Goal: Task Accomplishment & Management: Manage account settings

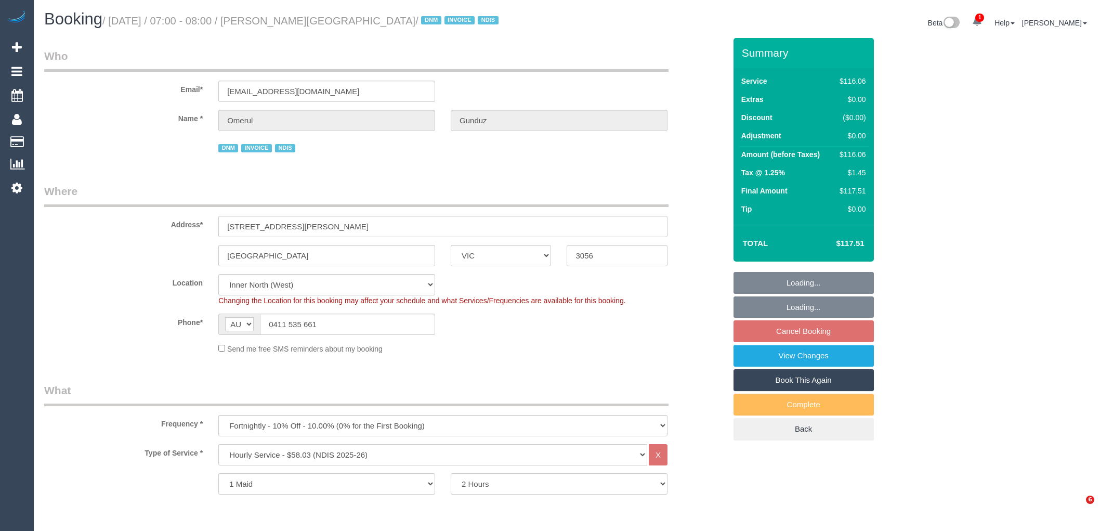
select select "VIC"
select select "number:28"
select select "number:14"
select select "number:19"
select select "number:23"
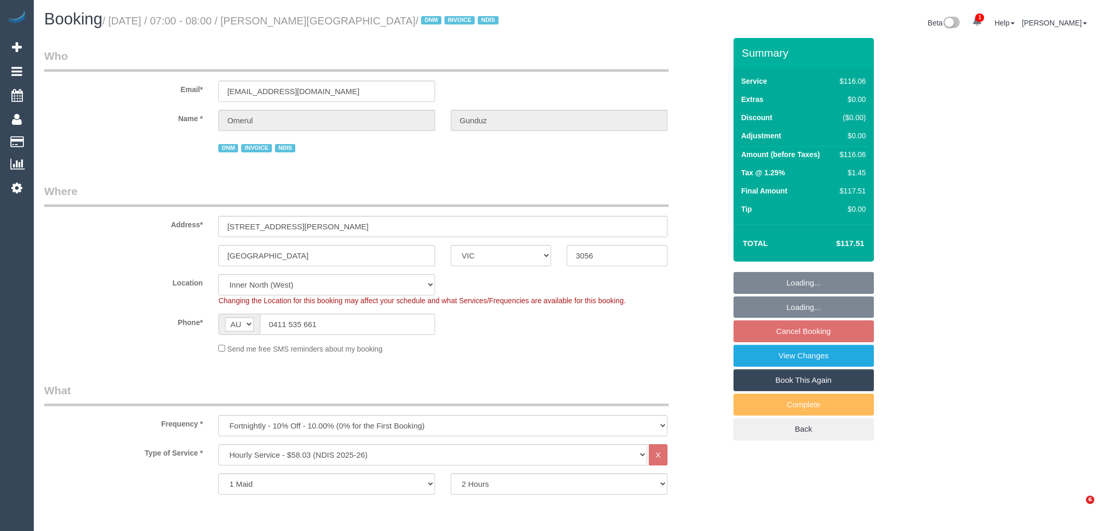
select select "number:35"
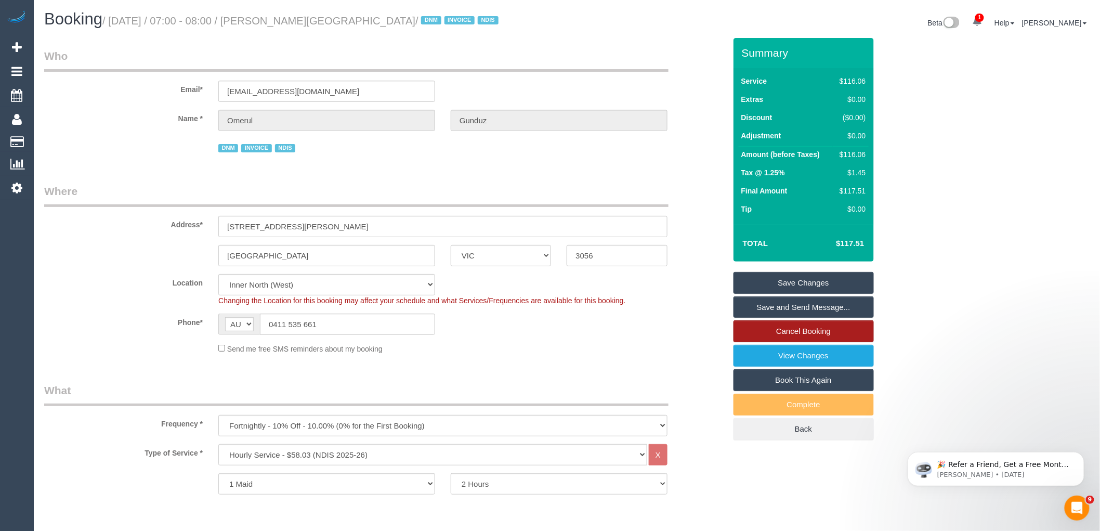
click at [819, 333] on link "Cancel Booking" at bounding box center [803, 331] width 140 height 22
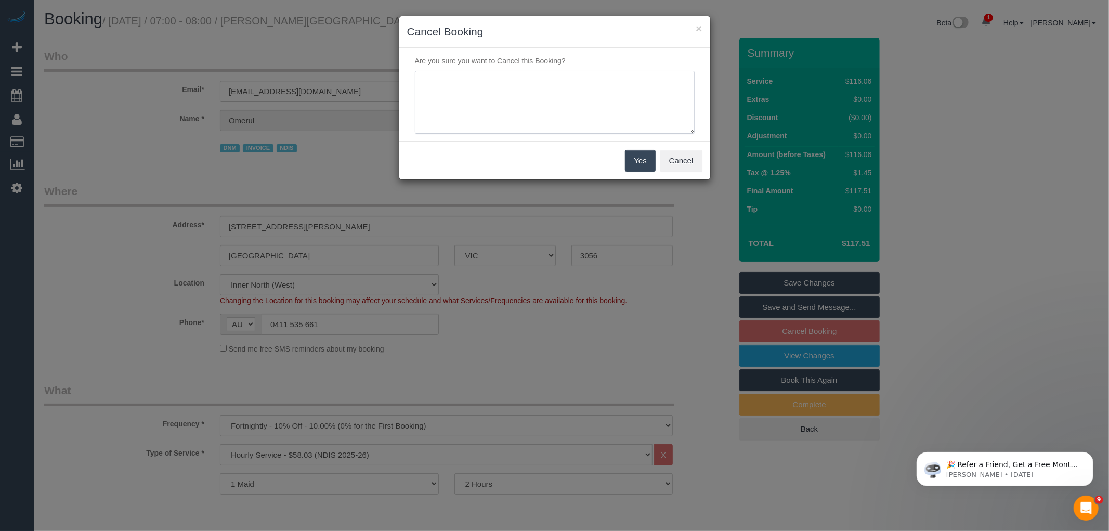
click at [572, 95] on textarea at bounding box center [555, 102] width 280 height 63
type textarea "r"
type textarea "Sevrice not needed this week via text VC"
click at [639, 165] on button "Yes" at bounding box center [640, 161] width 30 height 22
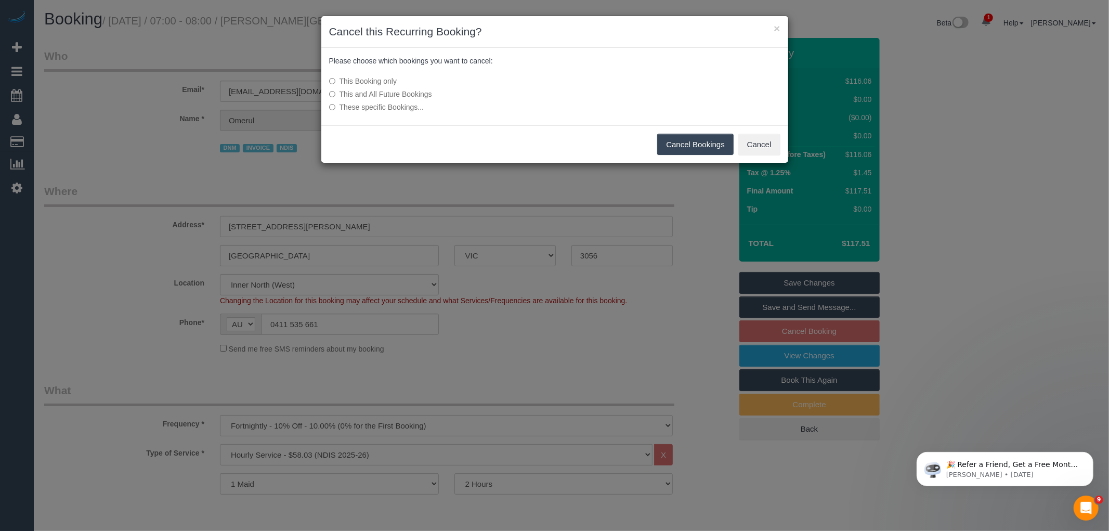
click at [683, 147] on button "Cancel Bookings" at bounding box center [695, 145] width 76 height 22
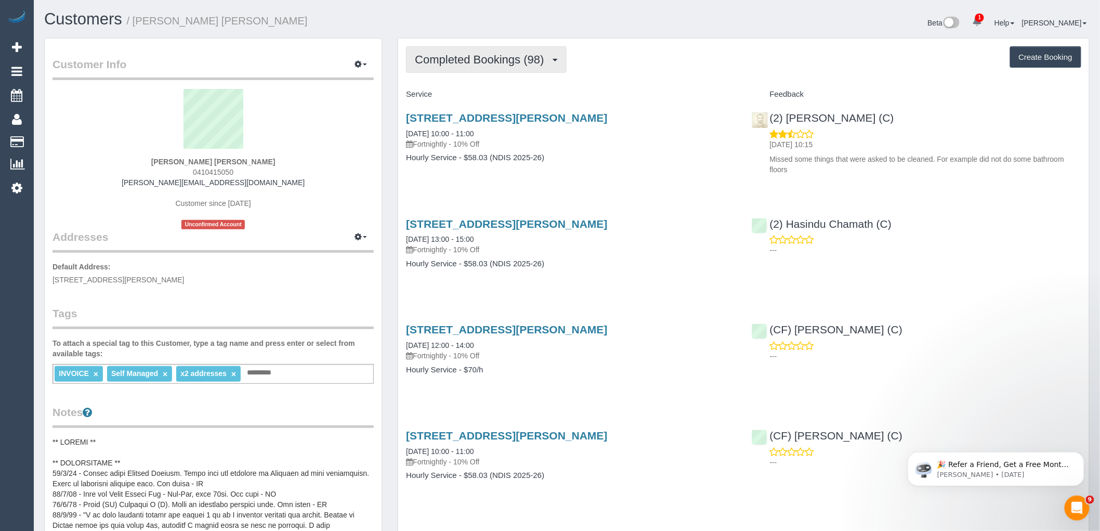
click at [493, 68] on button "Completed Bookings (98)" at bounding box center [486, 59] width 160 height 27
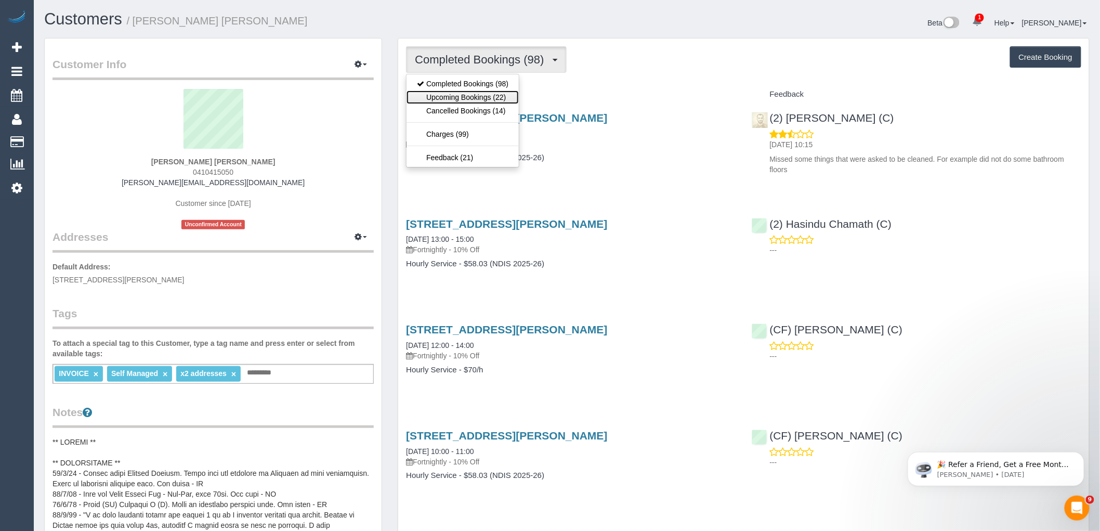
click at [495, 103] on link "Upcoming Bookings (22)" at bounding box center [462, 97] width 112 height 14
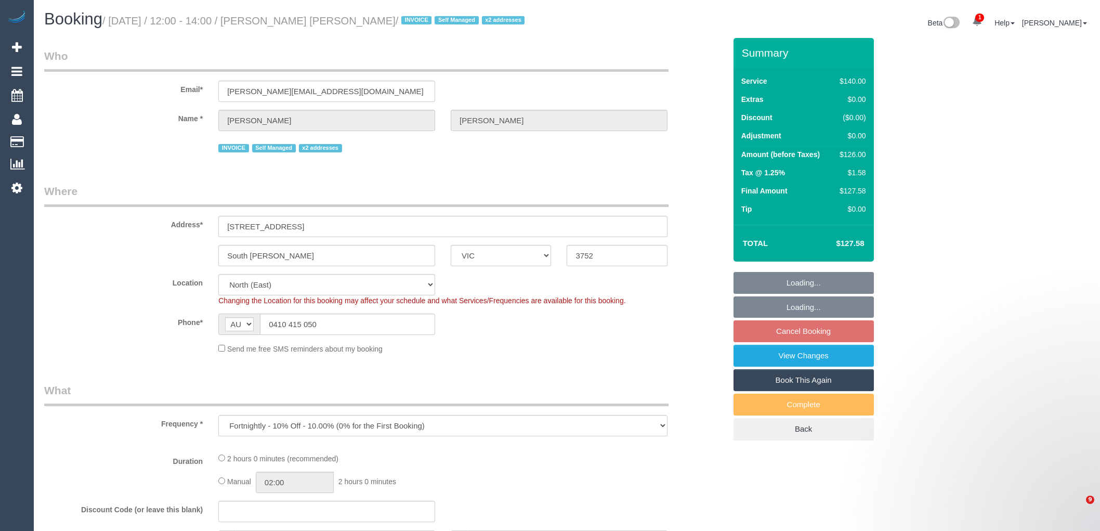
select select "VIC"
select select "string:check"
select select "number:27"
select select "number:14"
select select "number:19"
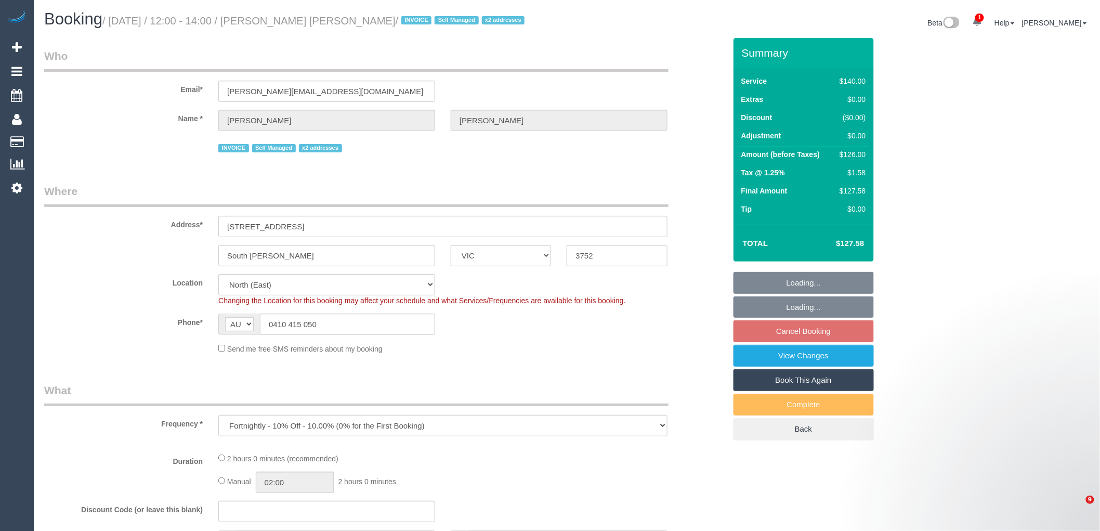
select select "number:36"
select select "number:33"
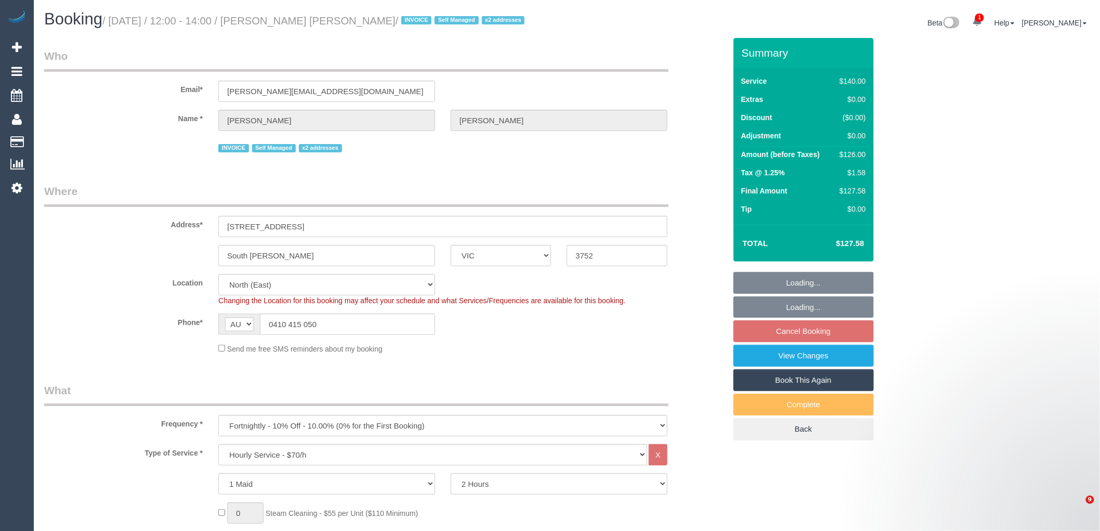
select select "object:1434"
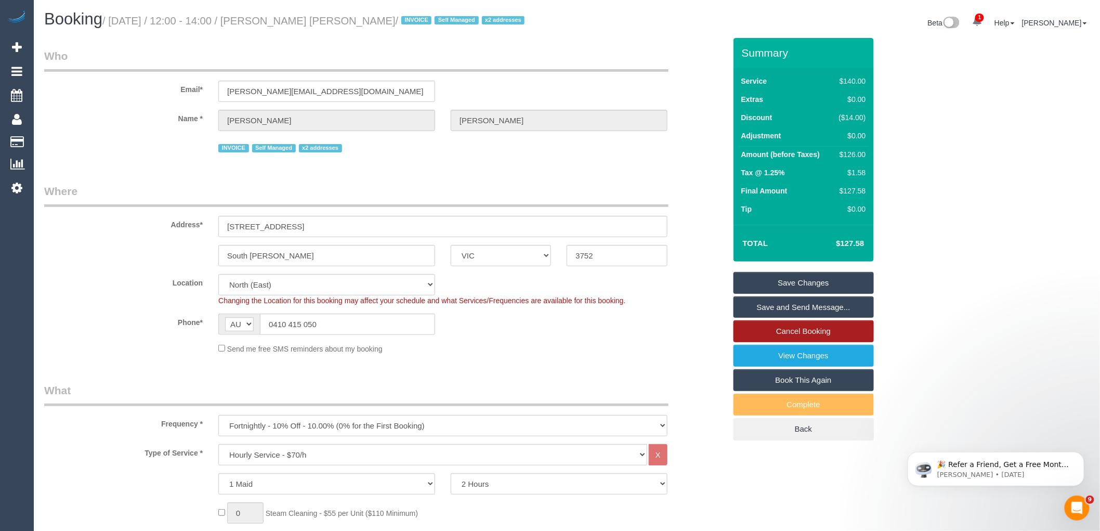
click at [816, 336] on link "Cancel Booking" at bounding box center [803, 331] width 140 height 22
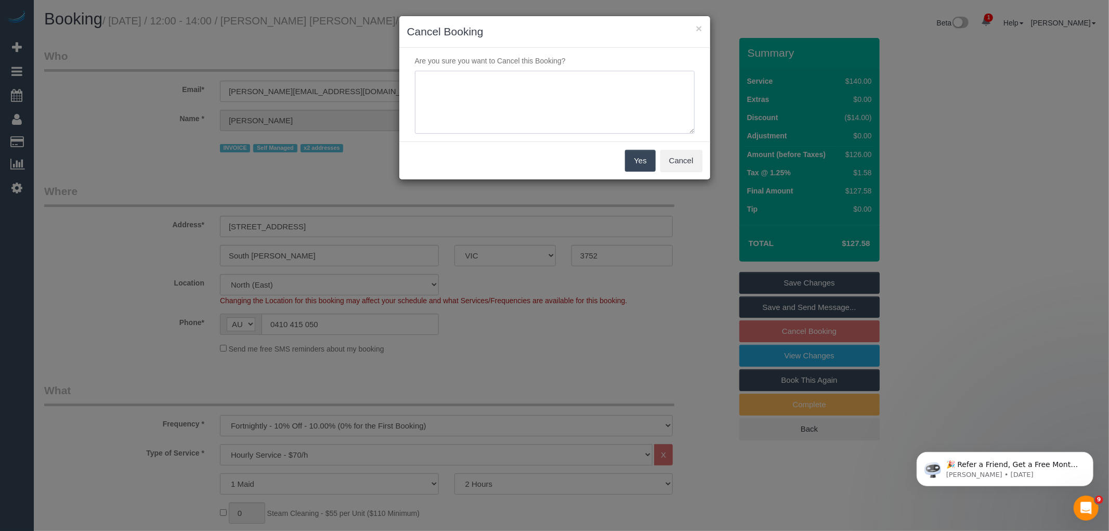
click at [624, 92] on textarea at bounding box center [555, 102] width 280 height 63
type textarea "Service not needed this week via text VC"
click at [644, 162] on button "Yes" at bounding box center [640, 161] width 30 height 22
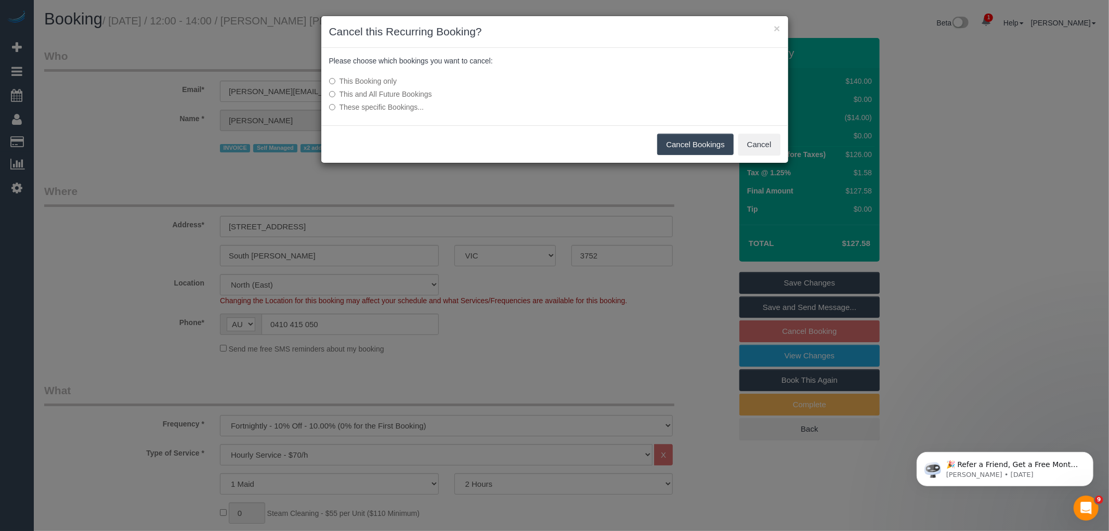
click at [689, 137] on button "Cancel Bookings" at bounding box center [695, 145] width 76 height 22
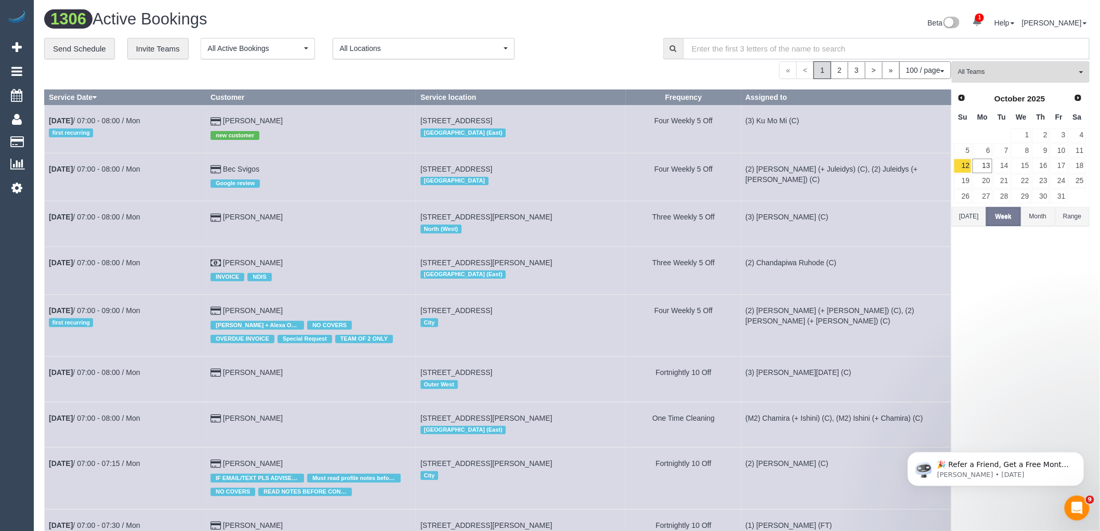
click at [792, 42] on input "text" at bounding box center [886, 48] width 406 height 21
paste input "[GEOGRAPHIC_DATA]"
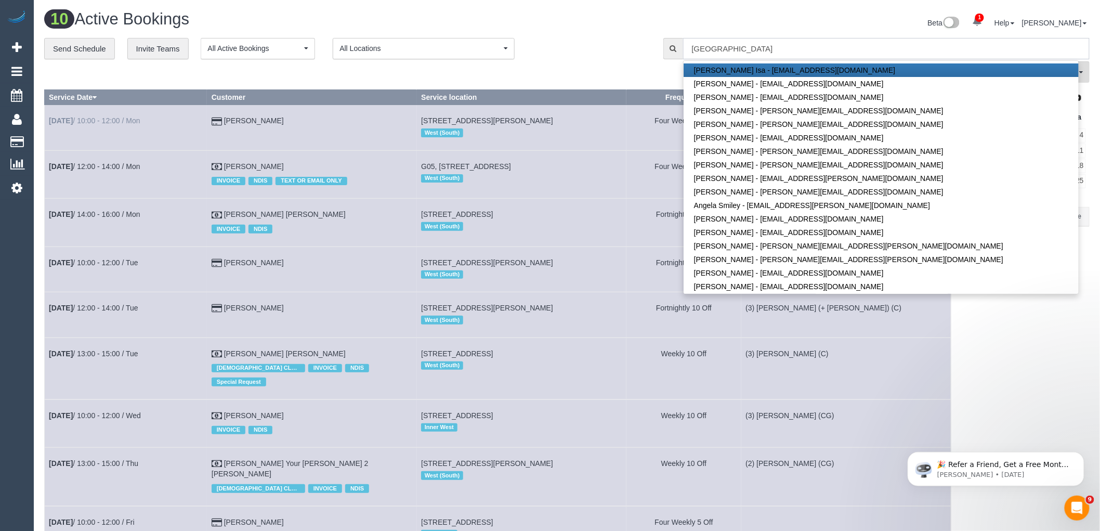
type input "[GEOGRAPHIC_DATA]"
click at [1027, 297] on div "All Teams Remove Team Filters (0) Account - Tech (0) Office (0) Raunak Test Acc…" at bounding box center [1021, 356] width 138 height 590
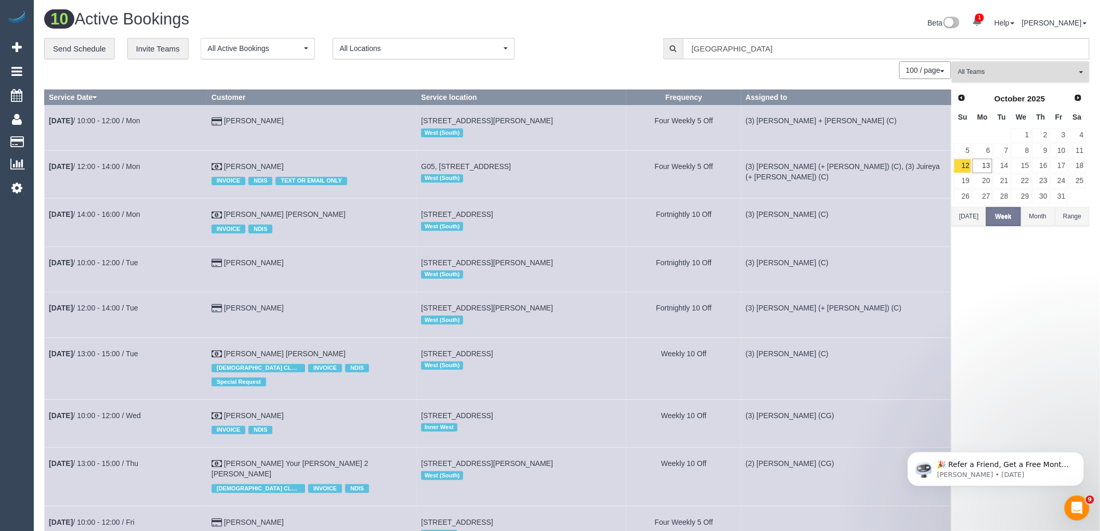
click at [1032, 73] on span "All Teams" at bounding box center [1017, 72] width 119 height 9
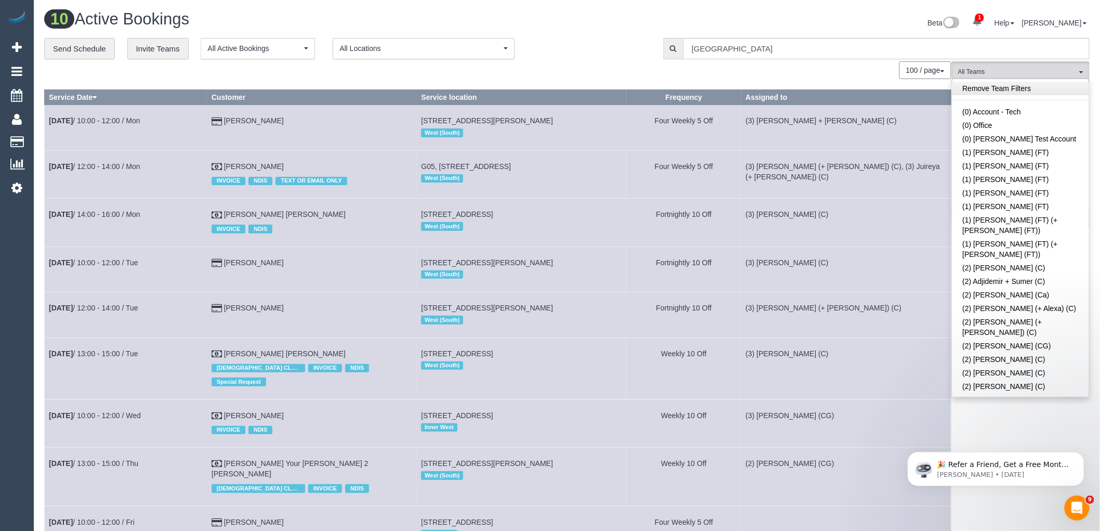
click at [1018, 84] on link "Remove Team Filters" at bounding box center [1020, 89] width 137 height 14
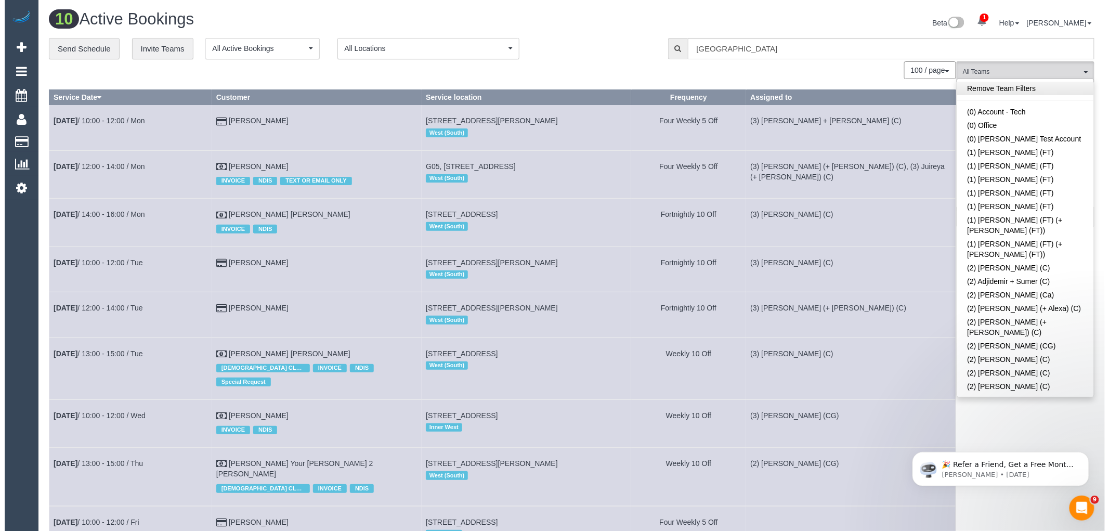
scroll to position [1489, 0]
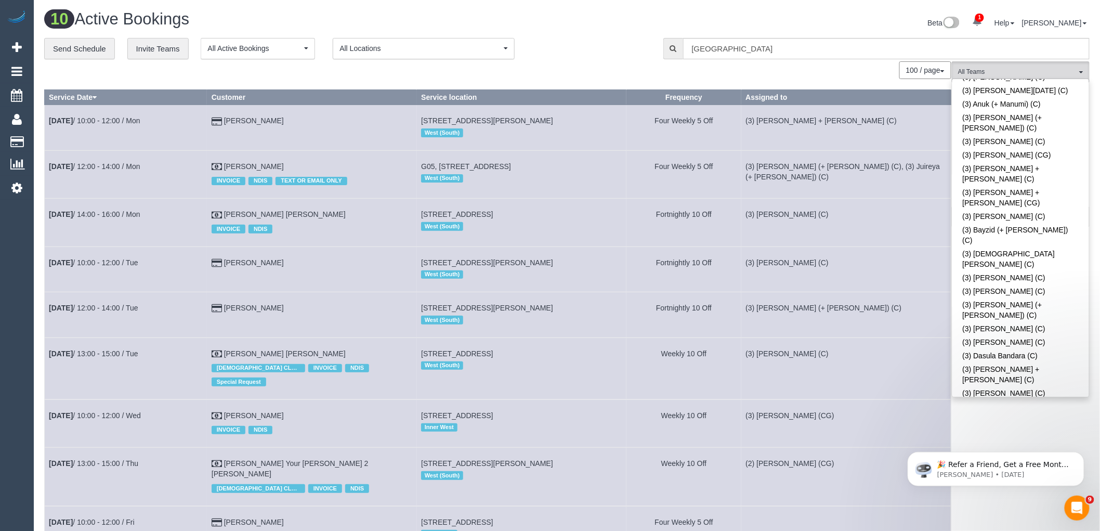
click at [592, 58] on div "**********" at bounding box center [345, 49] width 603 height 22
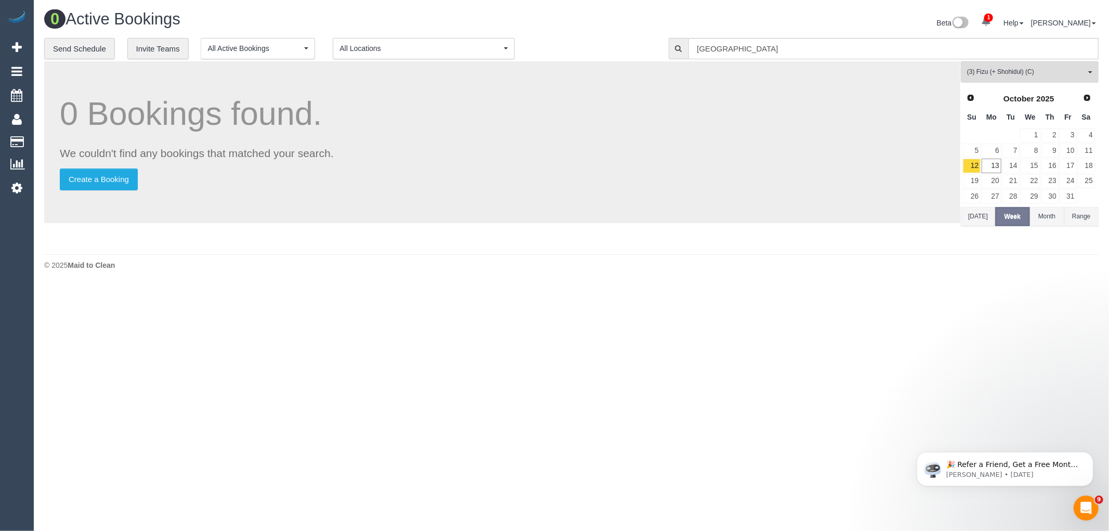
click at [979, 213] on button "Today" at bounding box center [978, 216] width 34 height 19
click at [1065, 169] on link "17" at bounding box center [1067, 166] width 17 height 14
click at [1031, 72] on span "(3) Fizu (+ Shohidul) (C)" at bounding box center [1026, 72] width 119 height 9
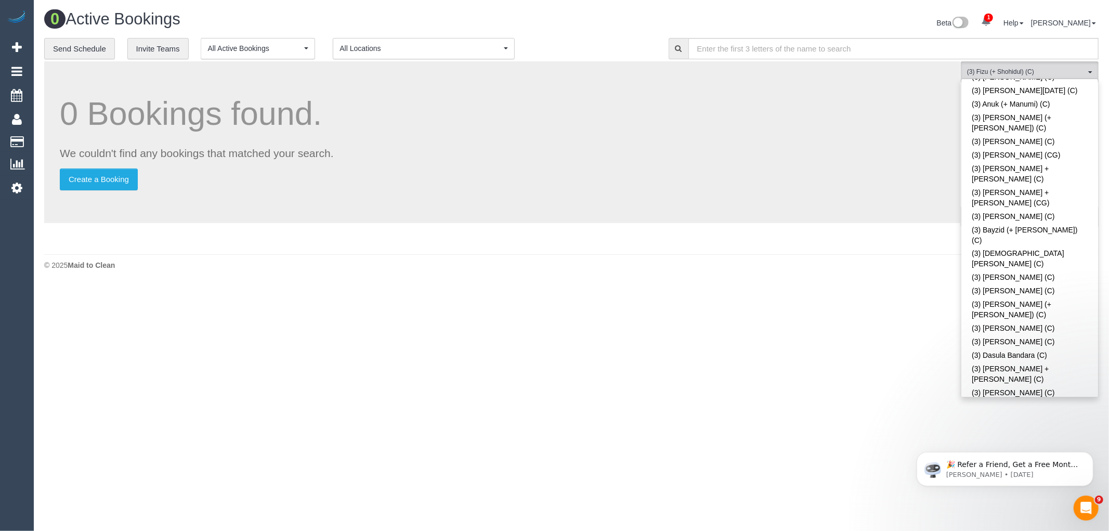
scroll to position [0, 0]
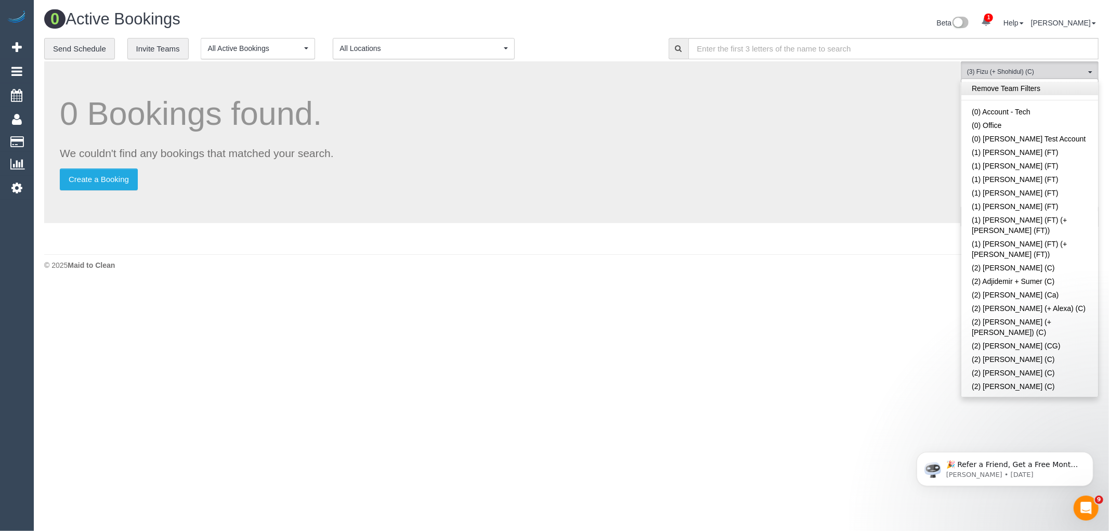
click at [1056, 87] on link "Remove Team Filters" at bounding box center [1029, 89] width 137 height 14
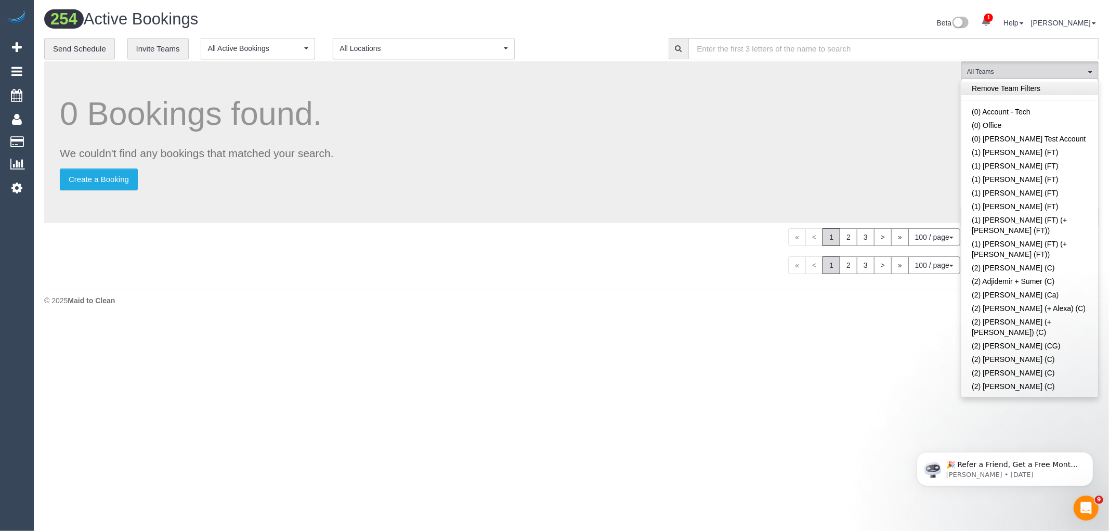
scroll to position [494, 0]
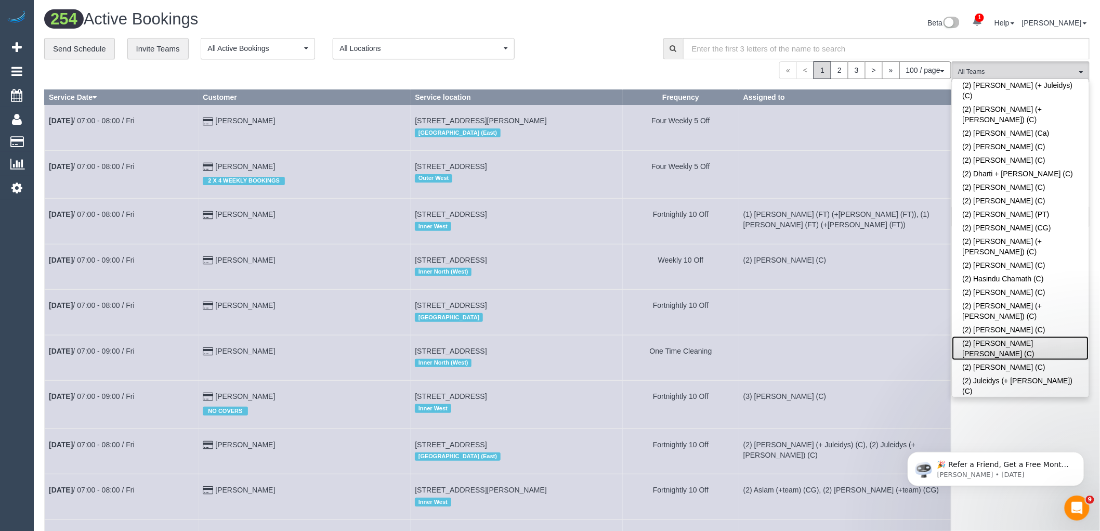
click at [1029, 336] on link "(2) Joel Wei Ong (C)" at bounding box center [1020, 348] width 137 height 24
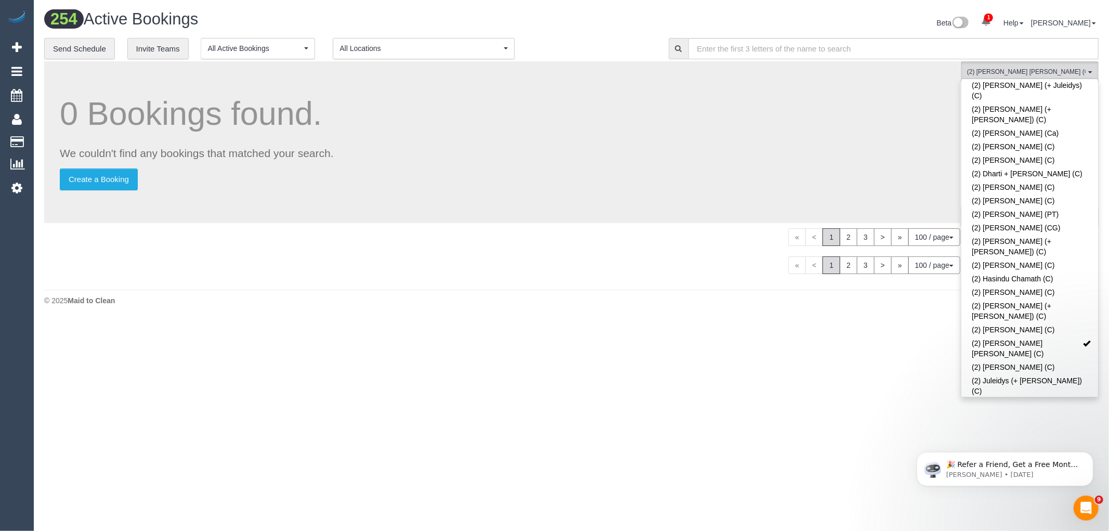
click at [610, 41] on div "**********" at bounding box center [348, 49] width 609 height 22
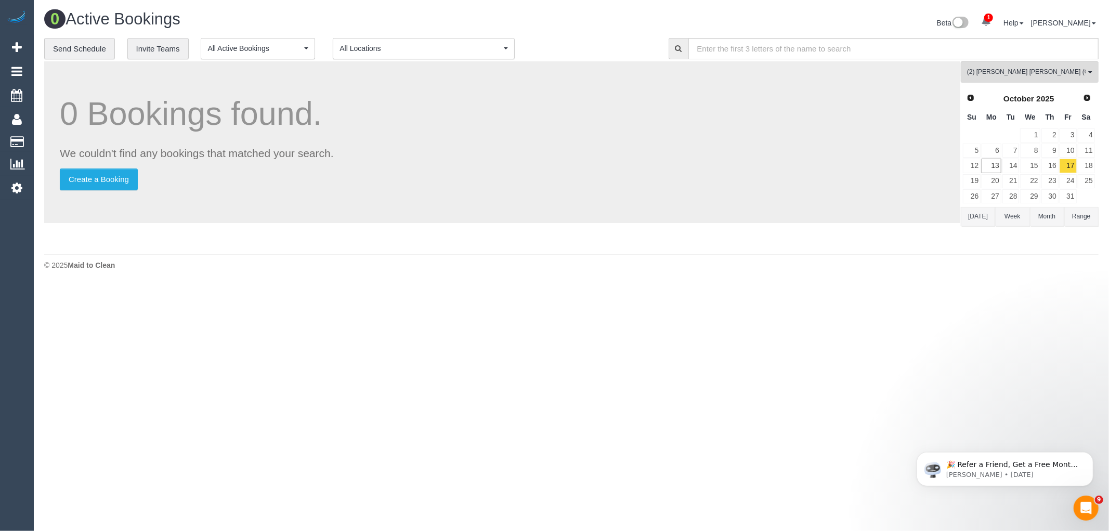
click at [976, 222] on button "Today" at bounding box center [978, 216] width 34 height 19
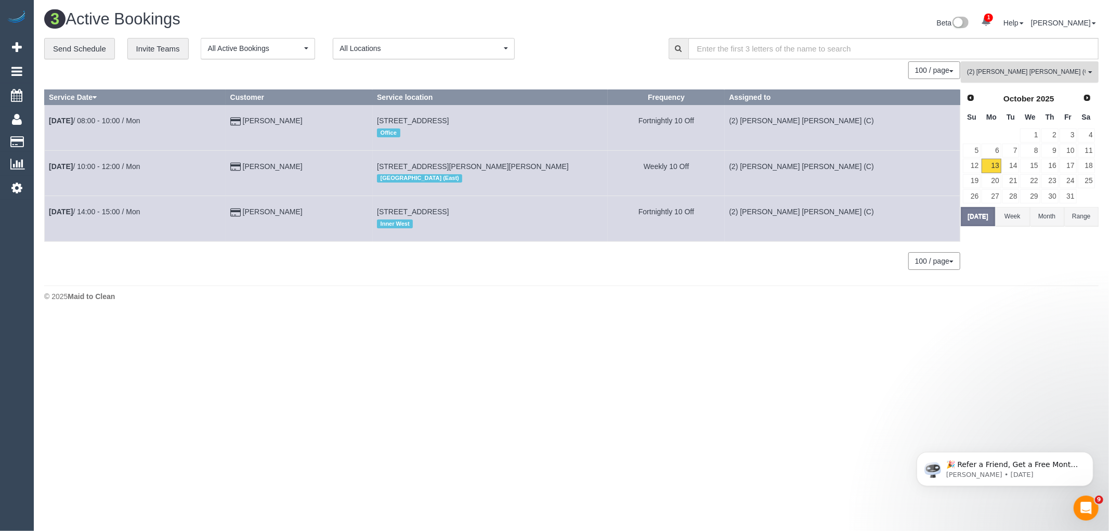
click at [1012, 67] on button "(2) Joel Wei Ong (C) All Teams" at bounding box center [1030, 71] width 138 height 21
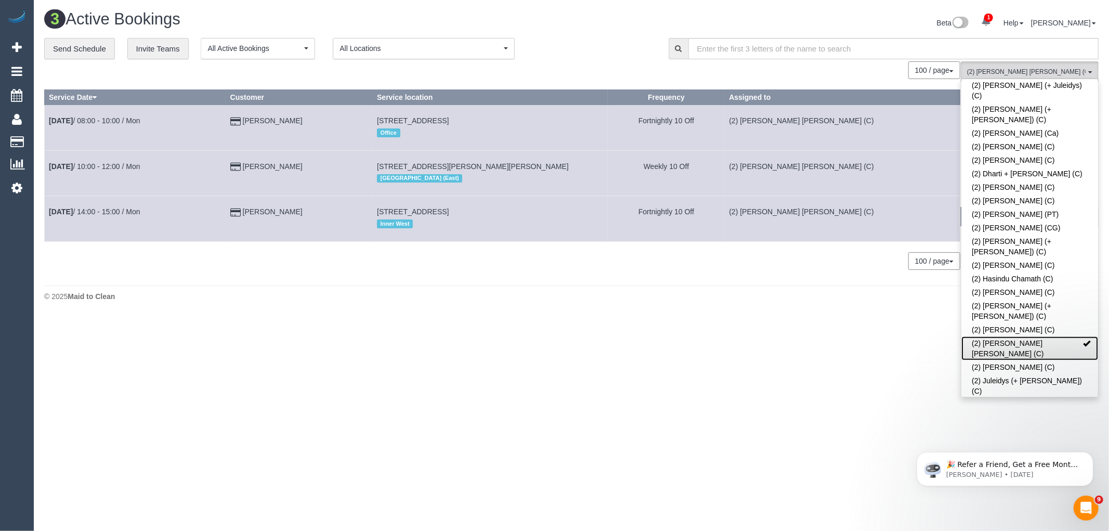
scroll to position [0, 0]
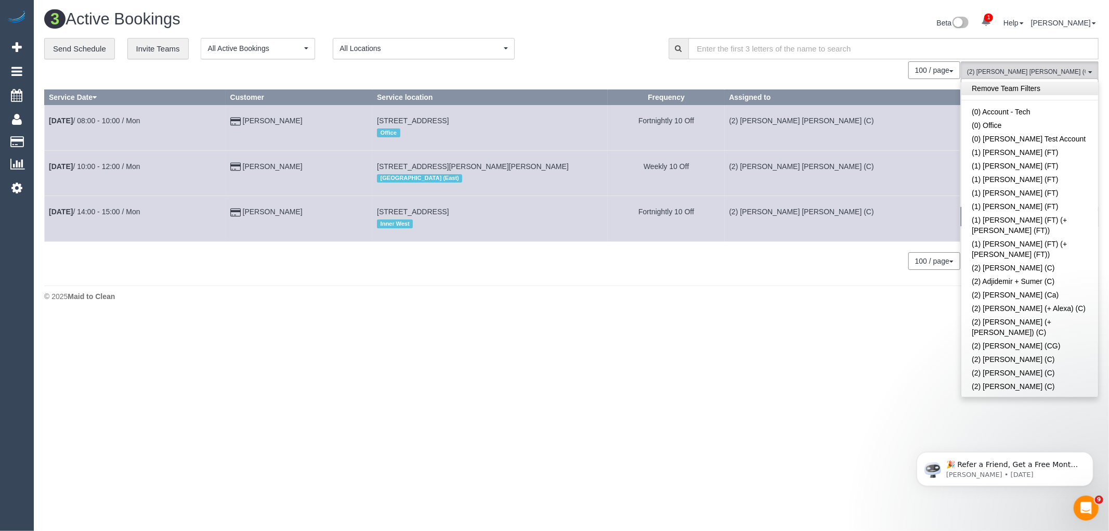
click at [1035, 88] on link "Remove Team Filters" at bounding box center [1029, 89] width 137 height 14
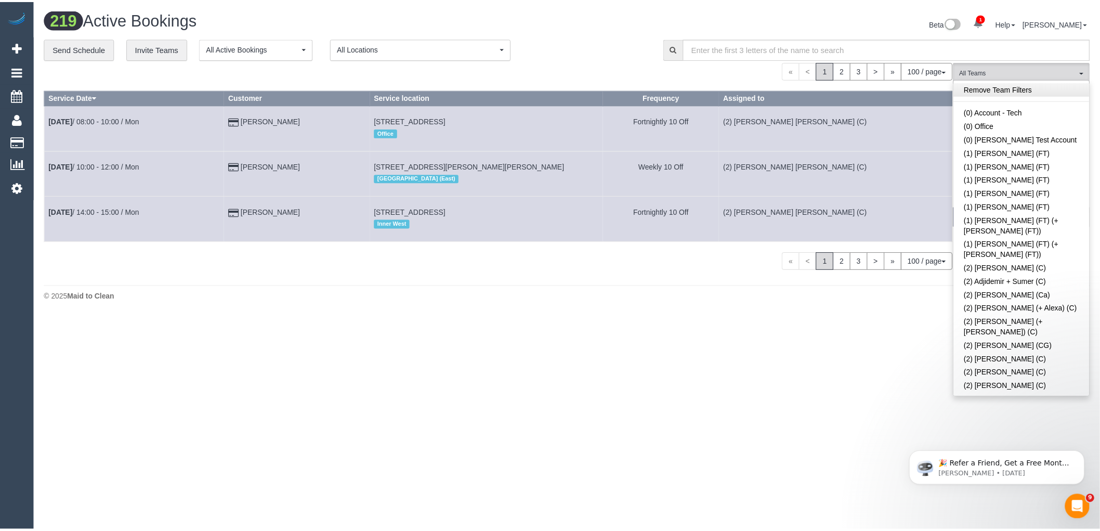
scroll to position [292, 0]
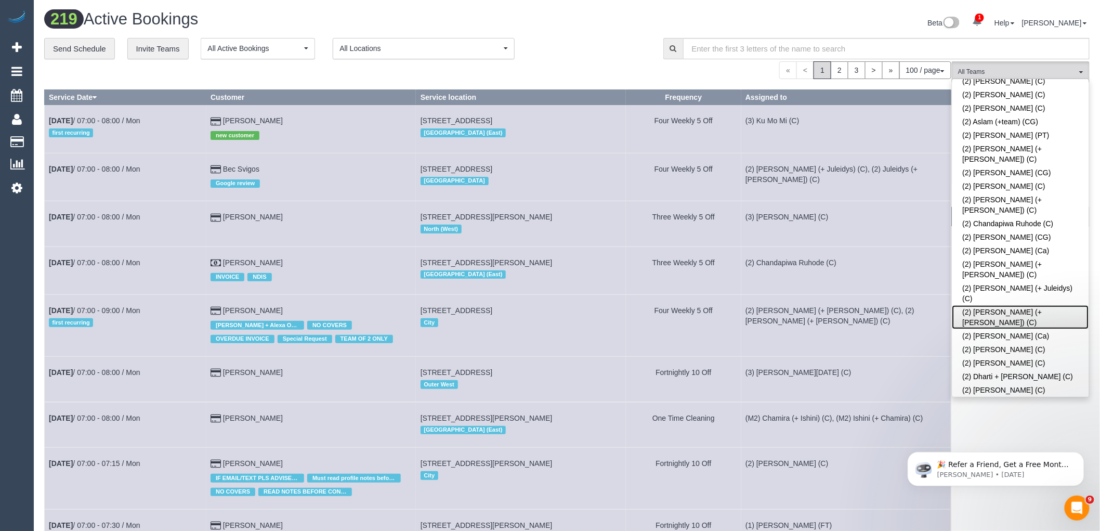
click at [1026, 305] on link "(2) [PERSON_NAME] (+ [PERSON_NAME]) (C)" at bounding box center [1020, 317] width 137 height 24
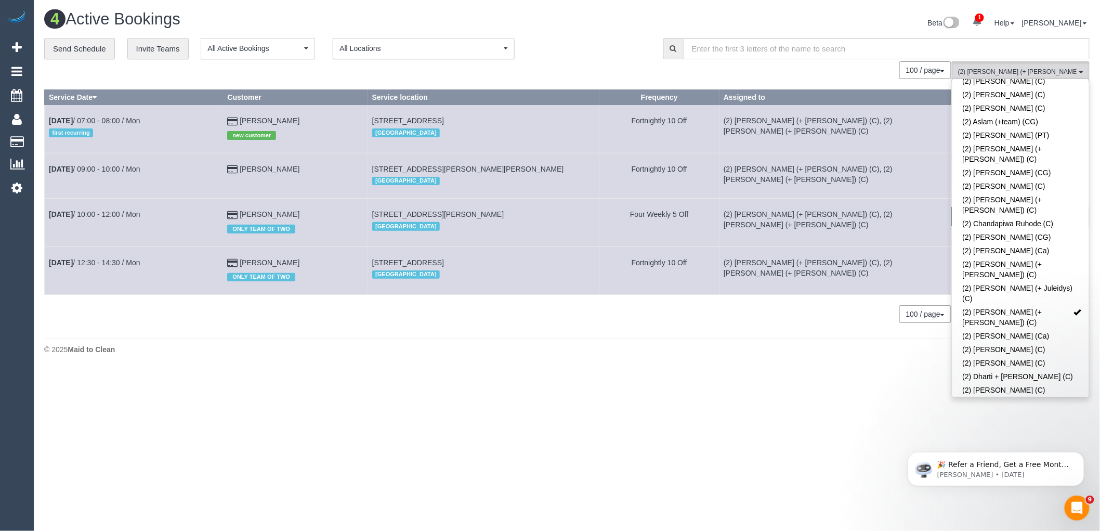
click at [648, 69] on div "100 / page 10 / page 20 / page 30 / page 40 / page 50 / page 100 / page" at bounding box center [497, 70] width 907 height 18
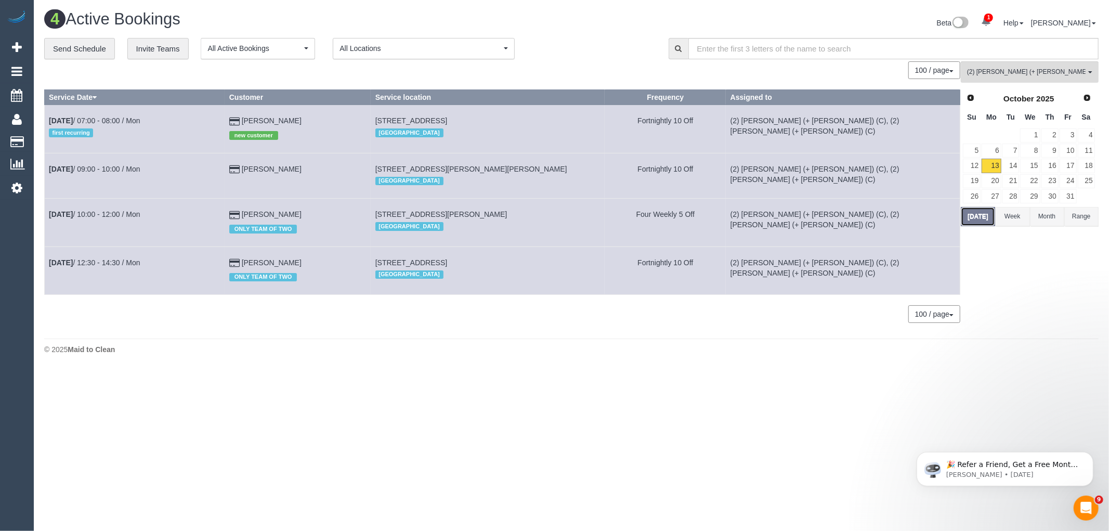
click at [984, 215] on button "[DATE]" at bounding box center [978, 216] width 34 height 19
click at [1087, 151] on link "11" at bounding box center [1086, 150] width 17 height 14
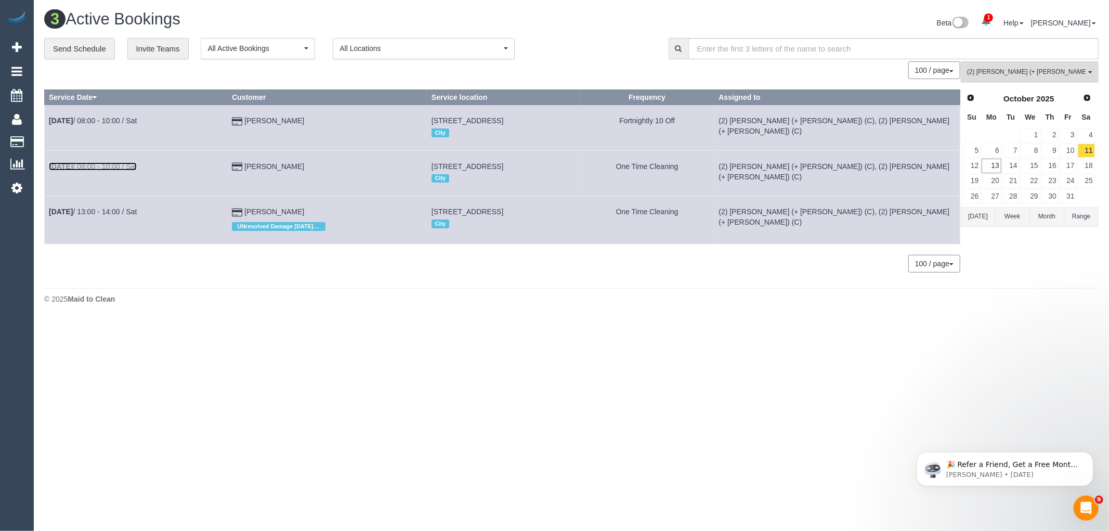
click at [110, 163] on link "Oct 11th / 08:00 - 10:00 / Sat" at bounding box center [93, 166] width 88 height 8
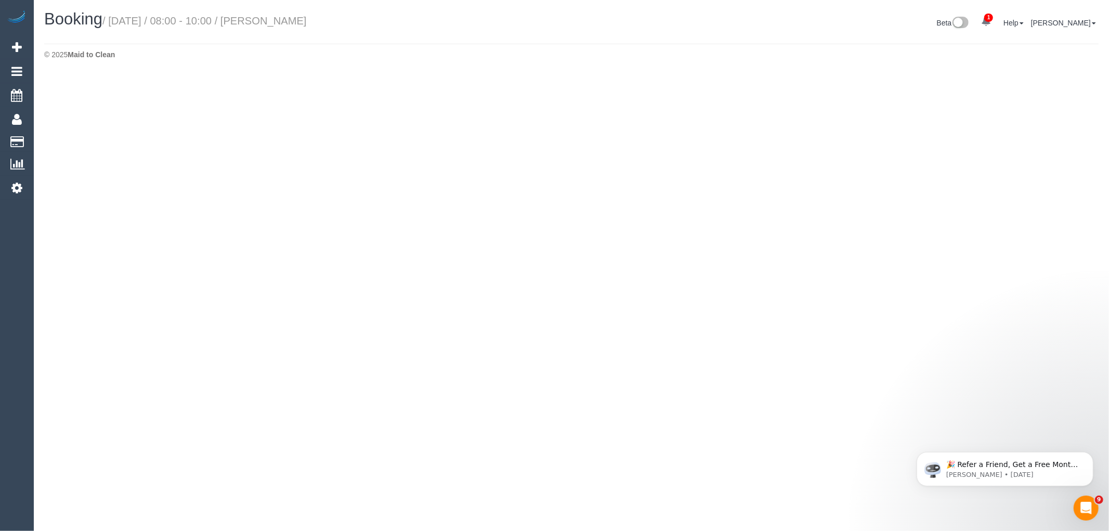
select select "VIC"
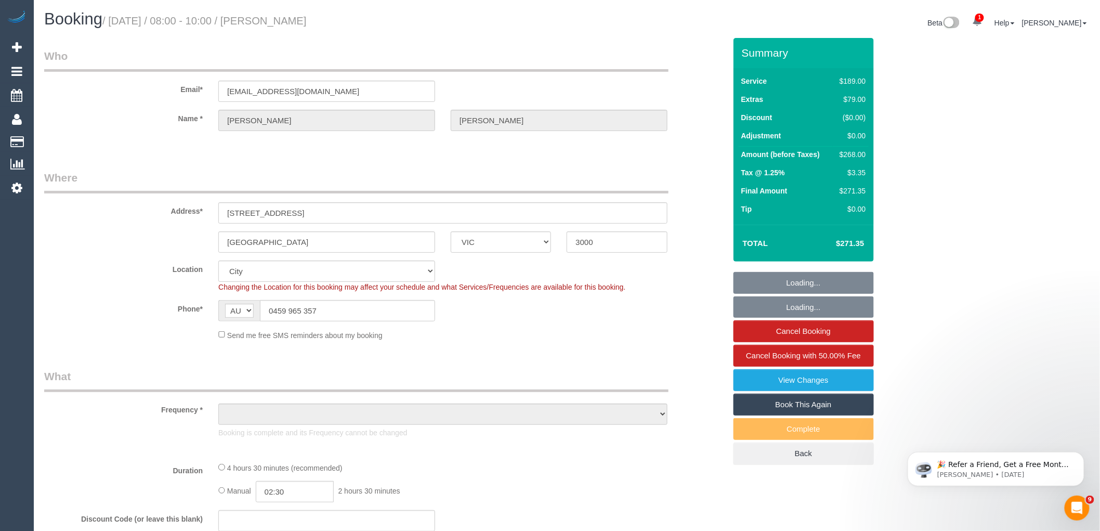
select select "object:8750"
select select "string:stripe-pm_1SFMuT2GScqysDRV1DWSgsuO"
select select "number:28"
select select "number:14"
select select "number:20"
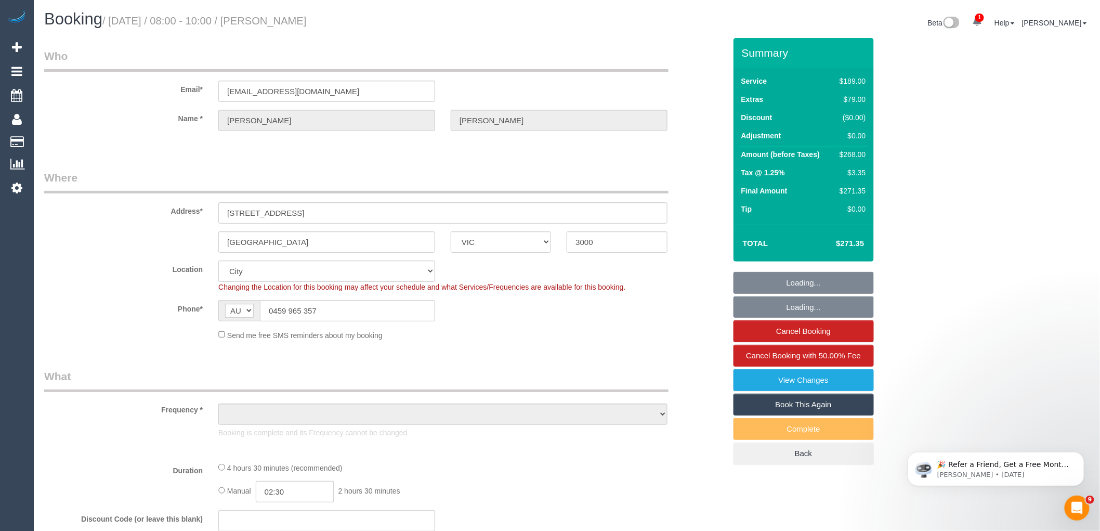
select select "number:24"
select select "number:33"
select select "number:26"
select select "object:9257"
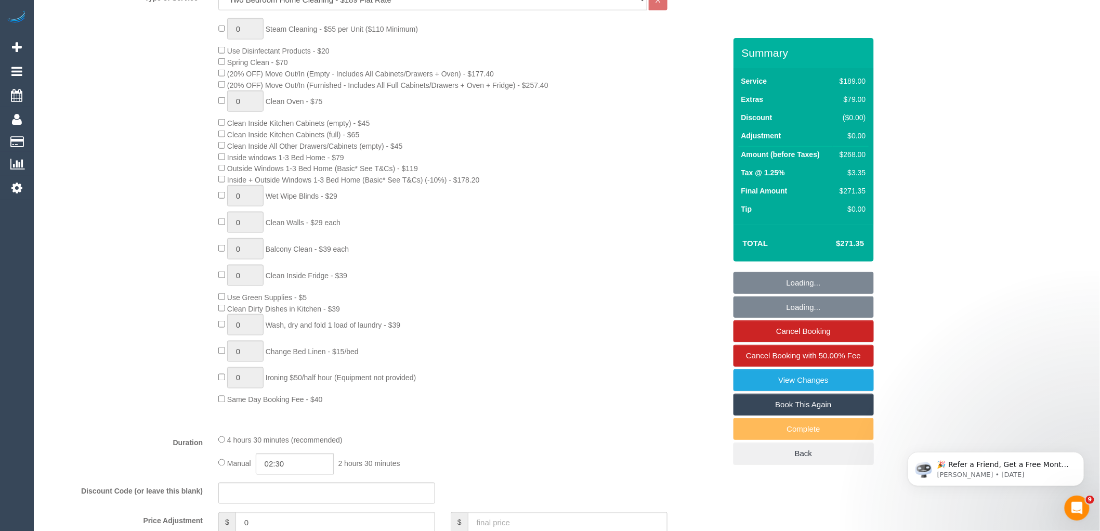
scroll to position [577, 0]
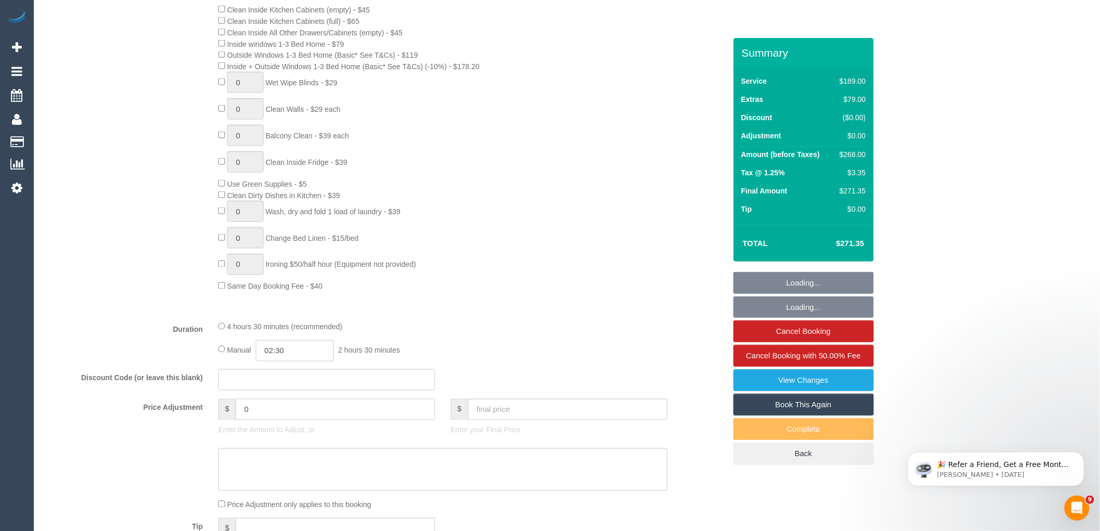
click at [271, 417] on input "0" at bounding box center [335, 409] width 200 height 21
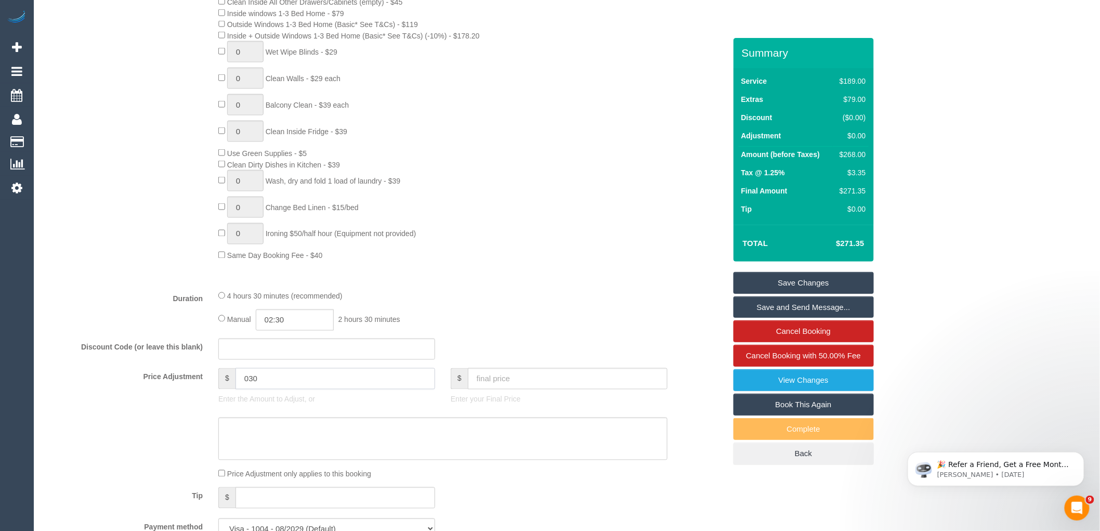
scroll to position [693, 0]
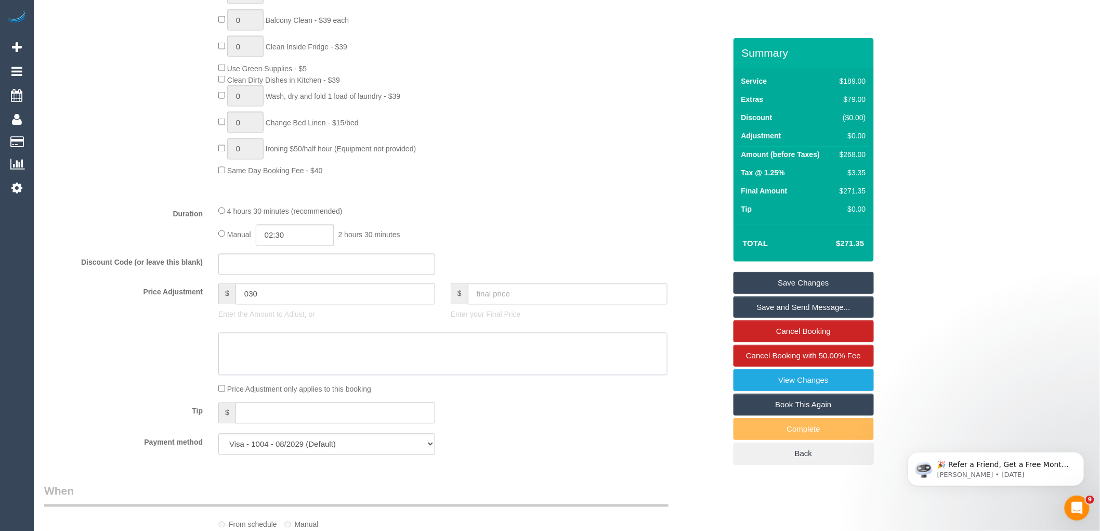
click at [296, 361] on textarea at bounding box center [442, 354] width 449 height 43
type input "30"
type textarea "#"
click at [230, 353] on textarea at bounding box center [442, 354] width 449 height 43
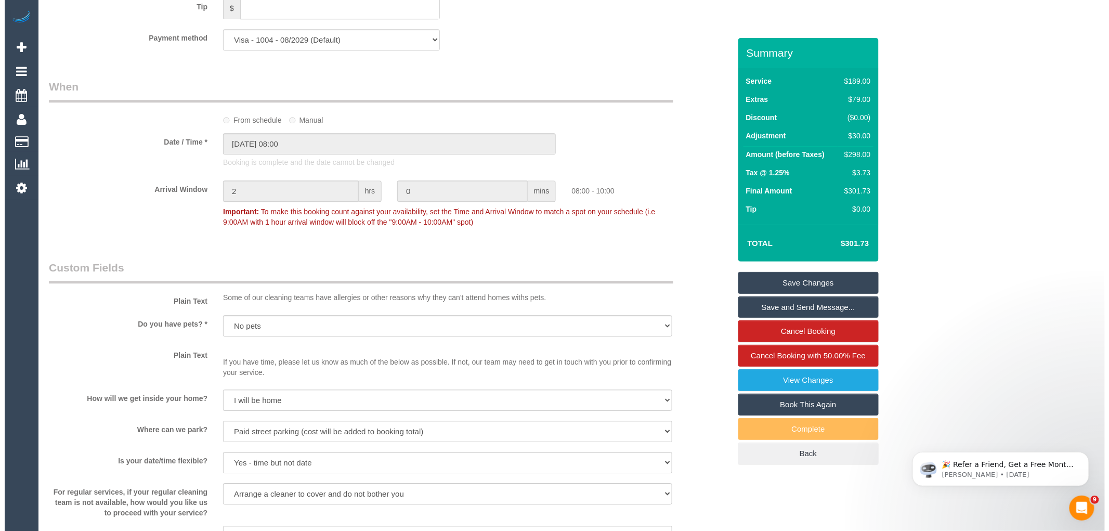
scroll to position [1501, 0]
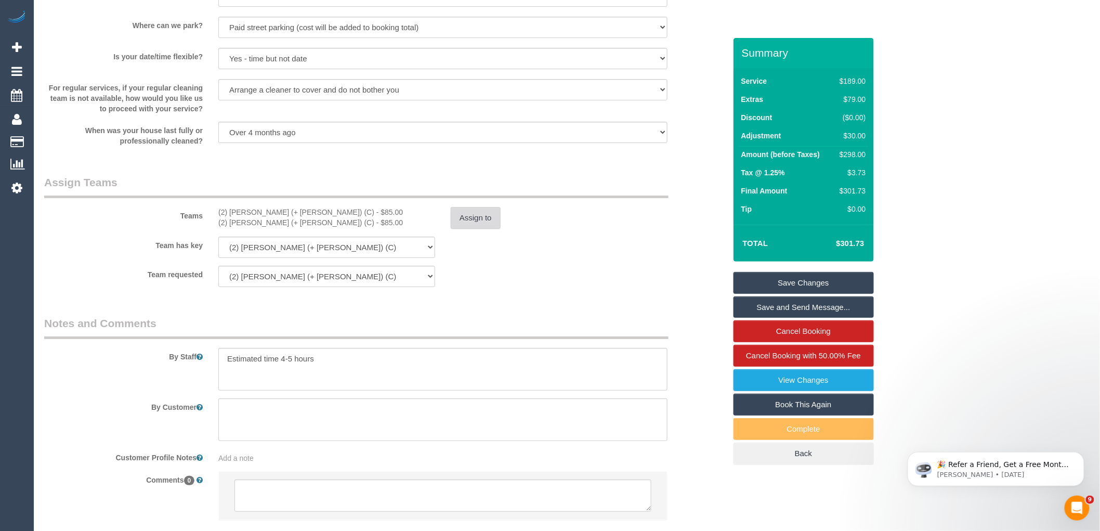
type textarea "$30 parking VC"
click at [489, 229] on button "Assign to" at bounding box center [476, 218] width 50 height 22
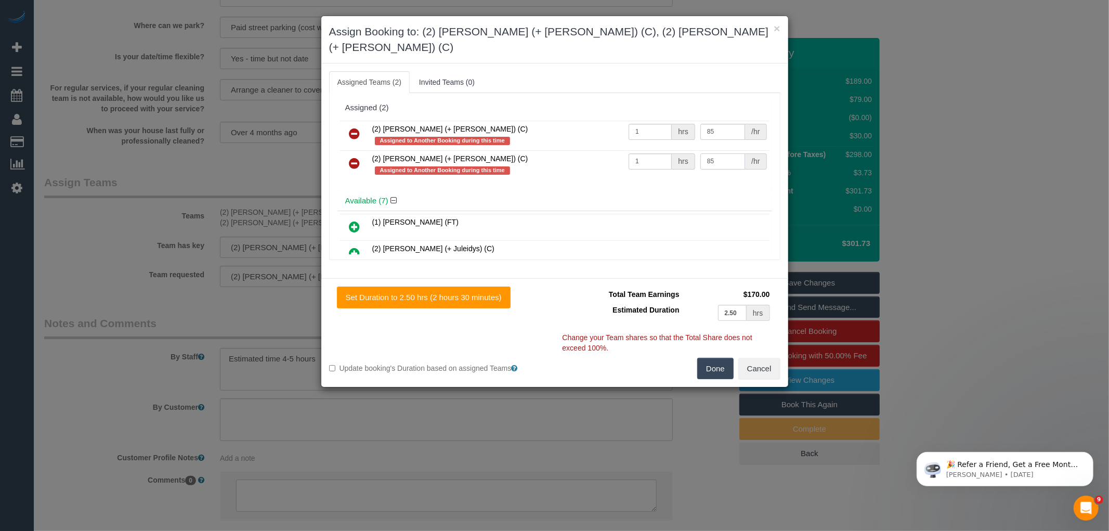
drag, startPoint x: 716, startPoint y: 141, endPoint x: 649, endPoint y: 141, distance: 67.6
click at [649, 150] on tr "(2) Kevin (+ Daniela) (C) Assigned to Another Booking during this time 1 hrs 85…" at bounding box center [554, 165] width 429 height 30
type input "115"
click at [721, 358] on button "Done" at bounding box center [715, 369] width 36 height 22
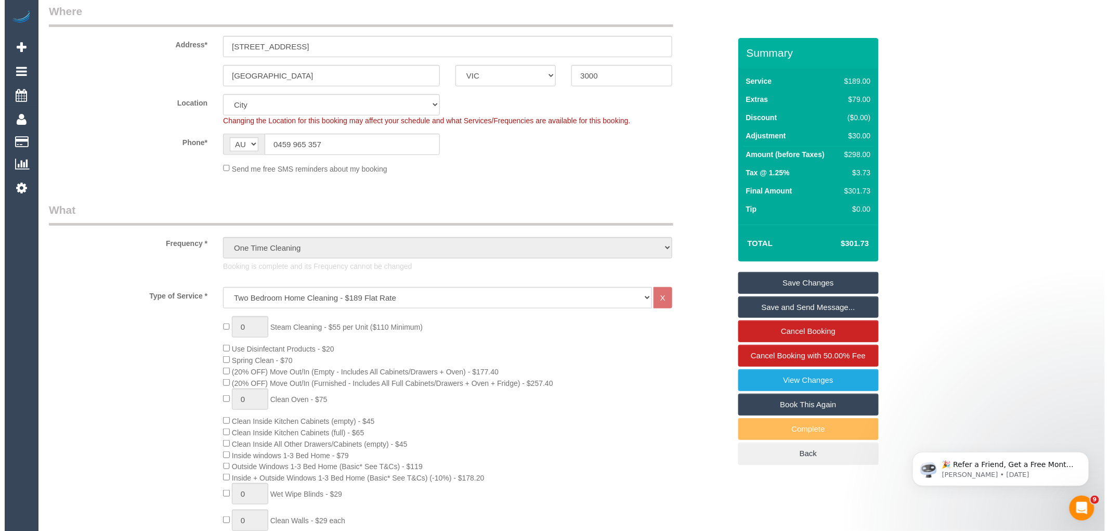
scroll to position [0, 0]
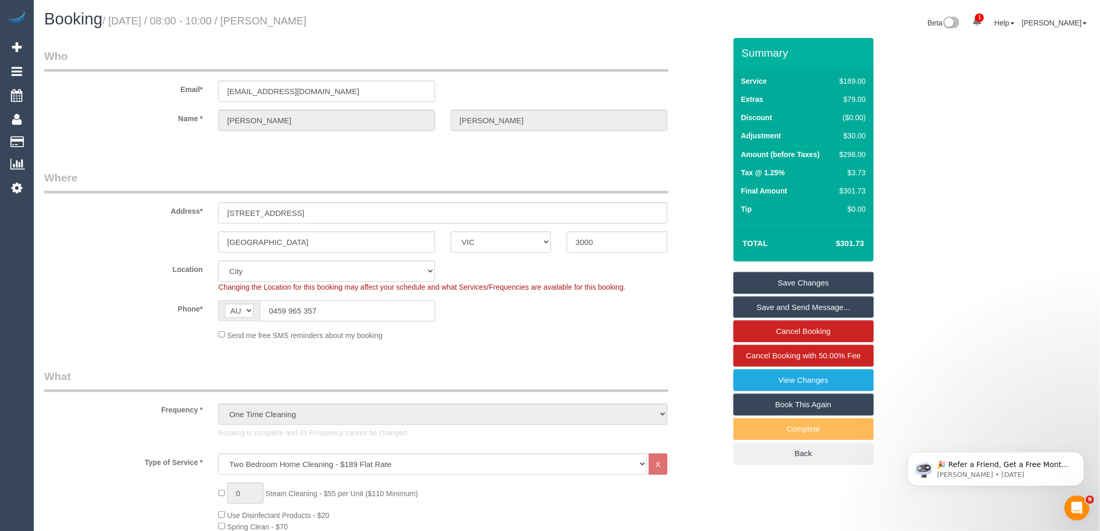
drag, startPoint x: 245, startPoint y: 303, endPoint x: 195, endPoint y: 303, distance: 50.4
click at [195, 303] on div "Phone* AF AL DZ AD AO AI AQ AG AR AM AW AU AT AZ BS BH BD BB BY BE BZ BJ BM BT …" at bounding box center [384, 310] width 697 height 21
click at [838, 283] on link "Save Changes" at bounding box center [803, 283] width 140 height 22
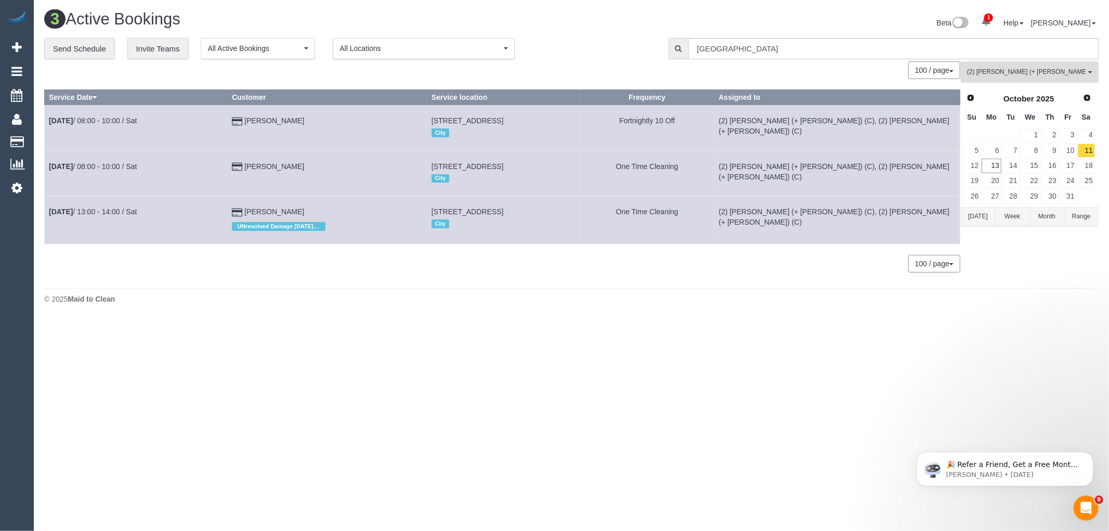
click at [1054, 68] on button "(2) Daniela (+ Kevin) (C) All Teams" at bounding box center [1030, 71] width 138 height 21
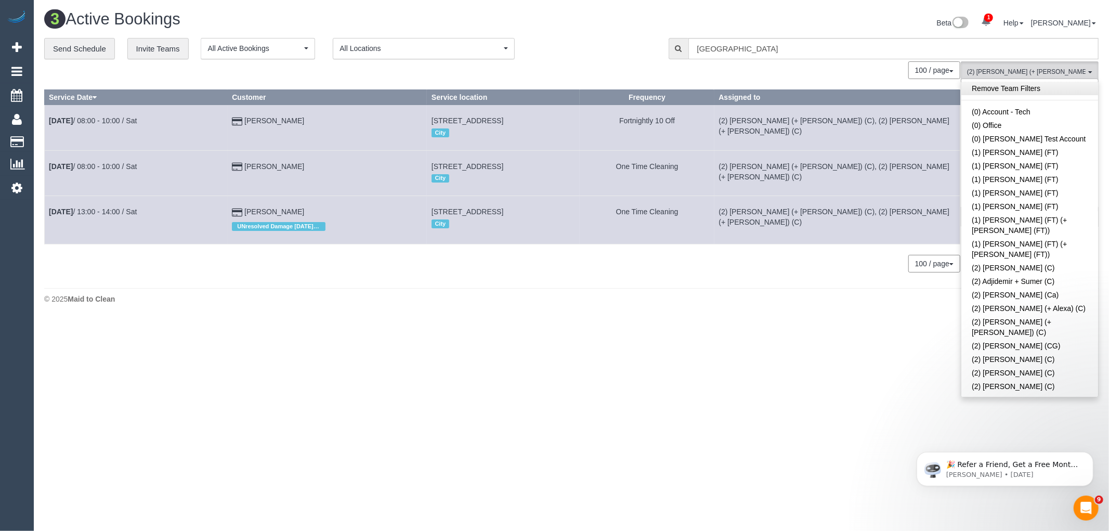
click at [1029, 89] on link "Remove Team Filters" at bounding box center [1029, 89] width 137 height 14
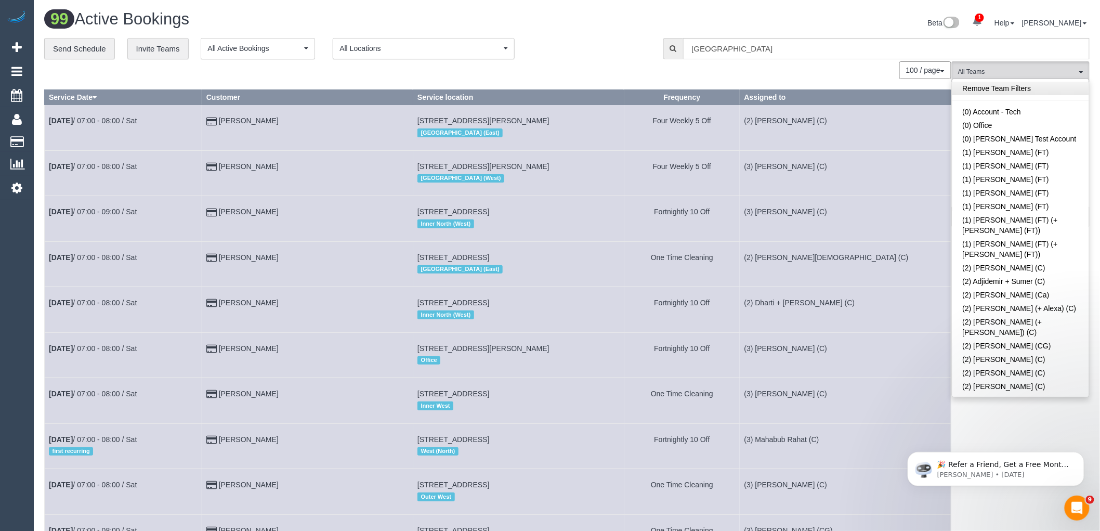
scroll to position [1638, 0]
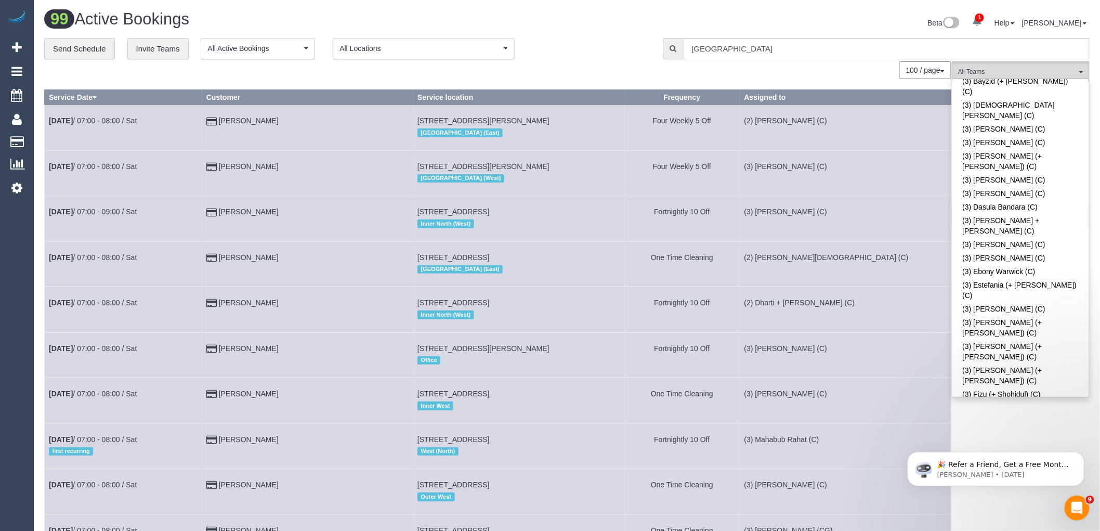
click at [623, 50] on div "**********" at bounding box center [345, 49] width 603 height 22
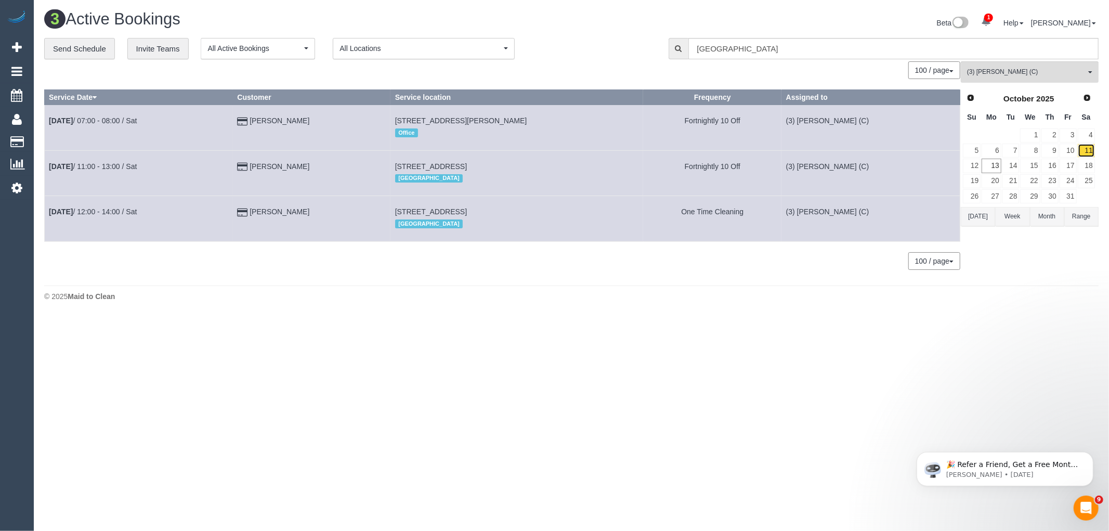
click at [1088, 146] on link "11" at bounding box center [1086, 150] width 17 height 14
click at [1083, 151] on link "11" at bounding box center [1086, 150] width 17 height 14
click at [1071, 151] on link "10" at bounding box center [1067, 150] width 17 height 14
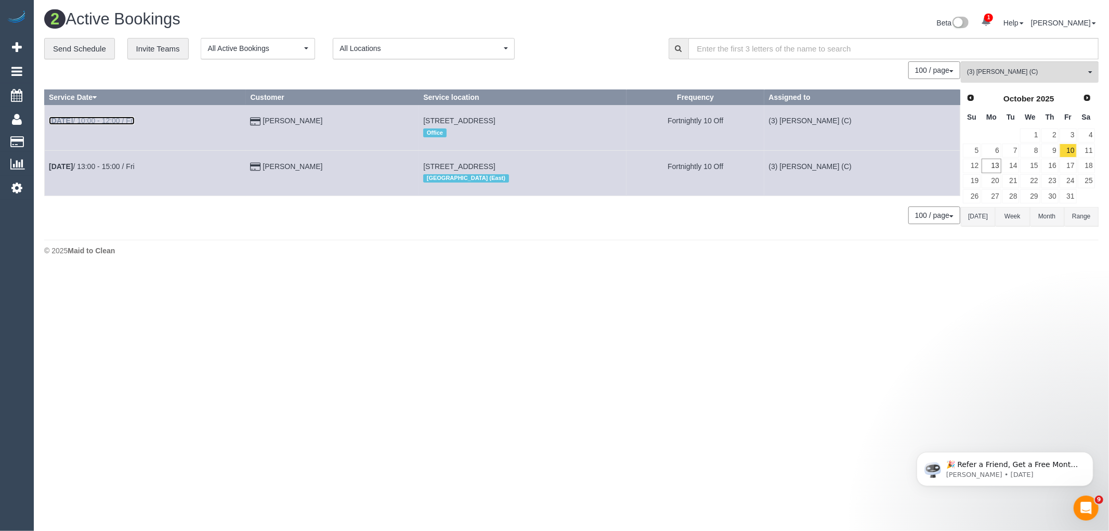
click at [97, 123] on link "Oct 10th / 10:00 - 12:00 / Fri" at bounding box center [92, 120] width 86 height 8
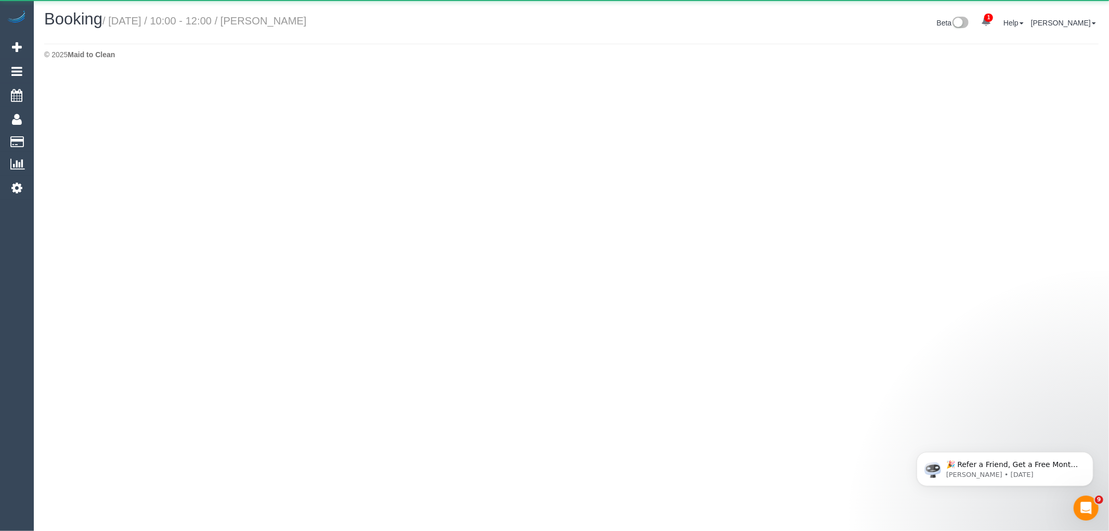
select select "VIC"
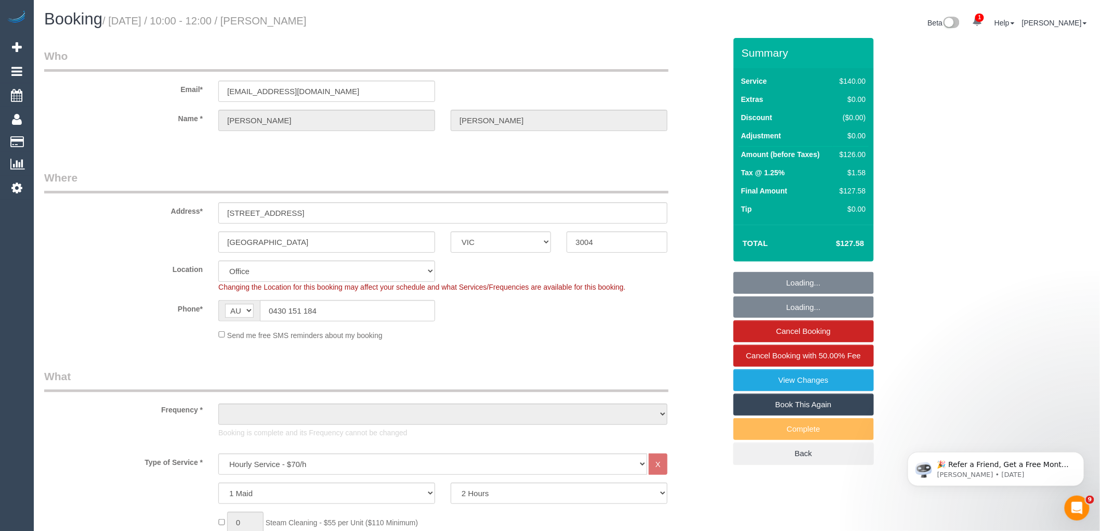
select select "object:13675"
select select "number:29"
select select "number:14"
select select "number:20"
select select "number:24"
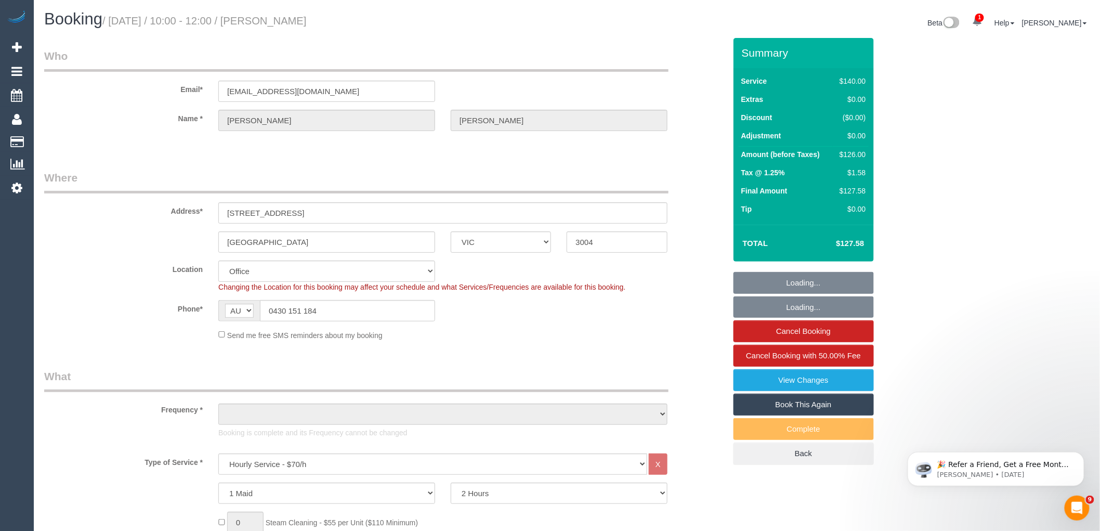
select select "number:34"
select select "number:13"
select select "object:13684"
select select "string:stripe-pm_1QxNTe2GScqysDRVPf9L6M3Z"
click at [803, 382] on link "View Changes" at bounding box center [803, 380] width 140 height 22
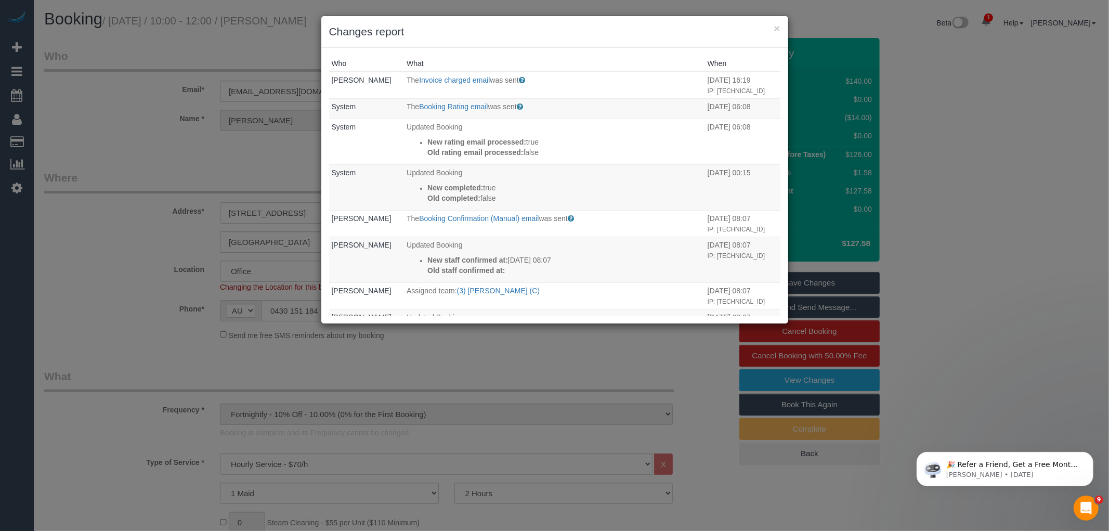
click at [777, 24] on button "×" at bounding box center [776, 28] width 6 height 11
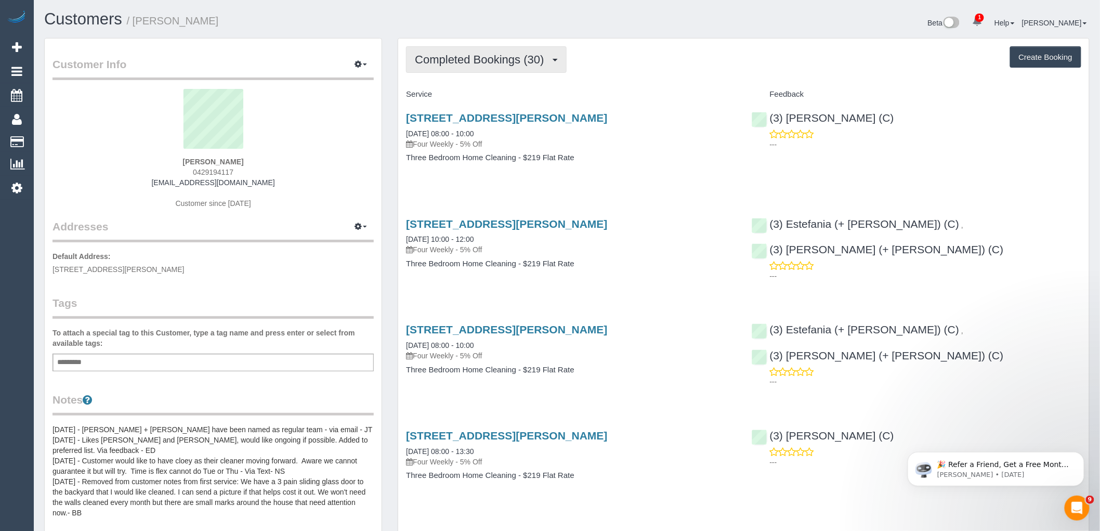
click at [485, 58] on span "Completed Bookings (30)" at bounding box center [482, 59] width 134 height 13
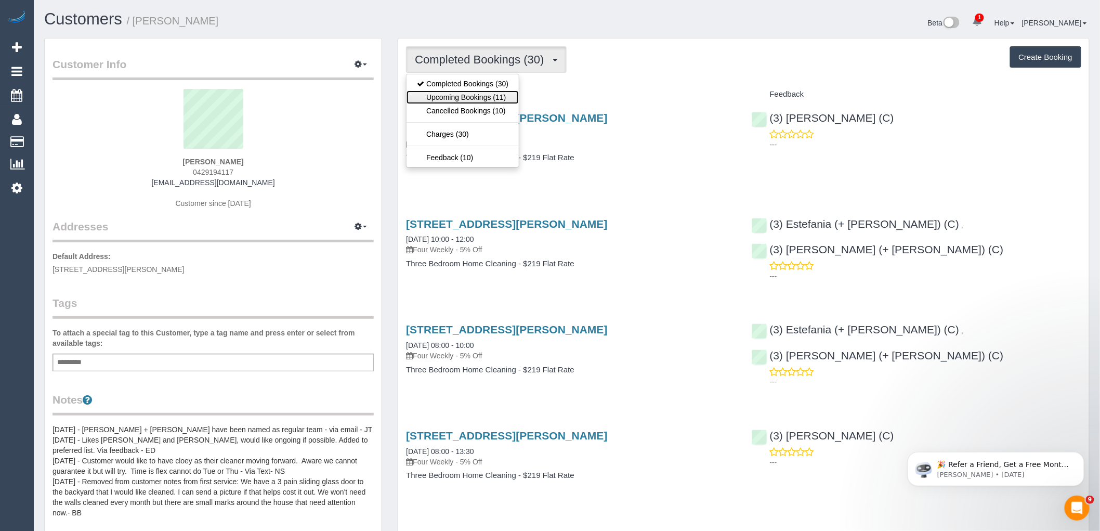
click at [492, 98] on link "Upcoming Bookings (11)" at bounding box center [462, 97] width 112 height 14
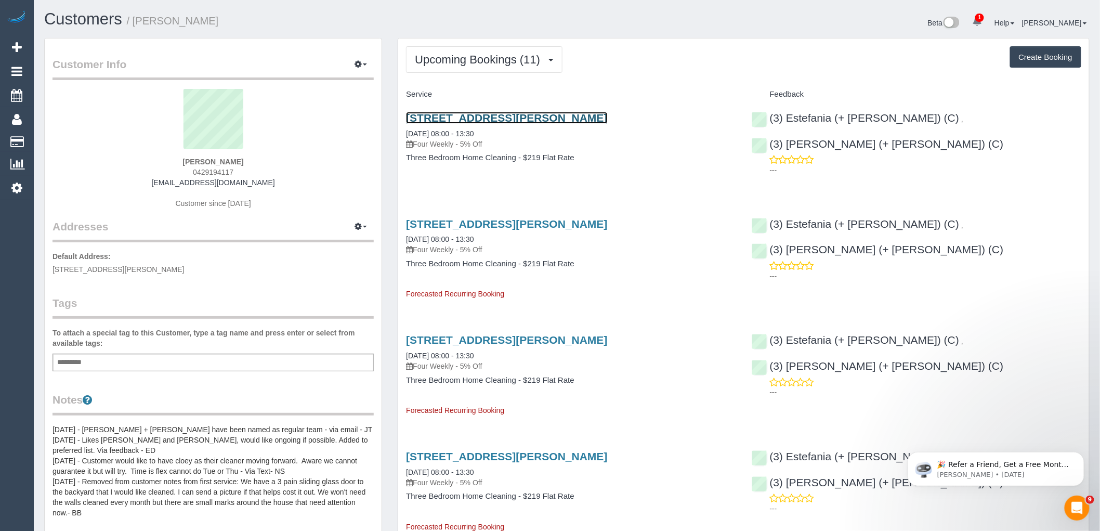
click at [542, 114] on link "160 Osborne Street, Williamstown, VIC 3016" at bounding box center [506, 118] width 201 height 12
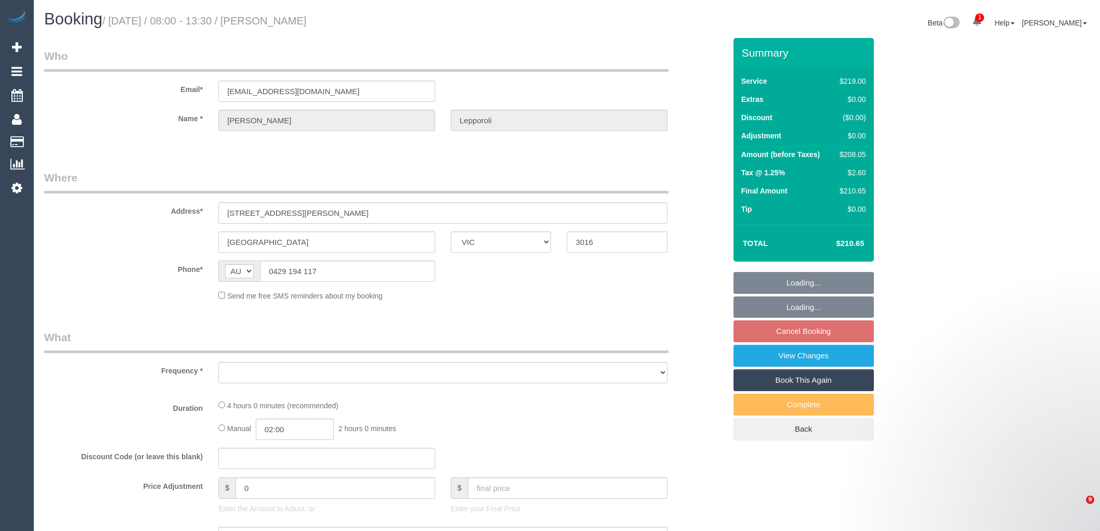
select select "VIC"
select select "object:791"
select select "number:28"
select select "number:14"
select select "number:19"
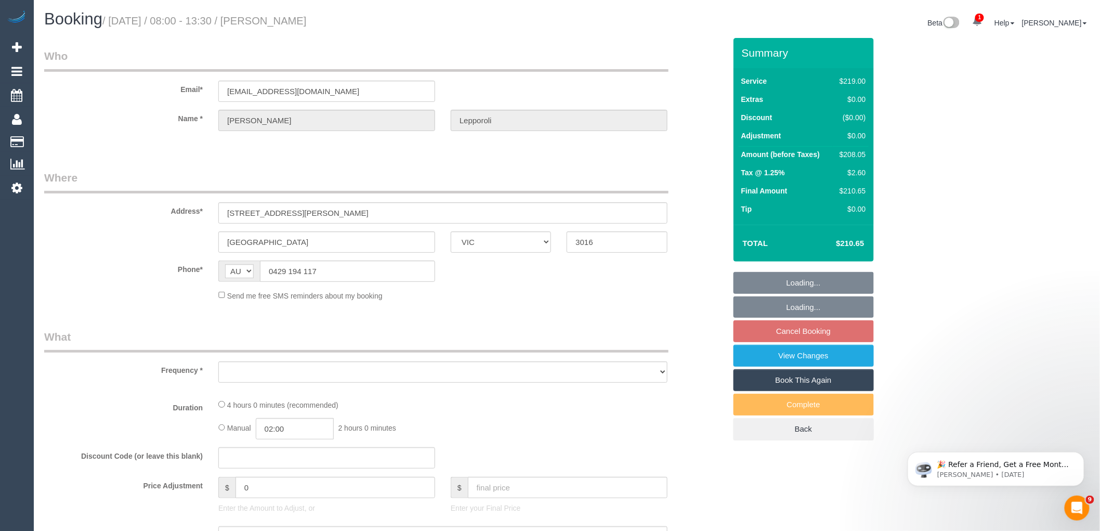
select select "number:22"
select select "number:34"
select select "number:26"
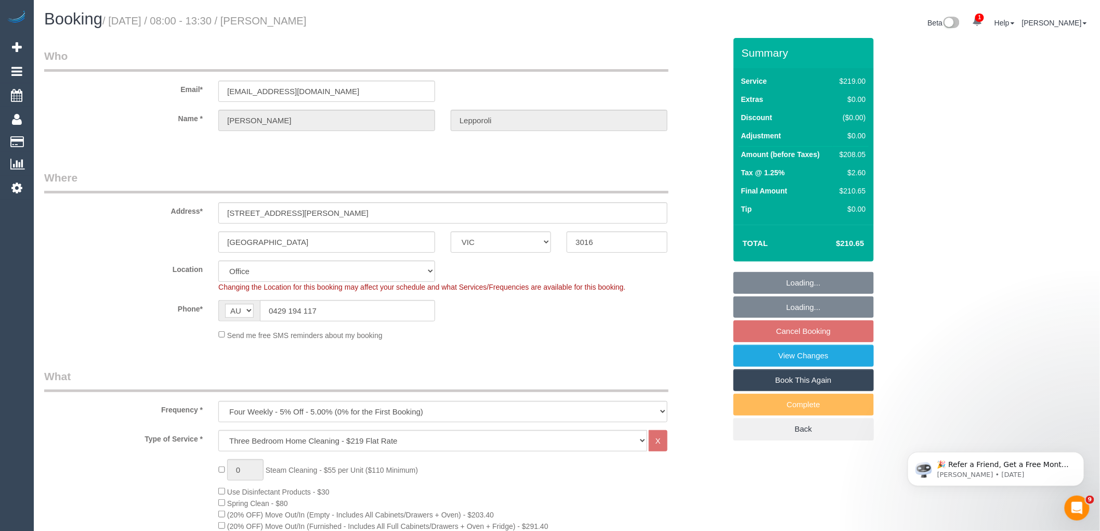
select select "string:stripe-pm_1P8uRc2GScqysDRVuK7guoUb"
select select "object:796"
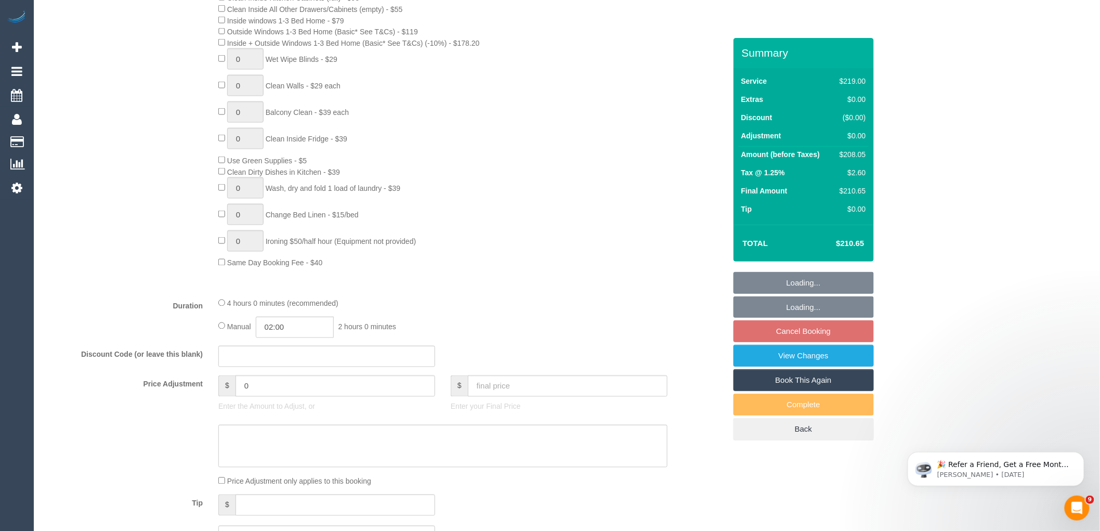
scroll to position [866, 0]
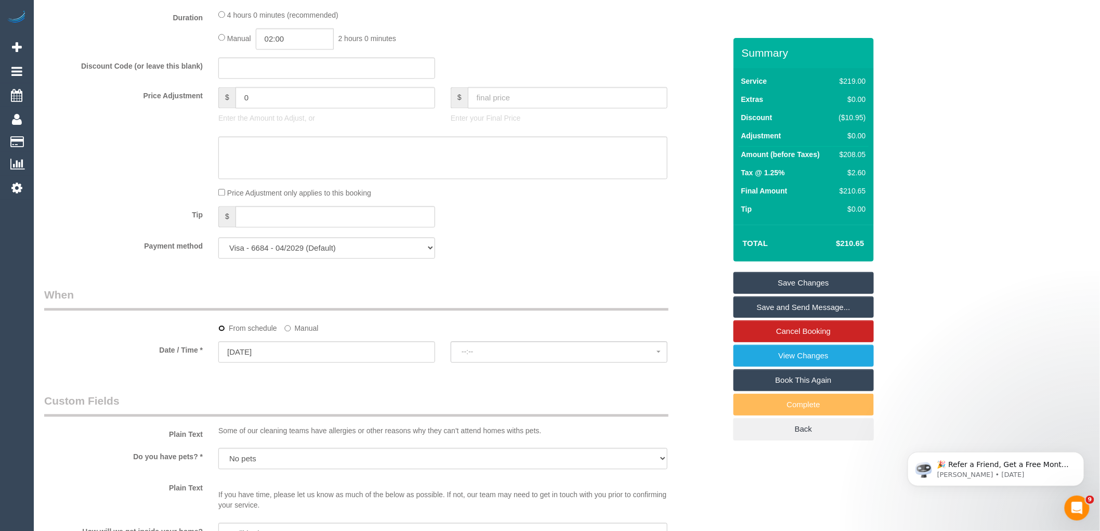
select select "spot6"
click at [516, 356] on span "No spots available" at bounding box center [559, 351] width 195 height 8
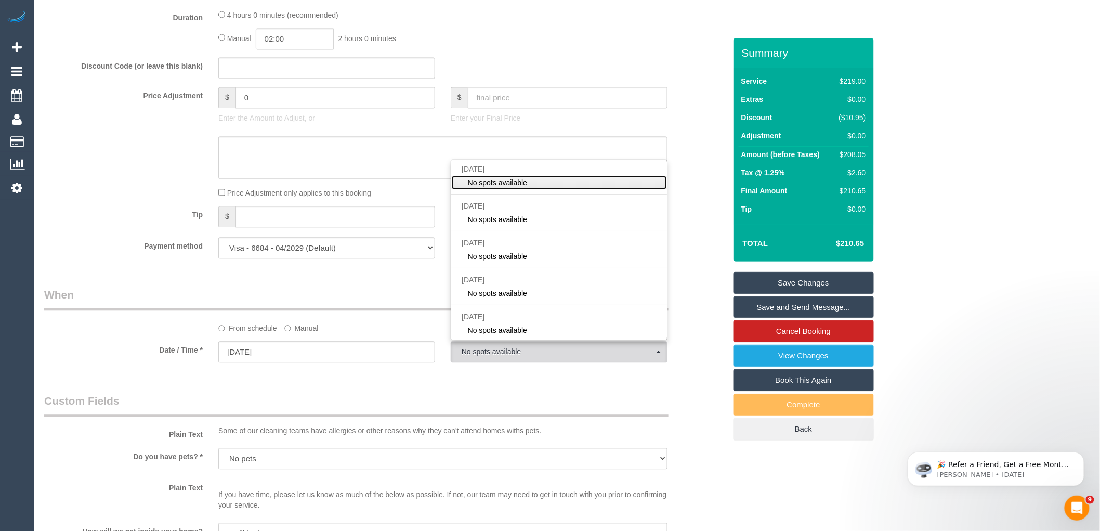
scroll to position [924, 0]
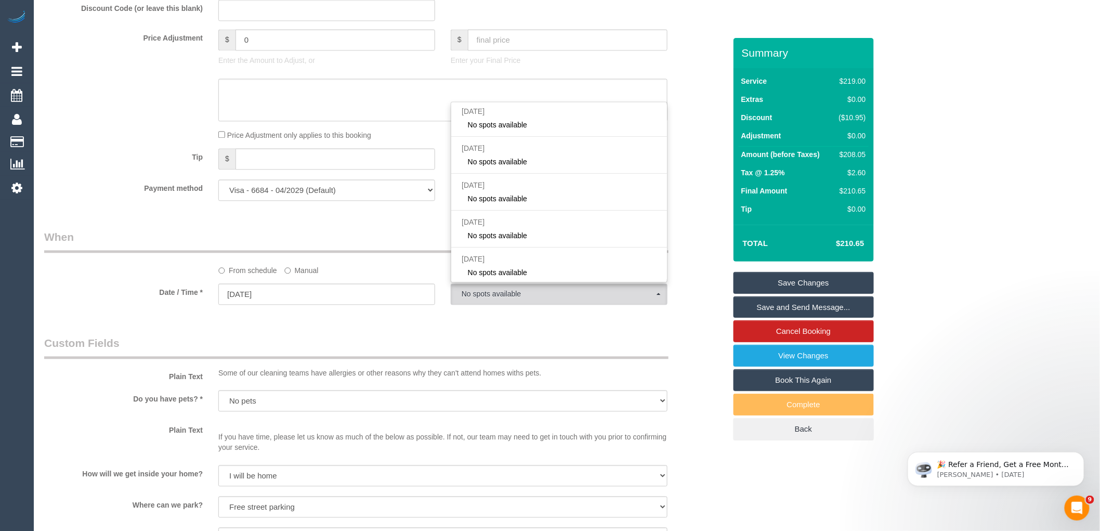
click at [360, 351] on legend "Custom Fields" at bounding box center [356, 346] width 624 height 23
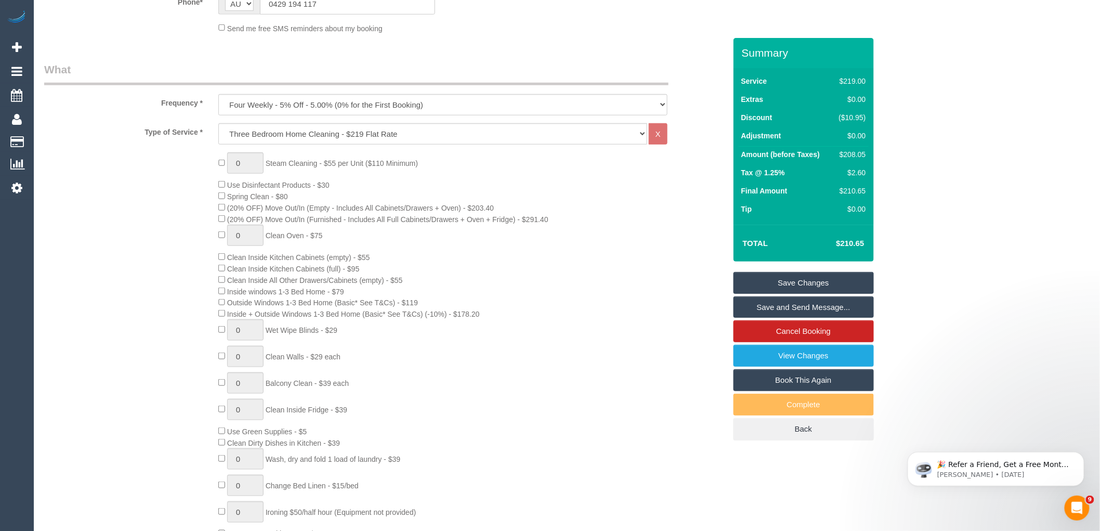
scroll to position [58, 0]
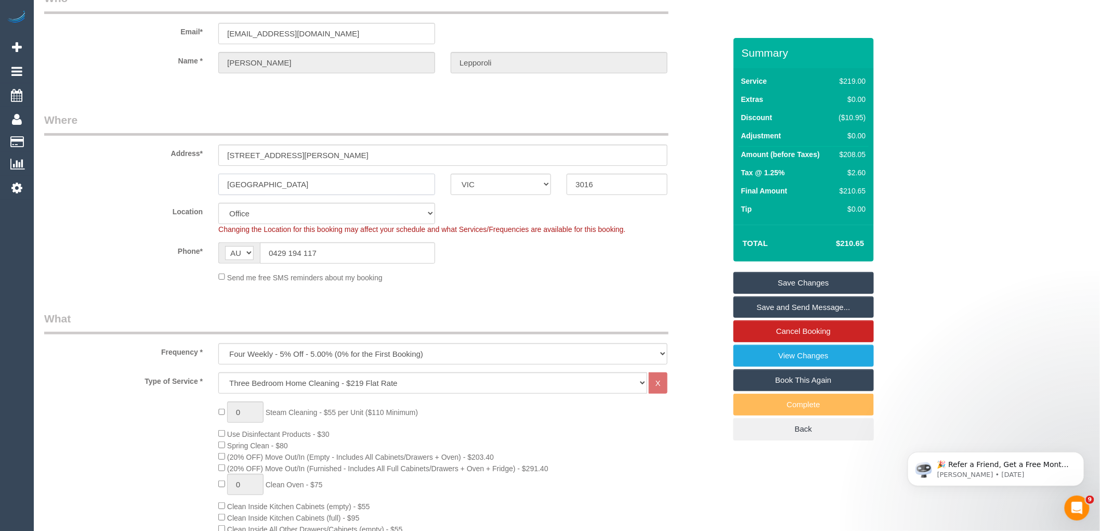
drag, startPoint x: 303, startPoint y: 181, endPoint x: 145, endPoint y: 180, distance: 158.5
click at [145, 180] on div "[GEOGRAPHIC_DATA] ACT [GEOGRAPHIC_DATA] NT [GEOGRAPHIC_DATA] SA TAS [GEOGRAPHIC…" at bounding box center [384, 184] width 697 height 21
click at [300, 206] on select "Office [GEOGRAPHIC_DATA] (North) East (South) [GEOGRAPHIC_DATA] (East) [GEOGRAP…" at bounding box center [326, 213] width 217 height 21
select select "65"
click at [218, 203] on select "Office [GEOGRAPHIC_DATA] (North) East (South) [GEOGRAPHIC_DATA] (East) [GEOGRAP…" at bounding box center [326, 213] width 217 height 21
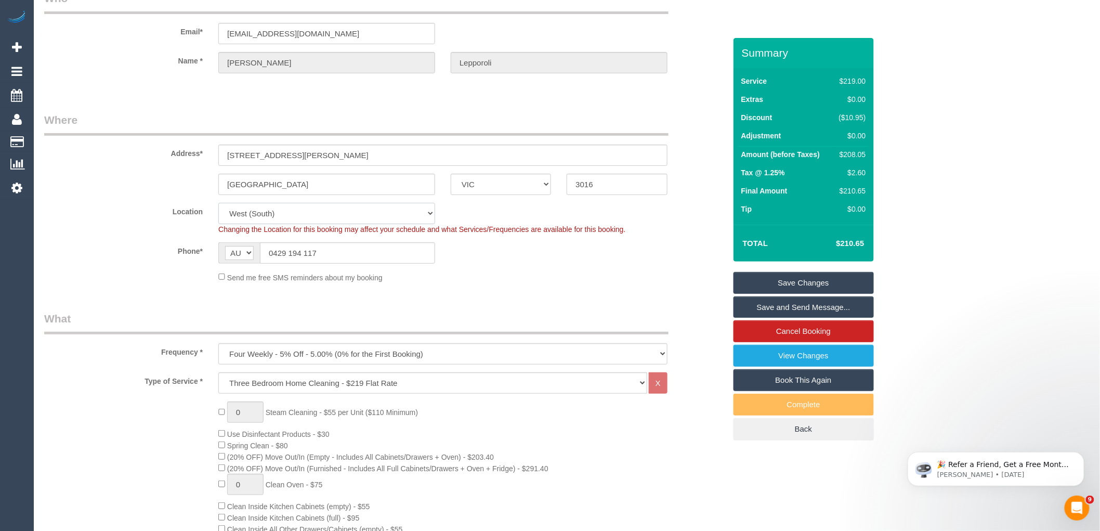
select select "object:4641"
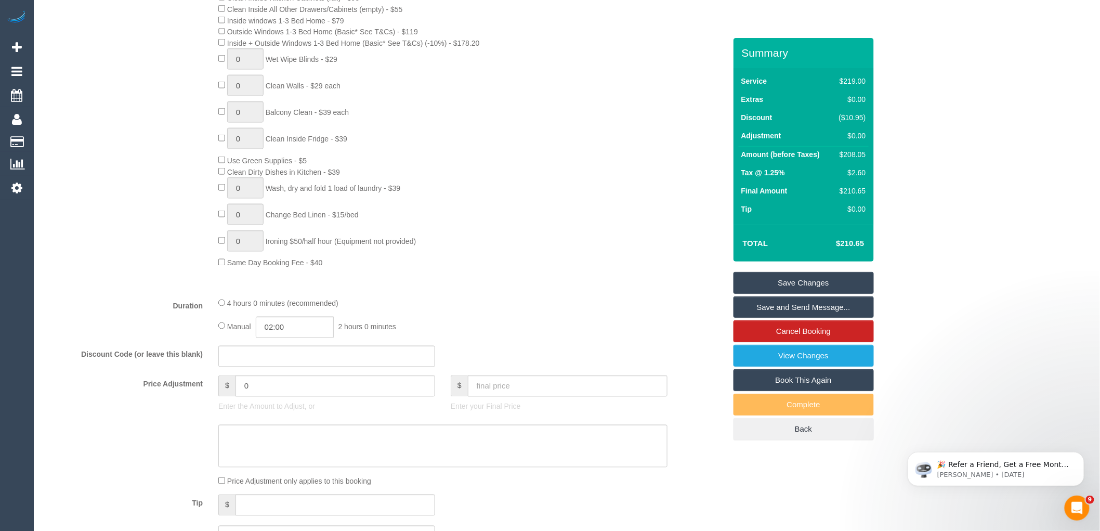
scroll to position [1040, 0]
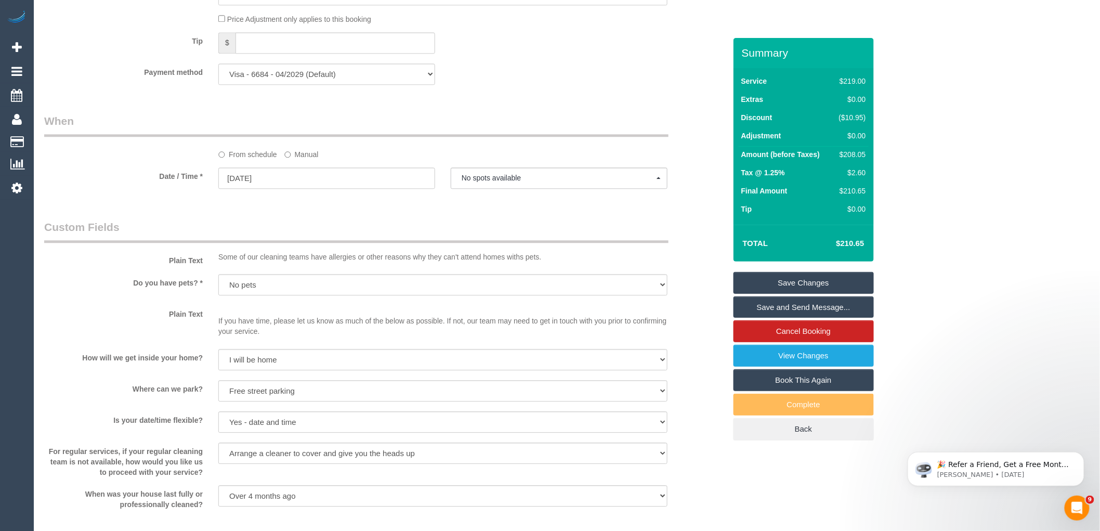
select select "spot11"
click at [295, 189] on input "27/10/2025" at bounding box center [326, 177] width 217 height 21
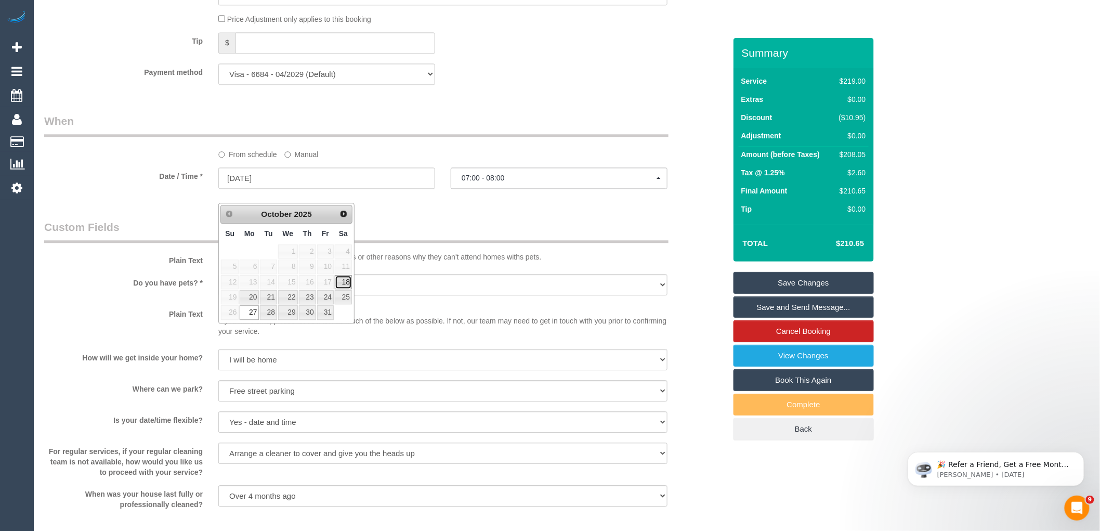
click at [338, 283] on link "18" at bounding box center [343, 282] width 17 height 14
type input "18/10/2025"
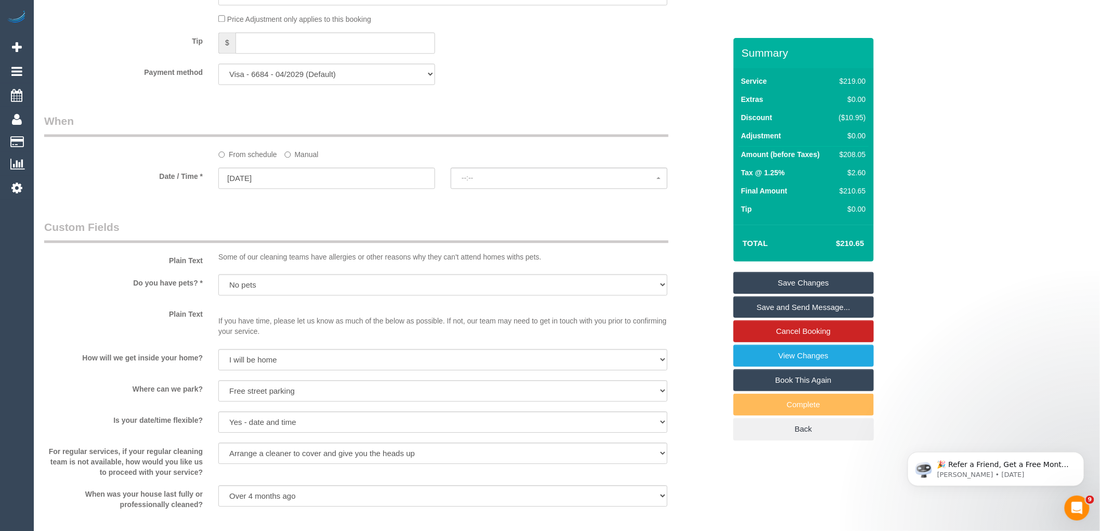
select select "spot36"
click at [502, 182] on span "07:00 - 08:00" at bounding box center [559, 178] width 195 height 8
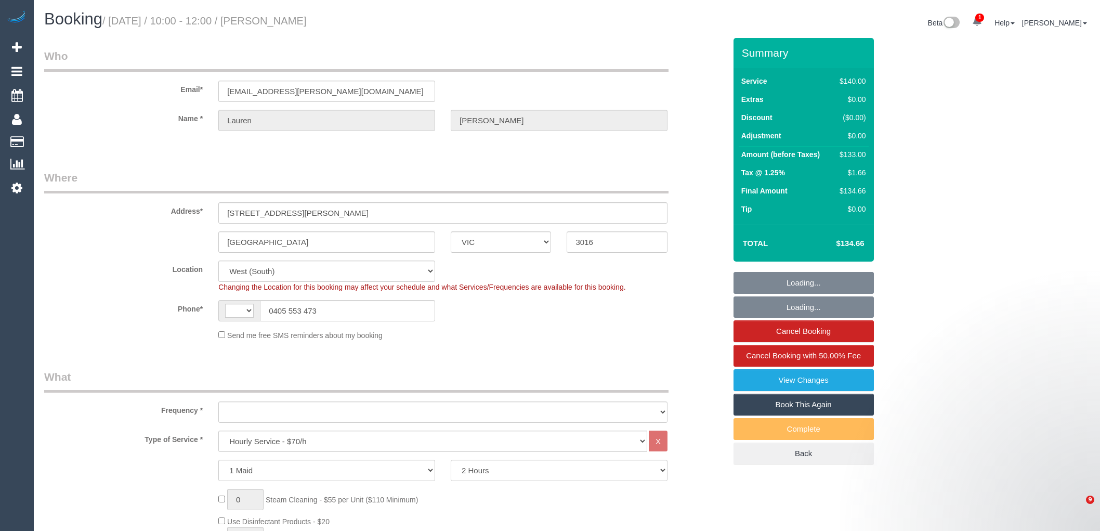
select select "VIC"
select select "string:AU"
select select "object:740"
select select "string:stripe-pm_1RnT2q2GScqysDRVLKxrLDpJ"
select select "object:908"
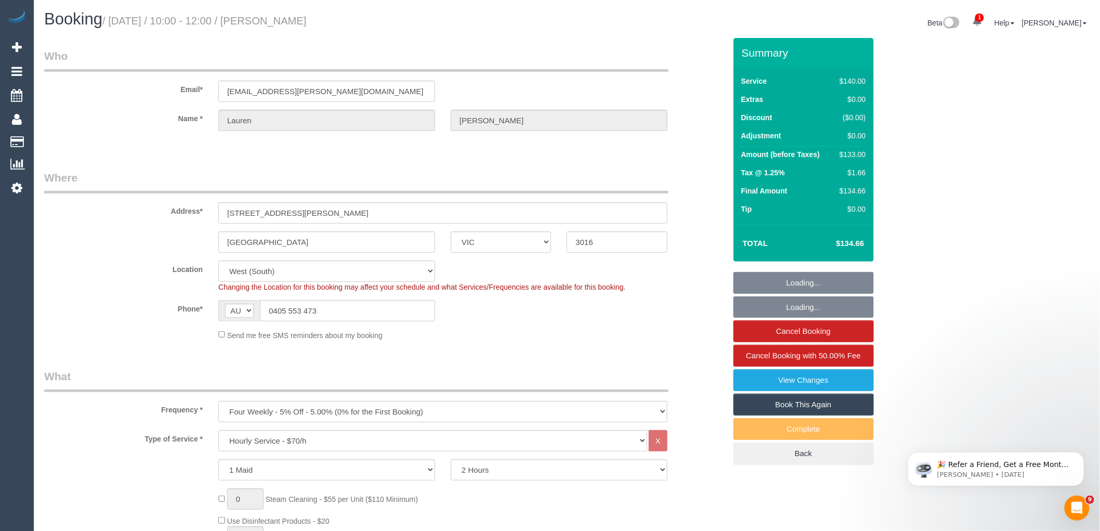
select select "number:27"
select select "number:14"
select select "number:19"
select select "number:36"
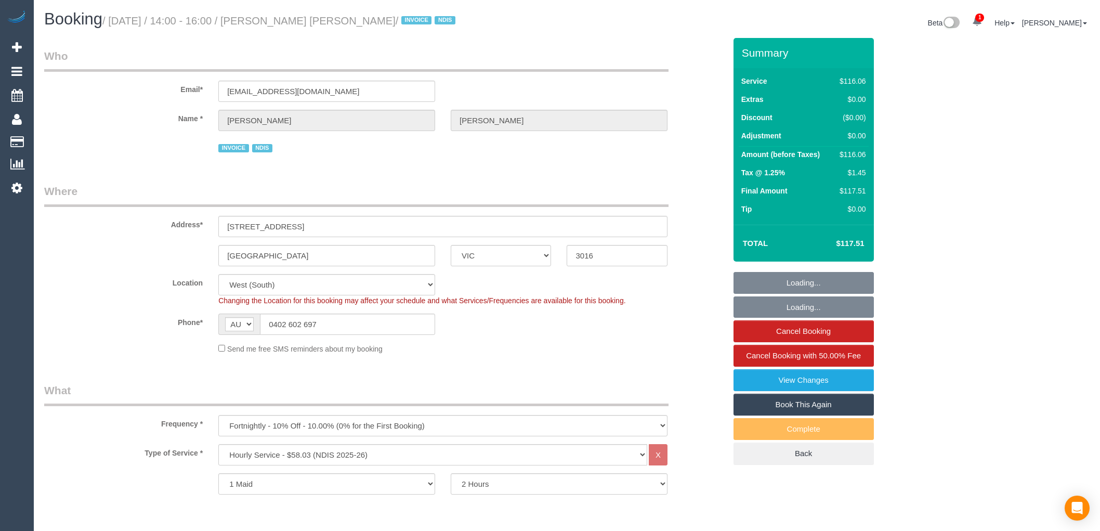
select select "VIC"
select select "number:29"
select select "number:14"
select select "number:19"
select select "number:25"
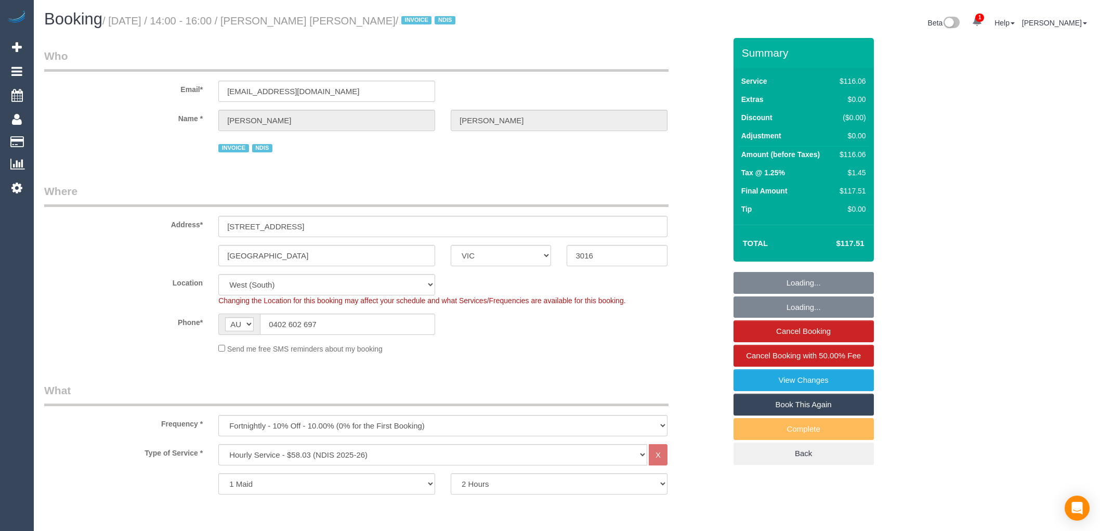
select select "number:34"
select select "number:13"
select select "VIC"
select select "number:28"
select select "number:14"
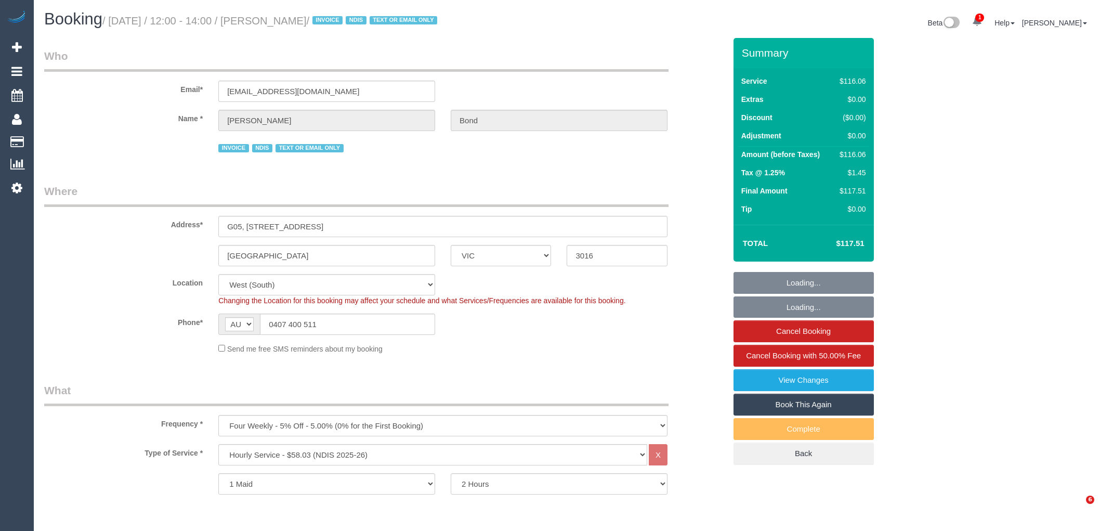
select select "number:19"
select select "number:36"
select select "number:35"
select select "number:12"
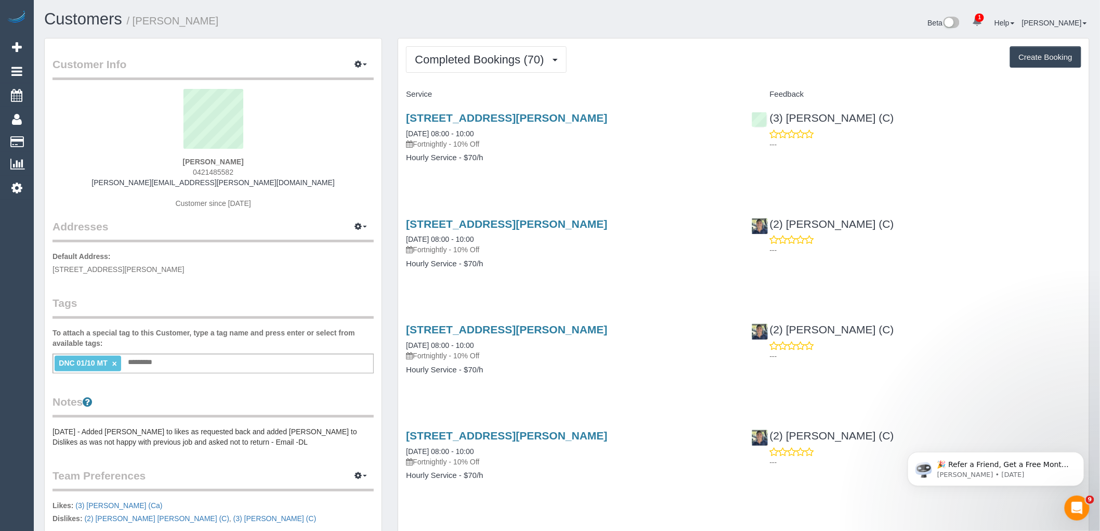
click at [474, 72] on button "Completed Bookings (70)" at bounding box center [486, 59] width 160 height 27
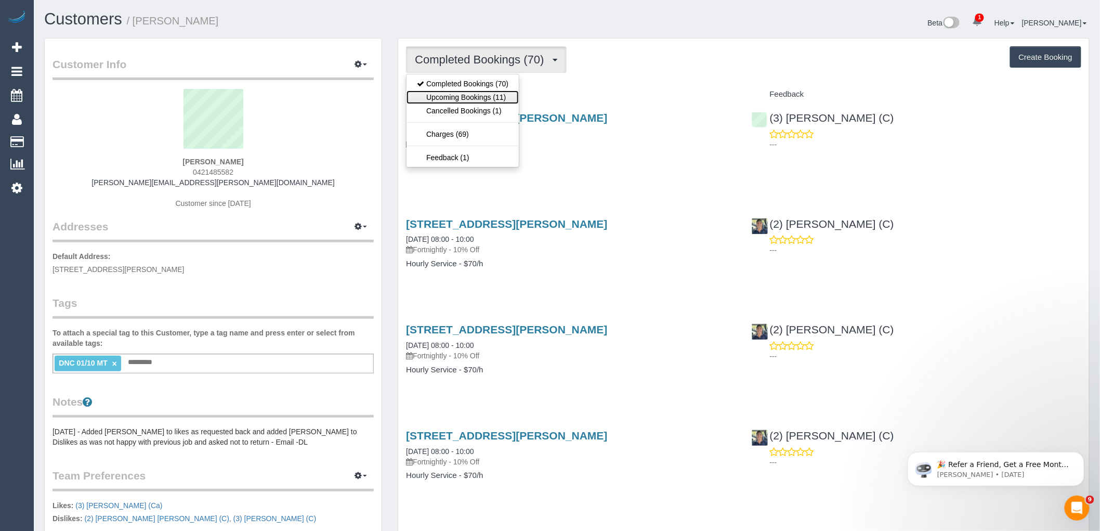
click at [479, 104] on link "Upcoming Bookings (11)" at bounding box center [462, 97] width 112 height 14
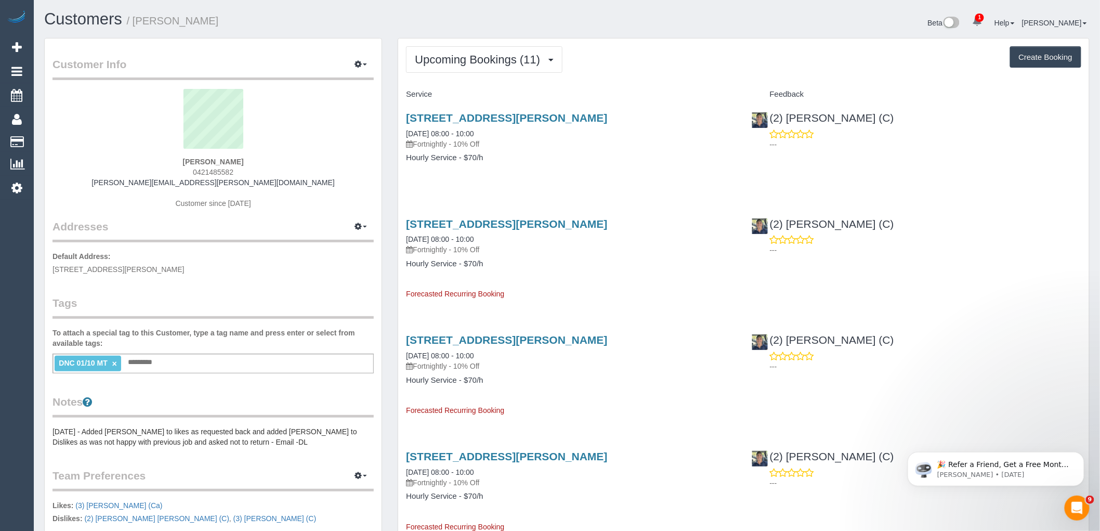
drag, startPoint x: 292, startPoint y: 177, endPoint x: 162, endPoint y: 176, distance: 129.4
click at [162, 176] on div "Maurice Mulcahy 0421485582 maurice.mulcahy@au.ey.com Customer since 2023" at bounding box center [212, 154] width 321 height 130
click at [260, 180] on link "maurice.mulcahy@au.ey.com" at bounding box center [212, 182] width 243 height 8
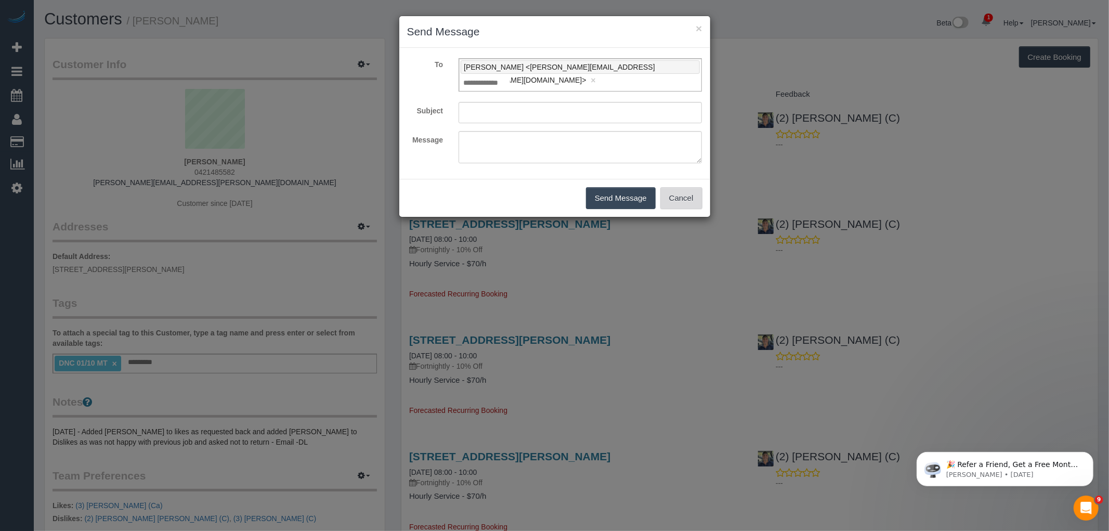
click at [685, 187] on button "Cancel" at bounding box center [681, 198] width 42 height 22
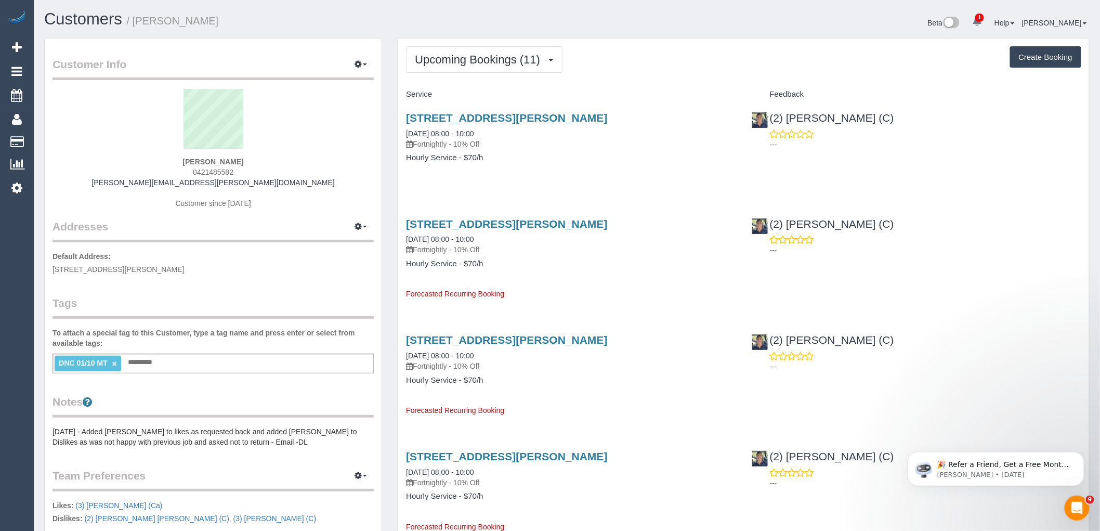
click at [304, 179] on div "Maurice Mulcahy 0421485582 maurice.mulcahy@au.ey.com Customer since 2023" at bounding box center [212, 154] width 321 height 130
drag, startPoint x: 304, startPoint y: 179, endPoint x: 151, endPoint y: 177, distance: 152.3
click at [151, 177] on div "Maurice Mulcahy 0421485582 maurice.mulcahy@au.ey.com Customer since 2023" at bounding box center [212, 154] width 321 height 130
copy div "0421485582 maurice.mulcahy@au.ey.com"
click at [174, 136] on sui-profile-pic at bounding box center [213, 123] width 306 height 68
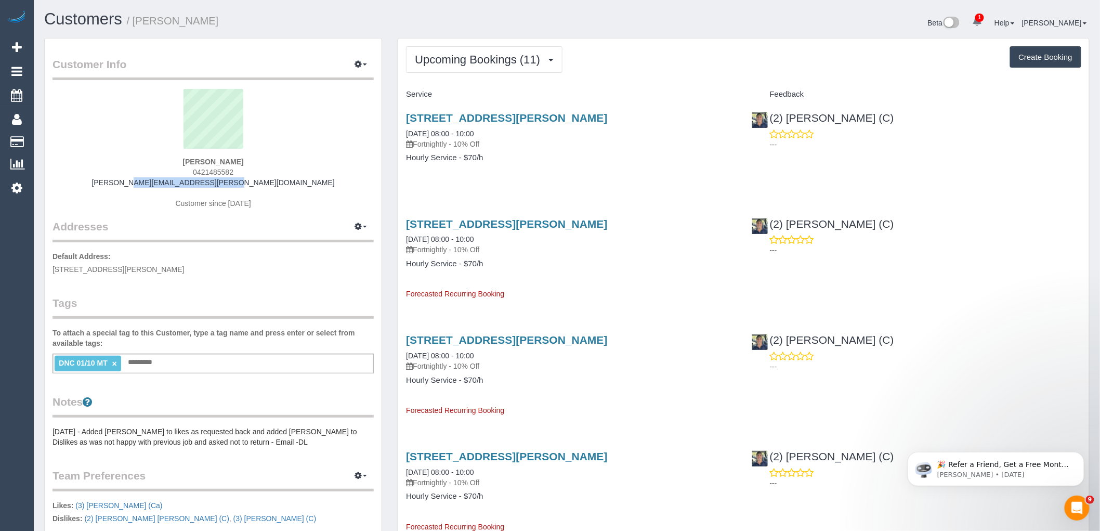
drag, startPoint x: 277, startPoint y: 183, endPoint x: 154, endPoint y: 183, distance: 123.2
click at [154, 183] on div "Maurice Mulcahy 0421485582 maurice.mulcahy@au.ey.com Customer since 2023" at bounding box center [212, 154] width 321 height 130
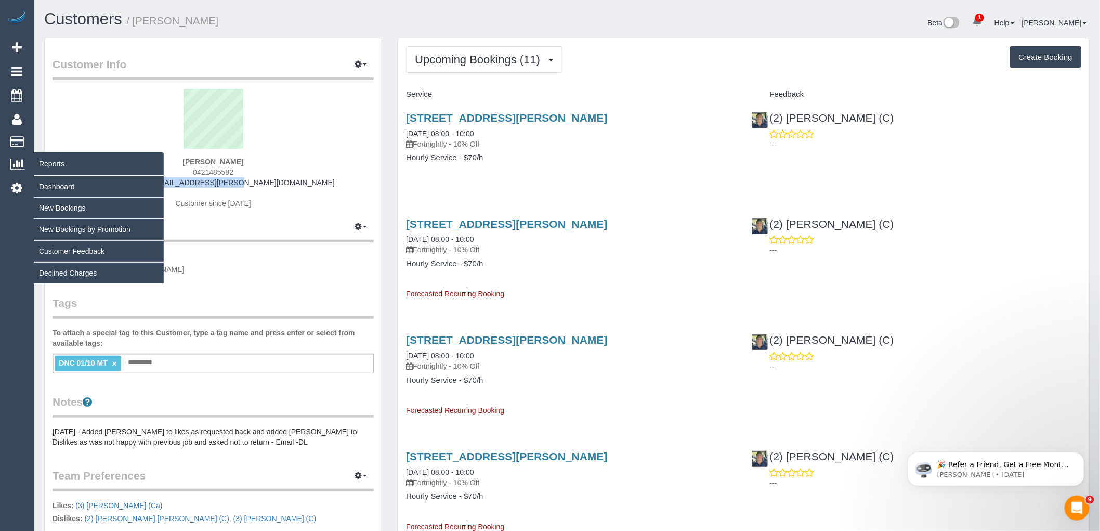
copy link "maurice.mulcahy@au.ey.com"
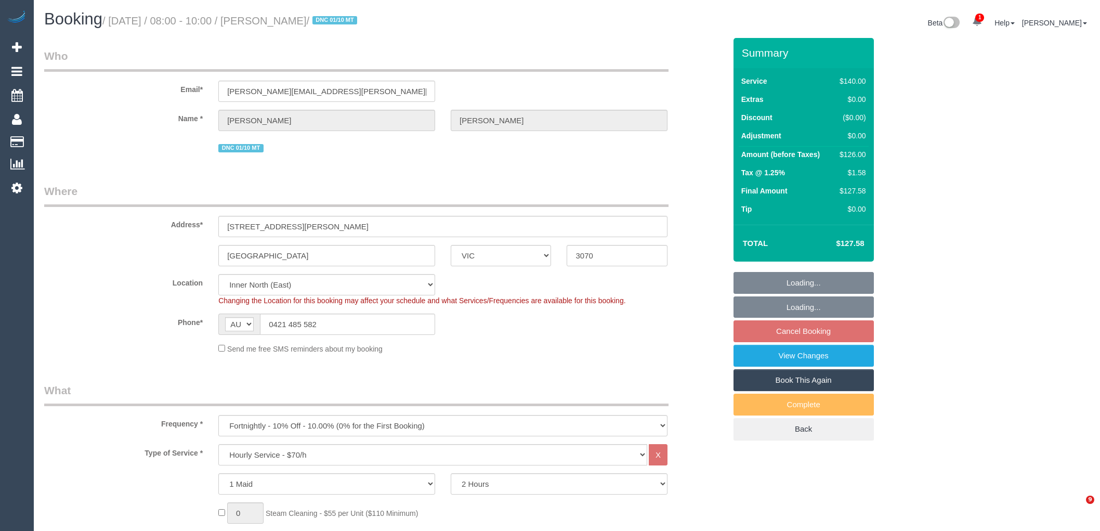
select select "VIC"
select select "string:stripe-pm_1RyLFj2GScqysDRVhpPsM2M5"
select select "number:27"
select select "number:14"
select select "number:19"
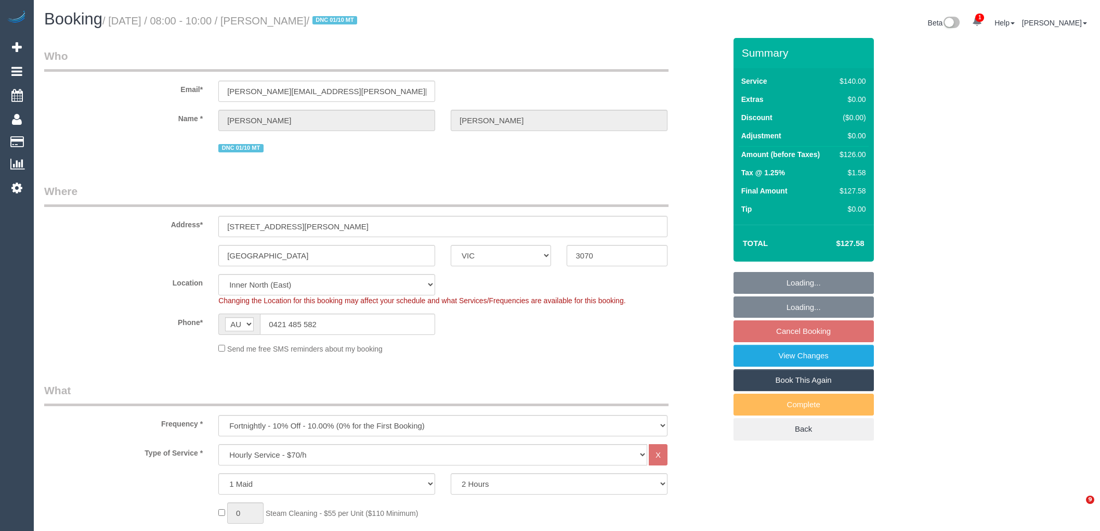
select select "number:22"
select select "number:35"
select select "number:11"
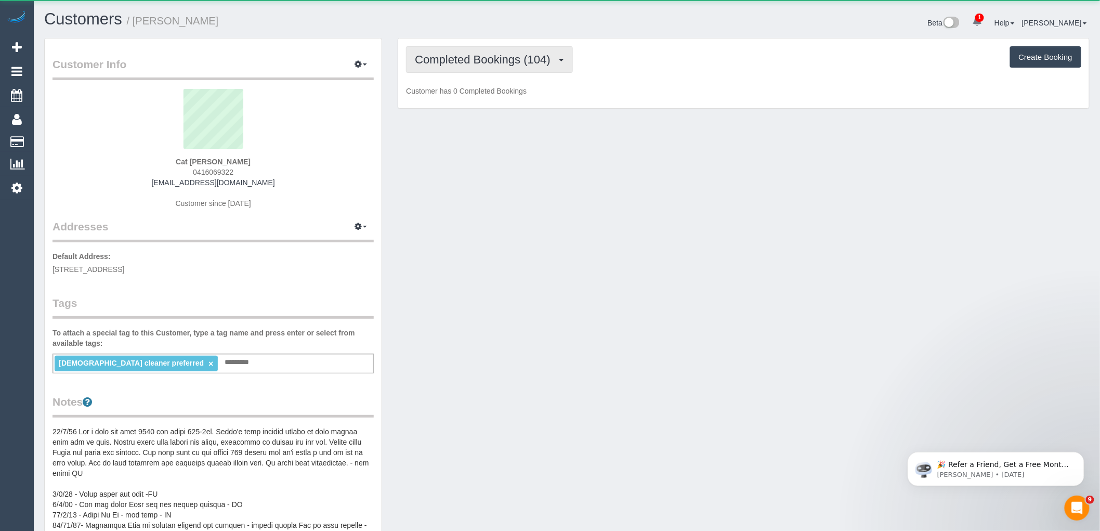
click at [485, 50] on button "Completed Bookings (104)" at bounding box center [489, 59] width 167 height 27
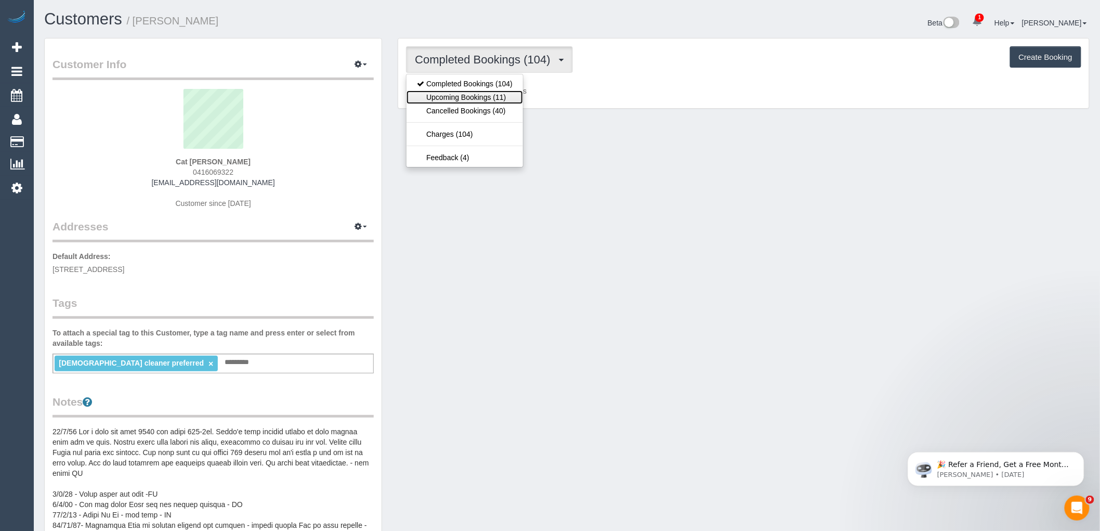
click at [487, 97] on link "Upcoming Bookings (11)" at bounding box center [464, 97] width 116 height 14
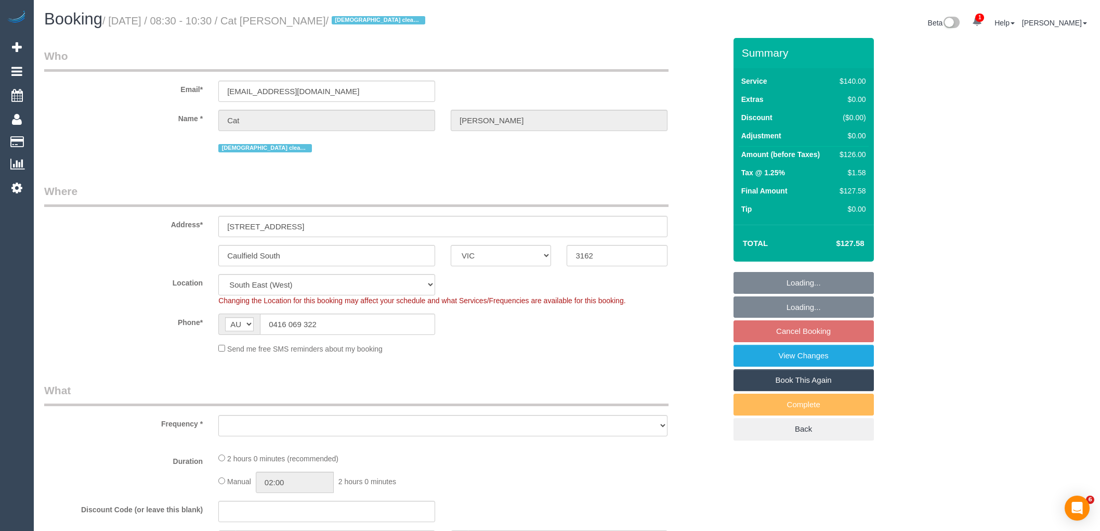
select select "VIC"
select select "object:895"
select select "string:stripe-pm_1Oftl12GScqysDRVVPGiwWLF"
select select "number:27"
select select "number:14"
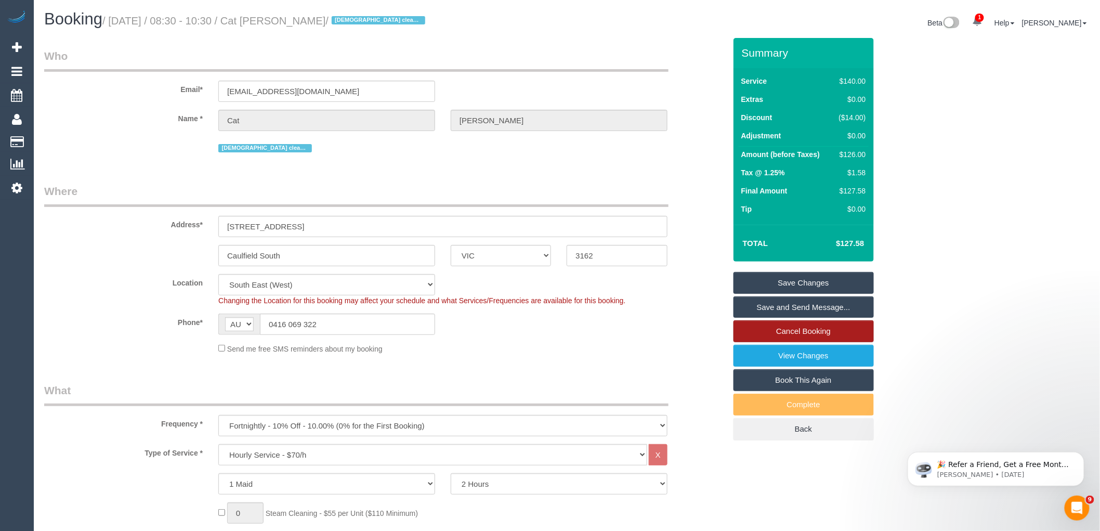
click at [820, 331] on link "Cancel Booking" at bounding box center [803, 331] width 140 height 22
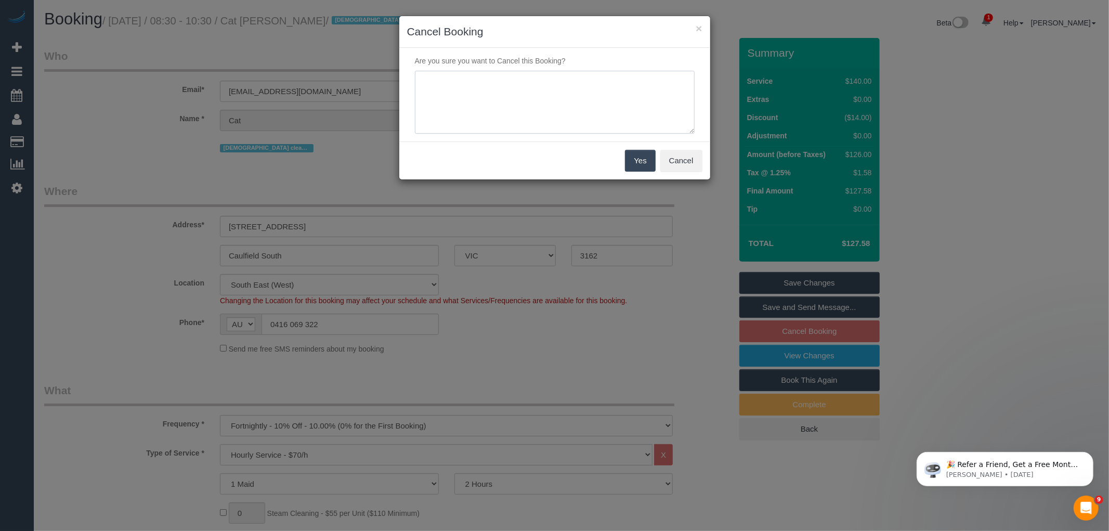
click at [527, 114] on textarea at bounding box center [555, 102] width 280 height 63
type textarea "Sevrice not needed this week via email VC"
click at [634, 167] on button "Yes" at bounding box center [640, 161] width 30 height 22
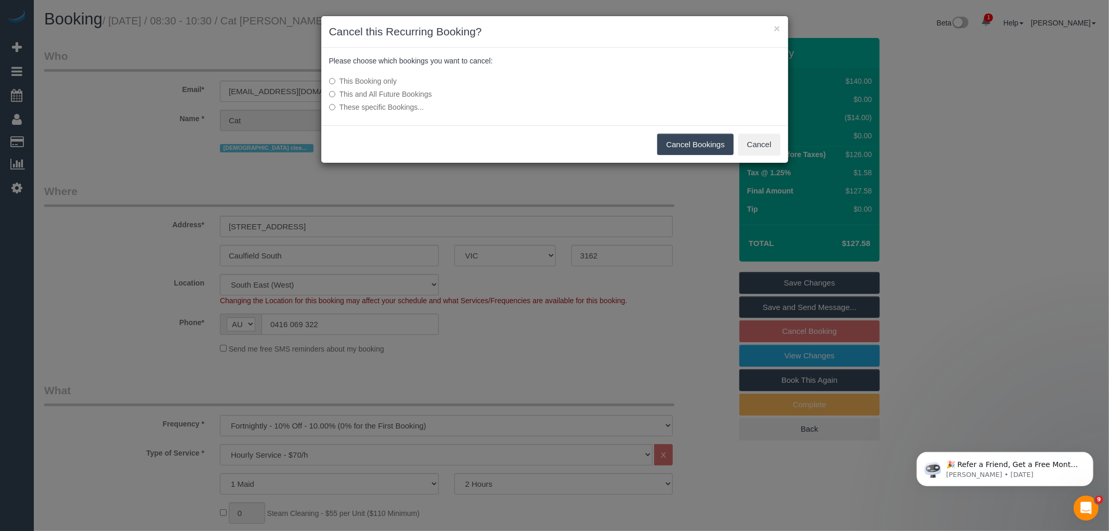
drag, startPoint x: 716, startPoint y: 137, endPoint x: 709, endPoint y: 137, distance: 6.8
click at [716, 137] on button "Cancel Bookings" at bounding box center [695, 145] width 76 height 22
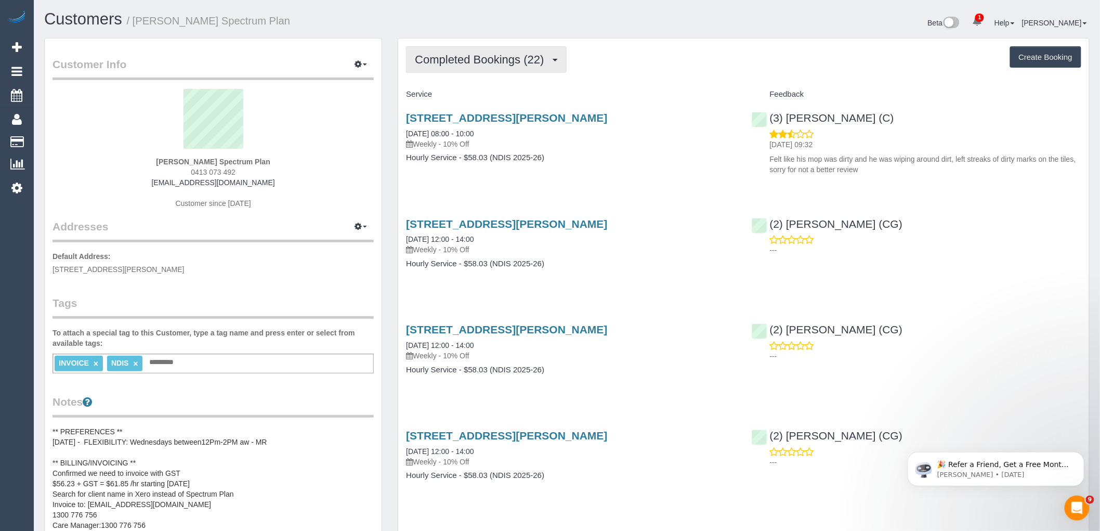
click at [487, 59] on span "Completed Bookings (22)" at bounding box center [482, 59] width 134 height 13
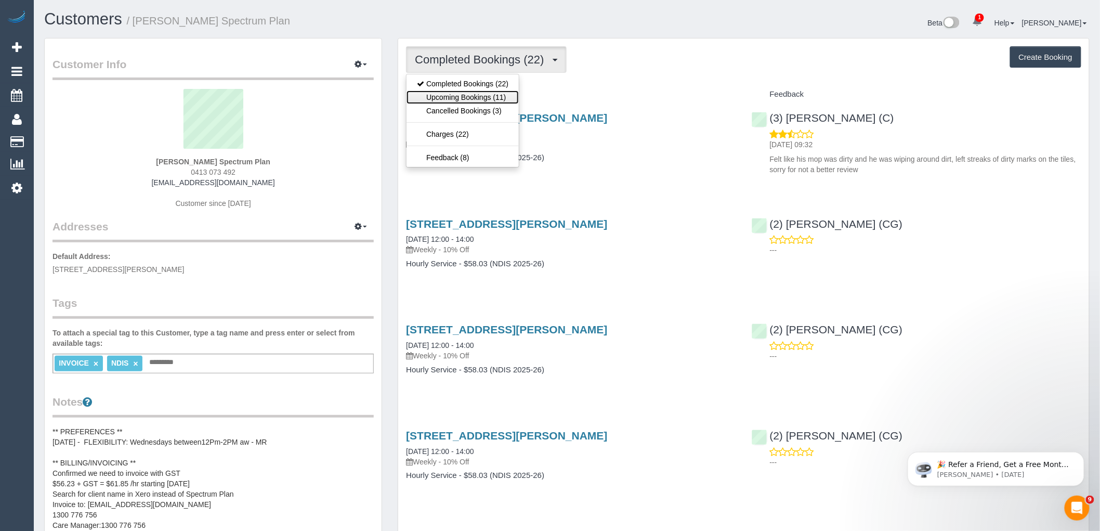
click at [493, 102] on link "Upcoming Bookings (11)" at bounding box center [462, 97] width 112 height 14
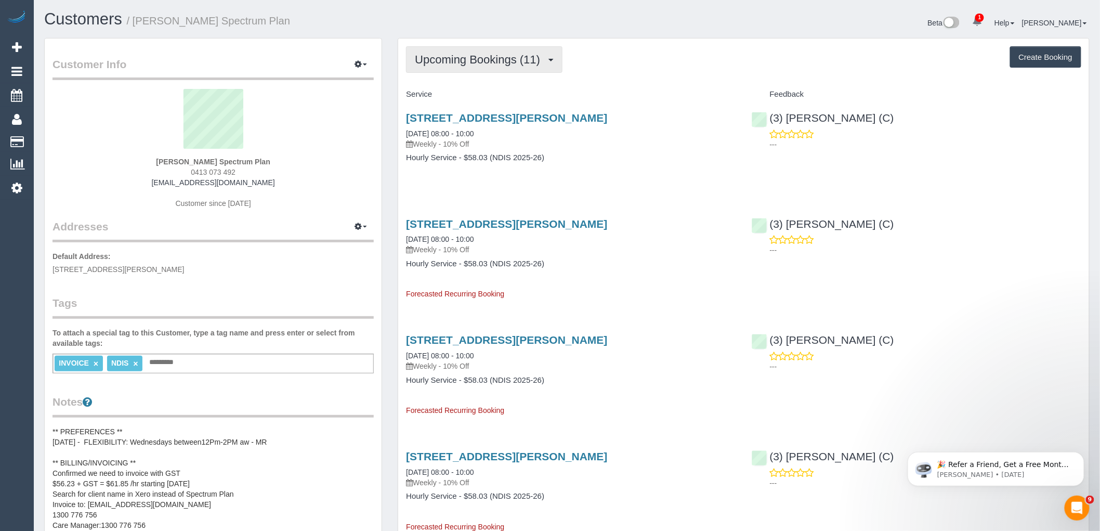
click at [464, 61] on span "Upcoming Bookings (11)" at bounding box center [480, 59] width 130 height 13
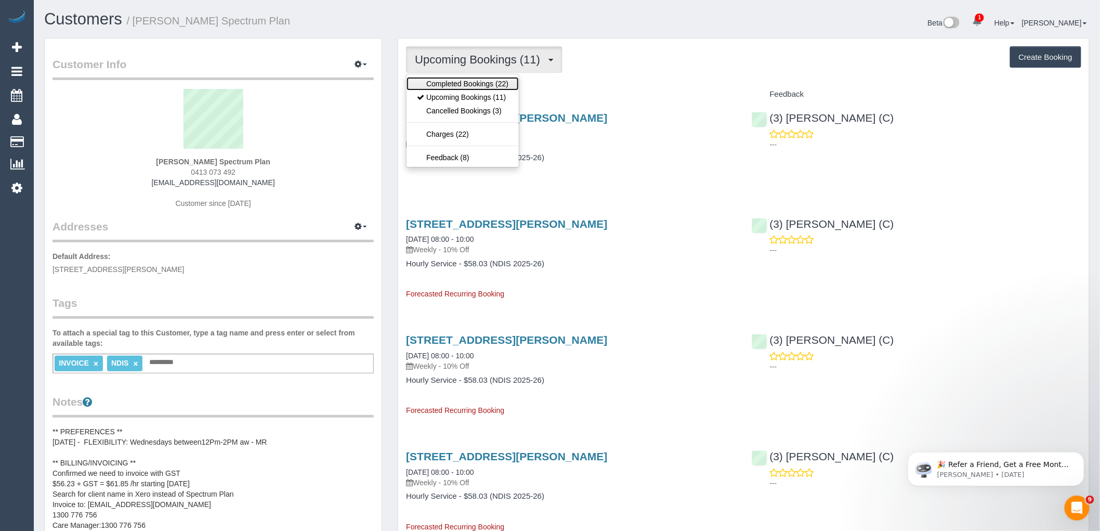
click at [463, 86] on link "Completed Bookings (22)" at bounding box center [462, 84] width 112 height 14
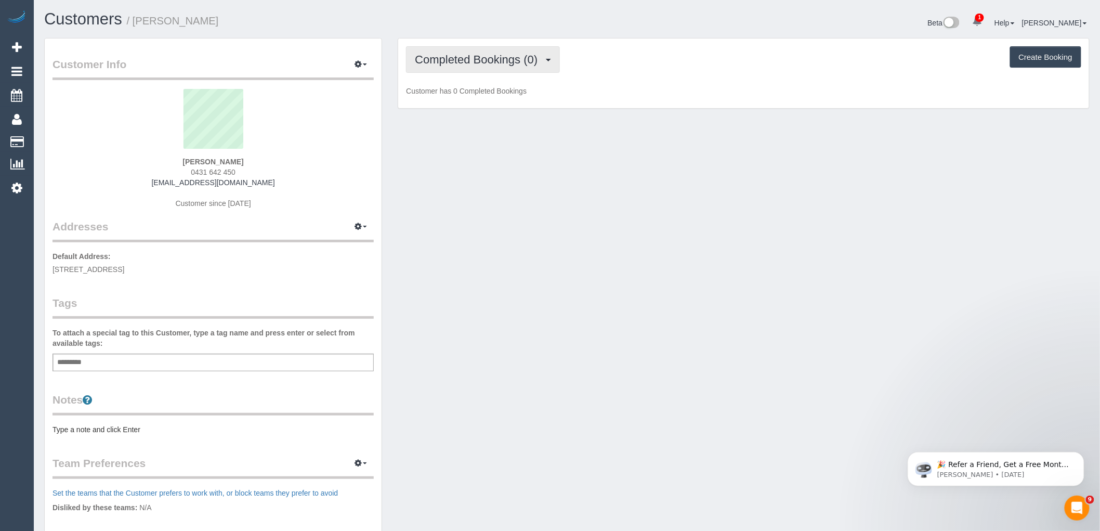
click at [477, 60] on span "Completed Bookings (0)" at bounding box center [479, 59] width 128 height 13
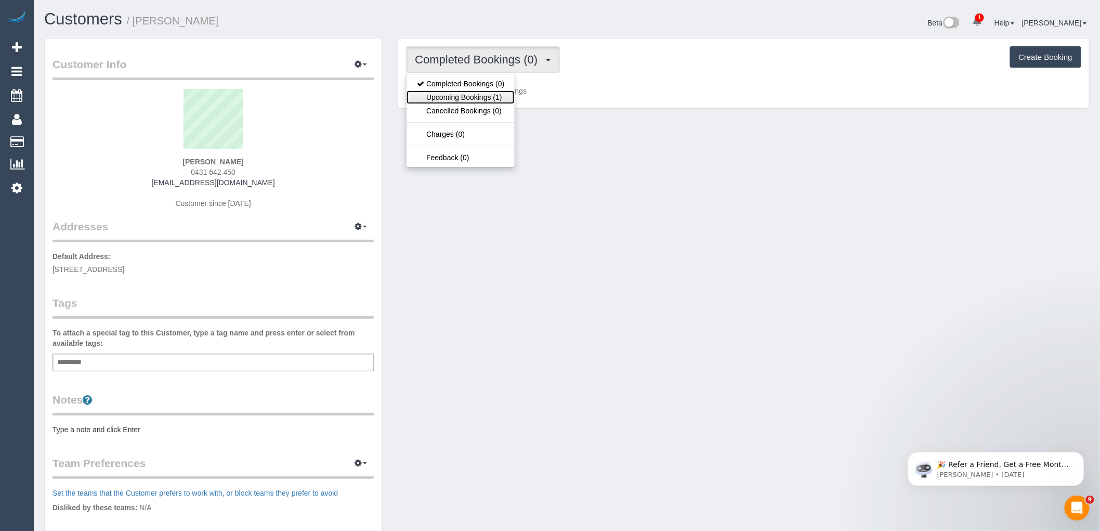
click at [486, 95] on link "Upcoming Bookings (1)" at bounding box center [460, 97] width 108 height 14
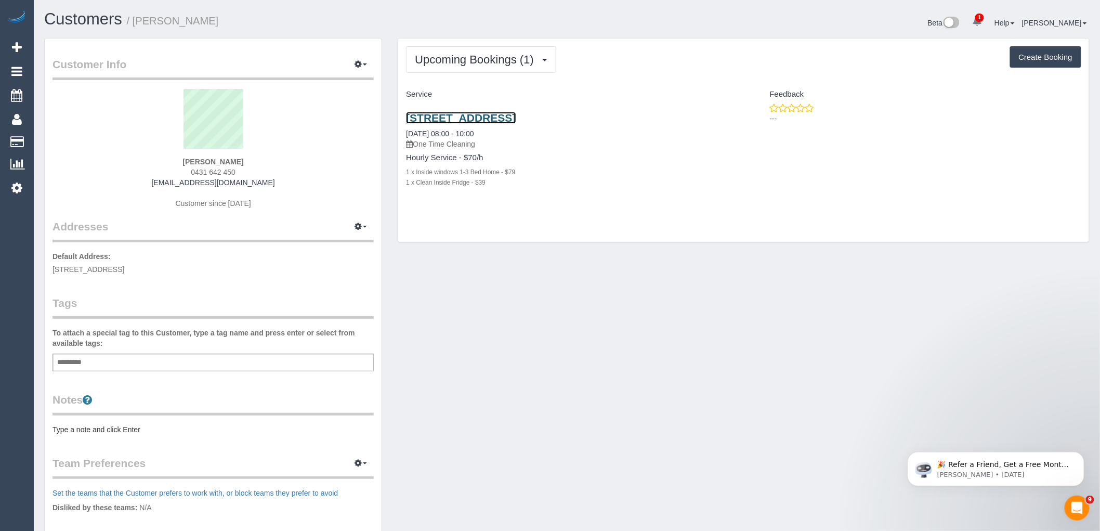
click at [516, 120] on link "[STREET_ADDRESS]" at bounding box center [461, 118] width 110 height 12
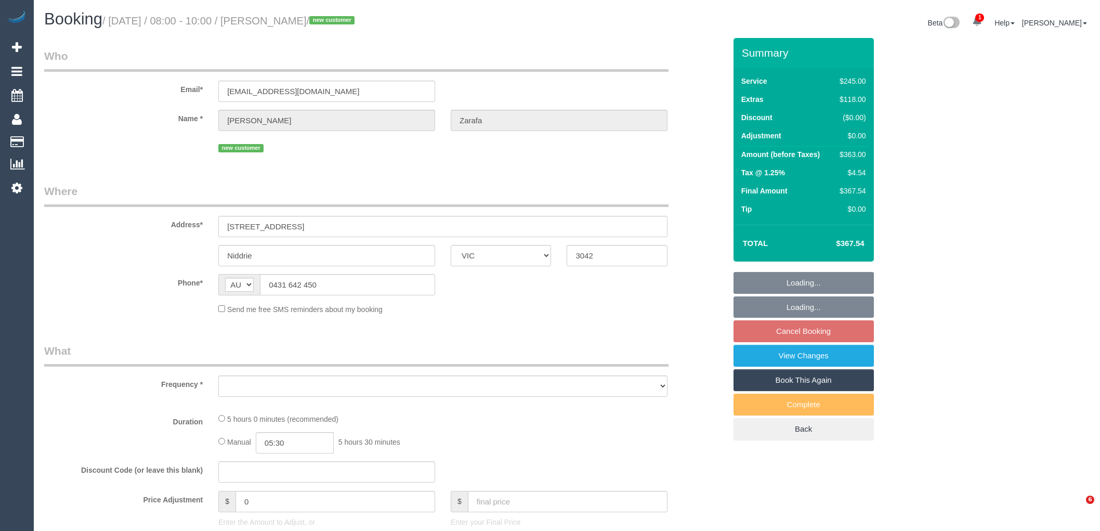
select select "VIC"
select select "object:540"
select select "string:stripe-pm_1SGY6o2GScqysDRVaXsMm5Sl"
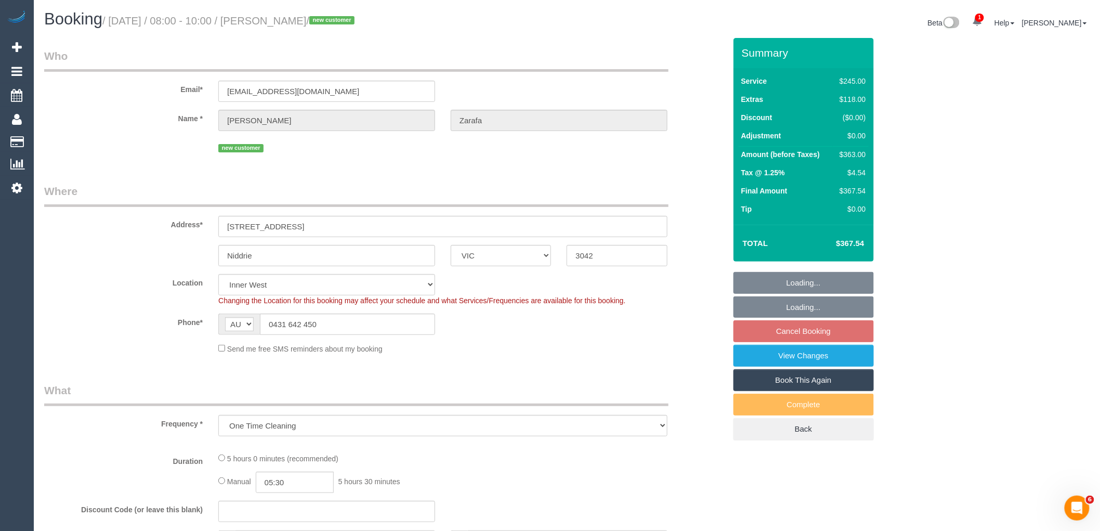
select select "210"
select select "number:27"
select select "number:14"
select select "number:19"
select select "number:22"
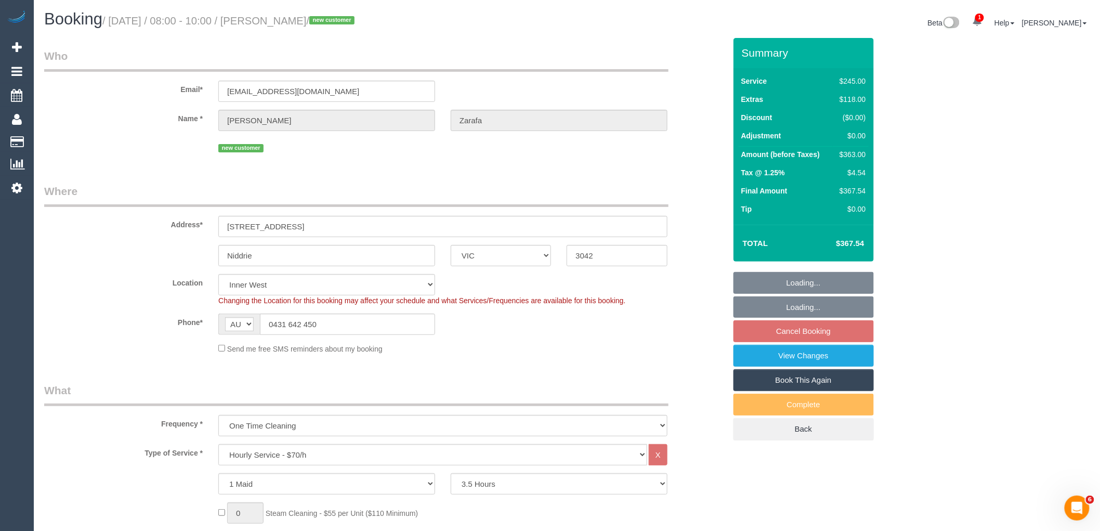
select select "object:890"
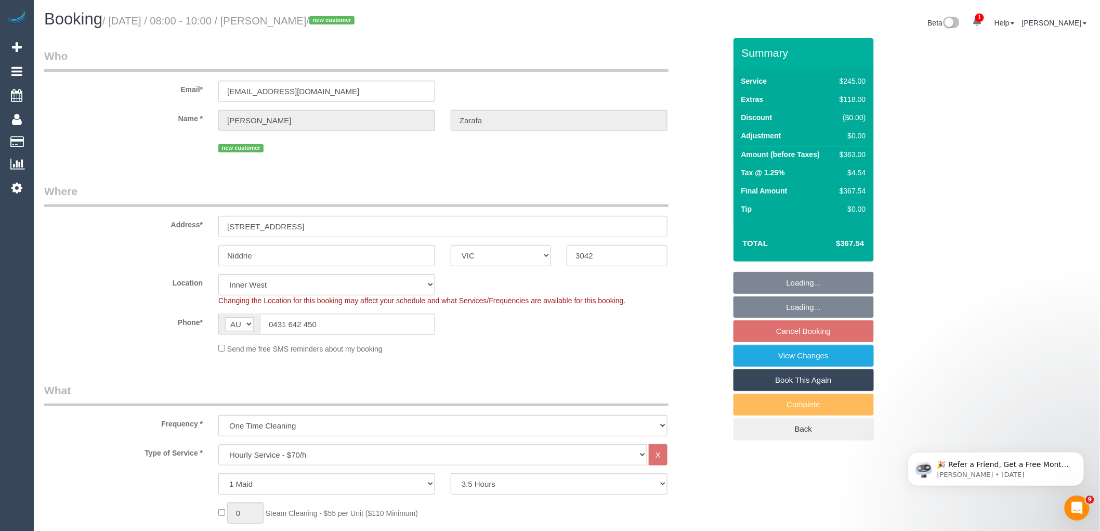
select select "spot2"
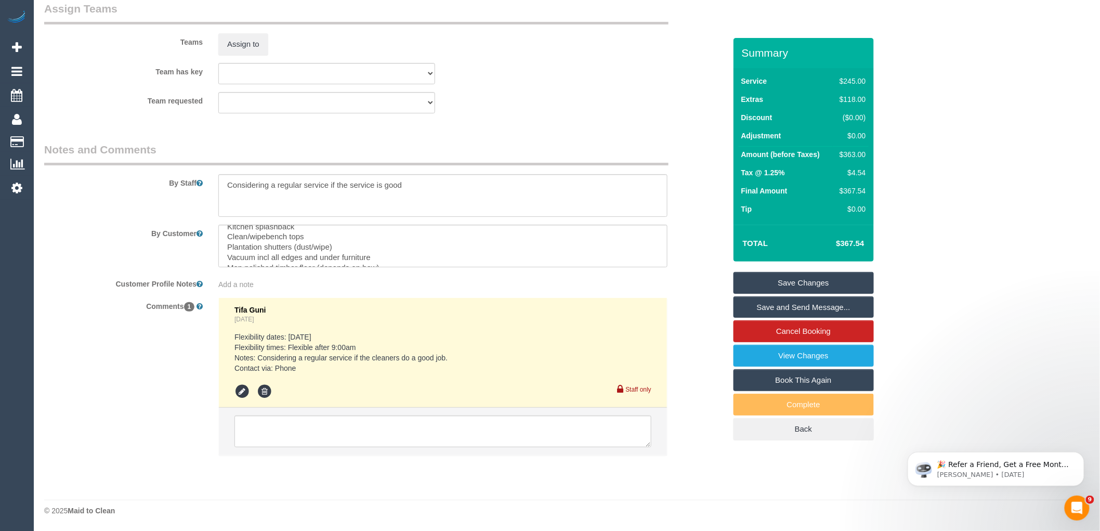
scroll to position [124, 0]
click at [330, 429] on textarea at bounding box center [442, 431] width 417 height 32
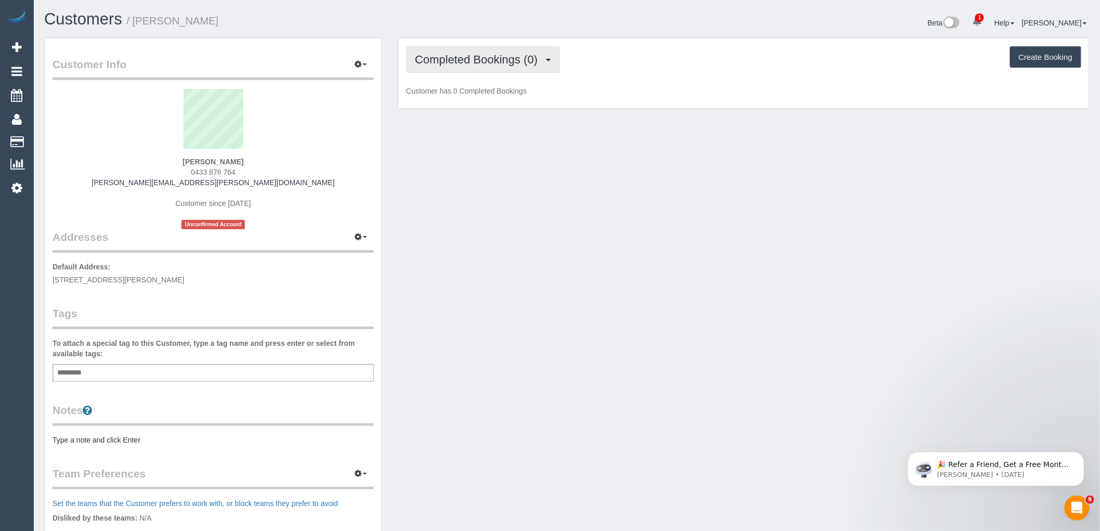
click at [511, 56] on span "Completed Bookings (0)" at bounding box center [479, 59] width 128 height 13
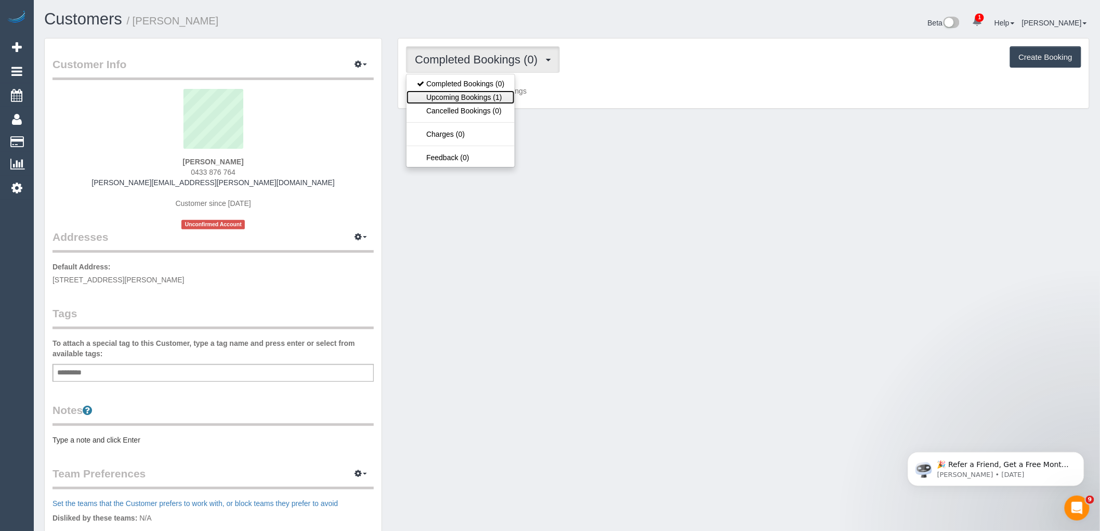
click at [489, 94] on link "Upcoming Bookings (1)" at bounding box center [460, 97] width 108 height 14
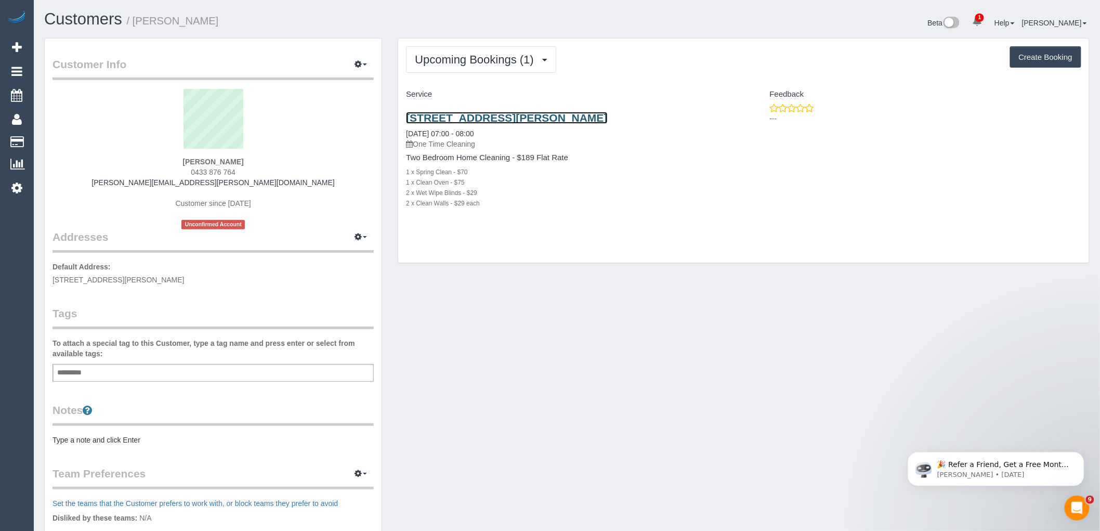
click at [581, 120] on link "8/37 Churchill Street, Doncaster East, VIC 3109" at bounding box center [506, 118] width 201 height 12
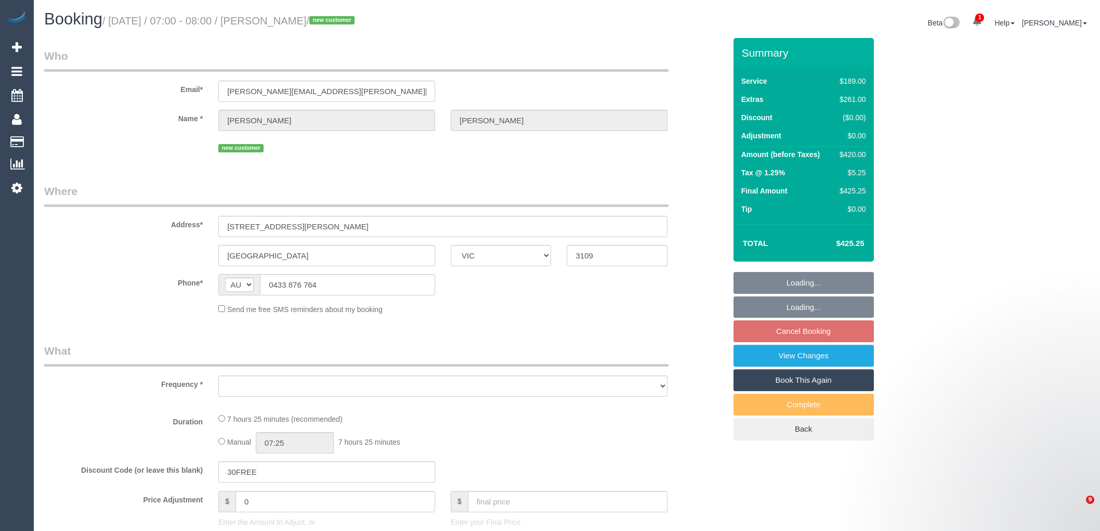
select select "VIC"
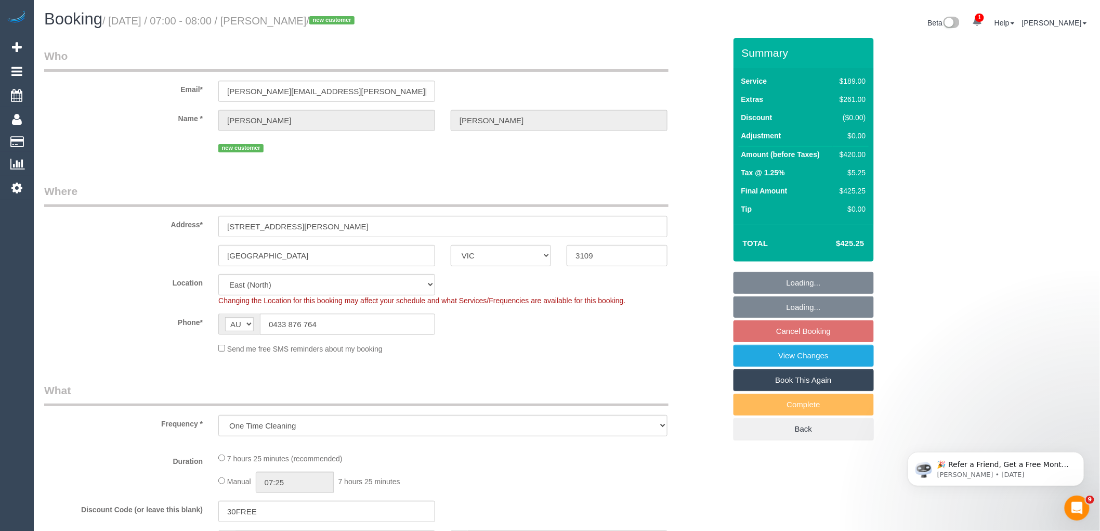
select select "object:714"
select select "number:28"
select select "number:14"
select select "number:19"
select select "number:36"
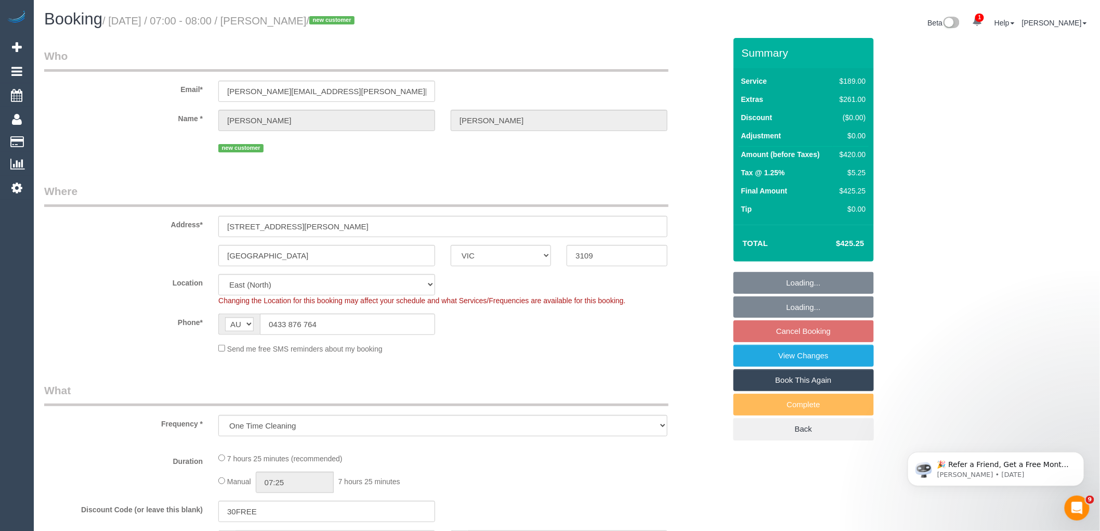
select select "string:stripe-pm_1SG7Cn2GScqysDRVUk4bCEAI"
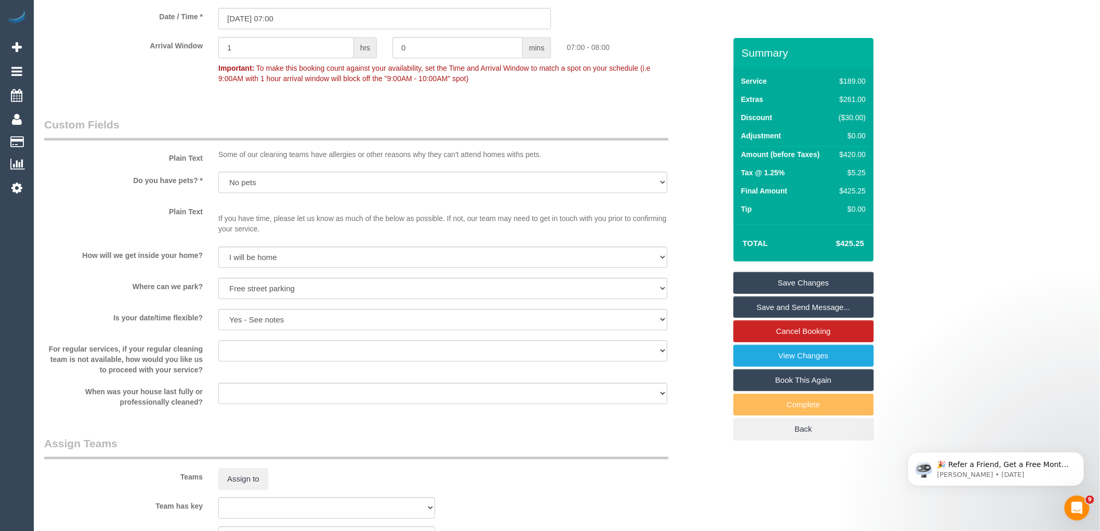
scroll to position [1501, 0]
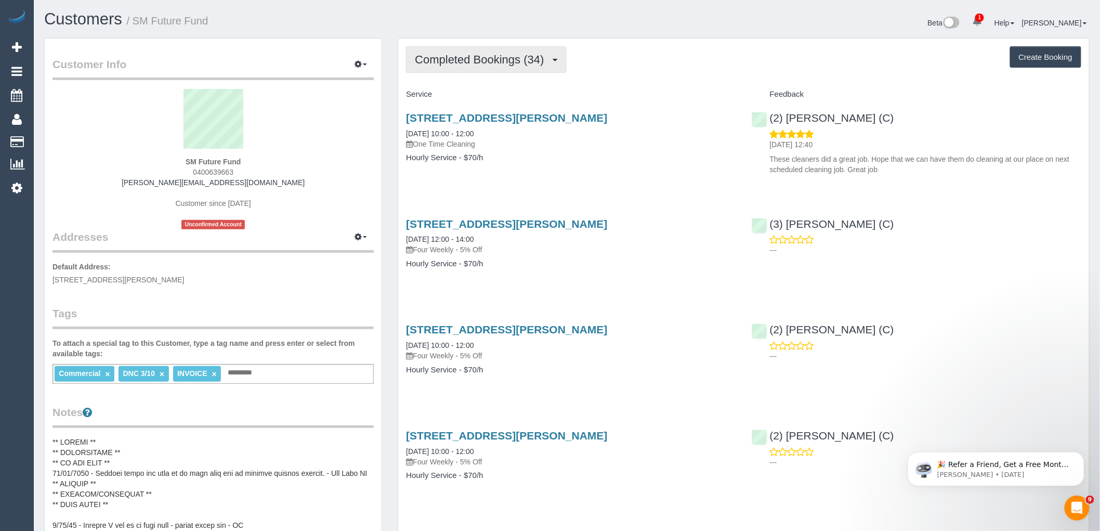
click at [483, 55] on span "Completed Bookings (34)" at bounding box center [482, 59] width 134 height 13
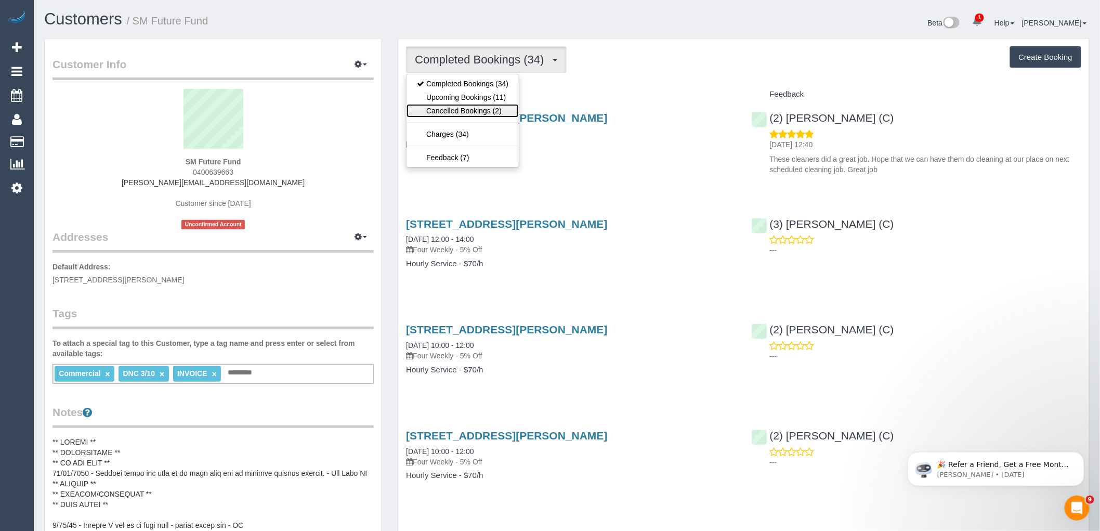
click at [492, 110] on link "Cancelled Bookings (2)" at bounding box center [462, 111] width 112 height 14
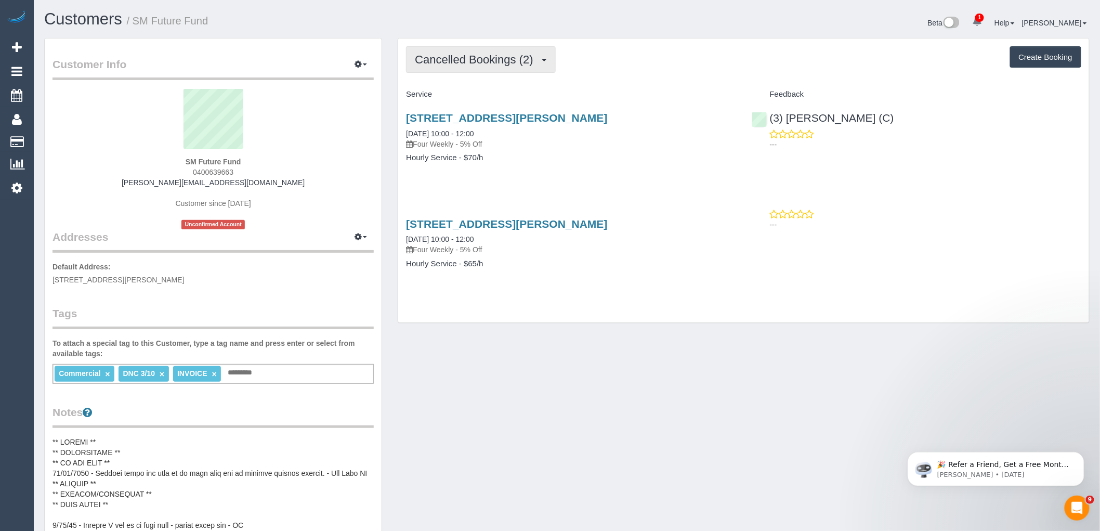
click at [493, 63] on span "Cancelled Bookings (2)" at bounding box center [476, 59] width 123 height 13
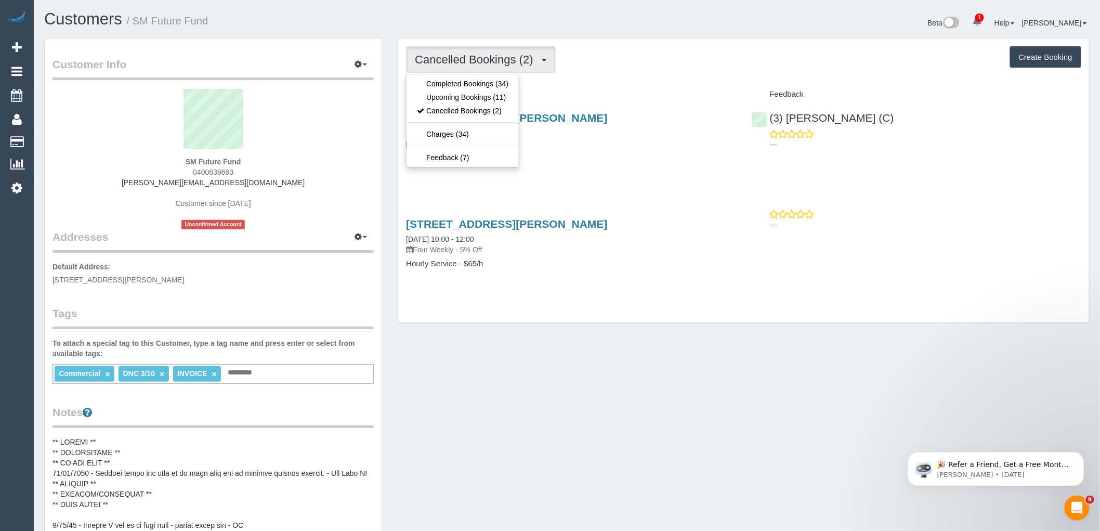
click at [599, 65] on div "Cancelled Bookings (2) Completed Bookings (34) Upcoming Bookings (11) Cancelled…" at bounding box center [743, 59] width 675 height 27
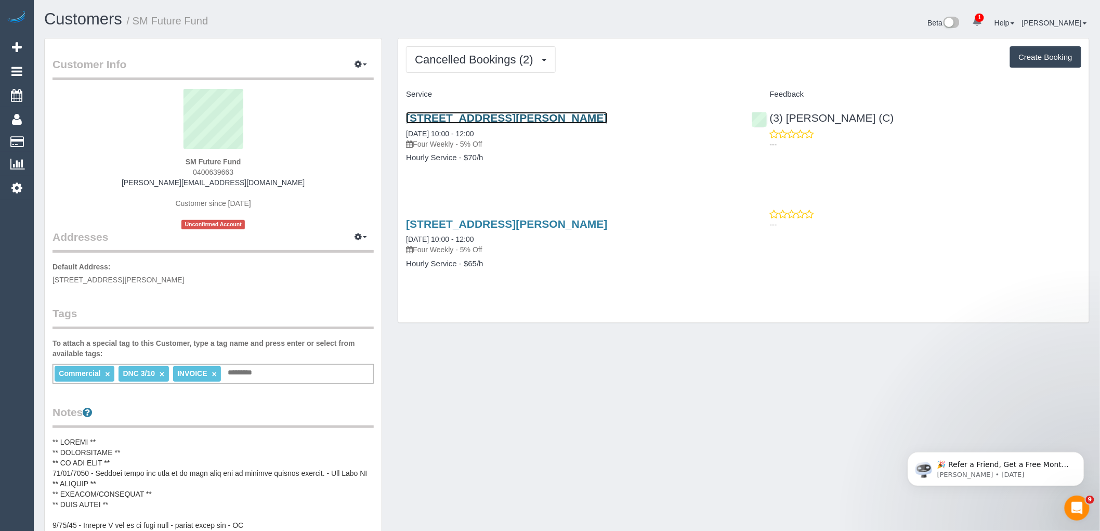
drag, startPoint x: 537, startPoint y: 117, endPoint x: 532, endPoint y: 115, distance: 5.8
click at [470, 58] on span "Cancelled Bookings (2)" at bounding box center [476, 59] width 123 height 13
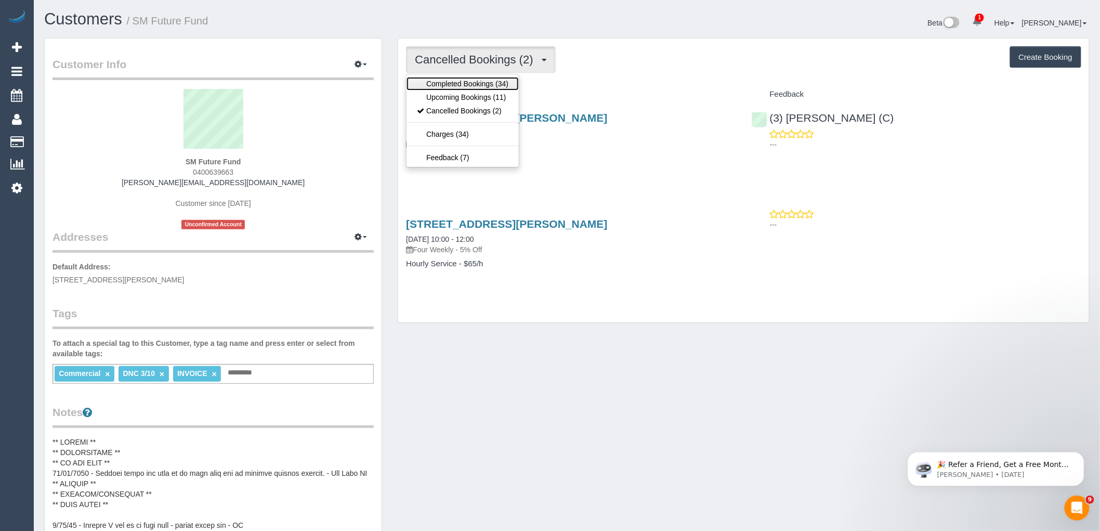
click at [491, 83] on link "Completed Bookings (34)" at bounding box center [462, 84] width 112 height 14
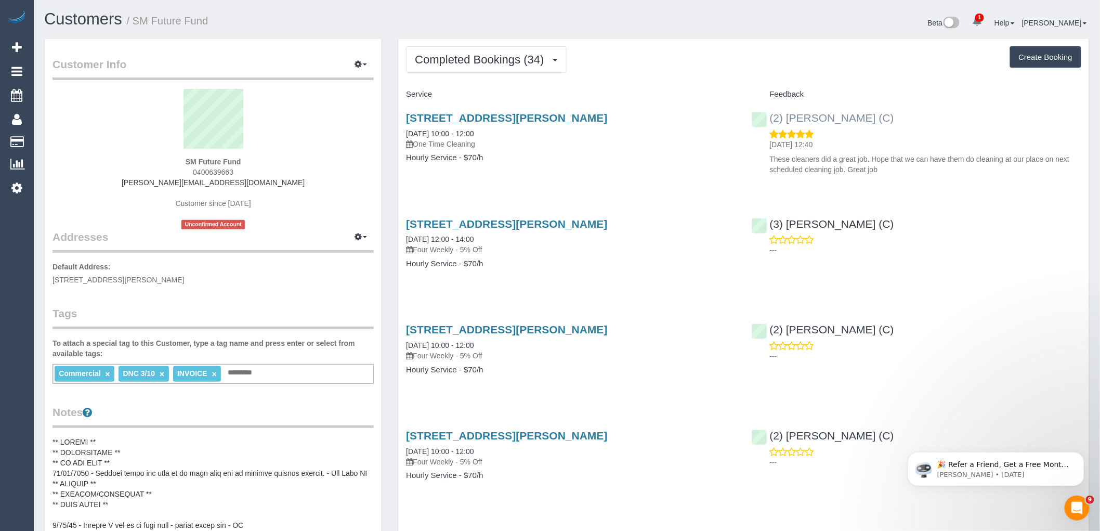
drag, startPoint x: 827, startPoint y: 123, endPoint x: 771, endPoint y: 121, distance: 55.6
click at [771, 121] on div "(2) Dasni Kalupahana (C) 12/10/2025 12:40 These cleaners did a great job. Hope …" at bounding box center [916, 141] width 345 height 76
copy link "(2) [PERSON_NAME] (C)"
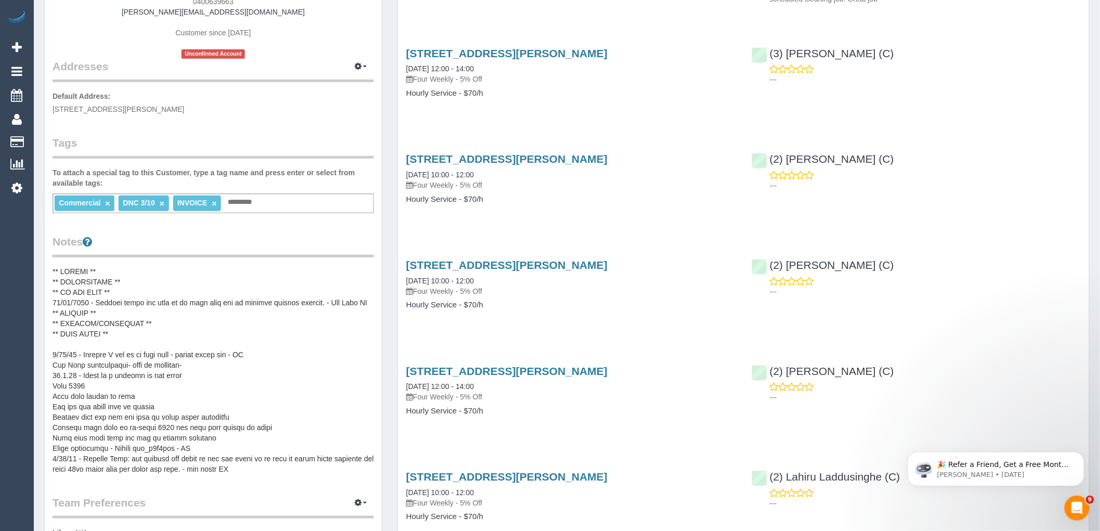
scroll to position [173, 0]
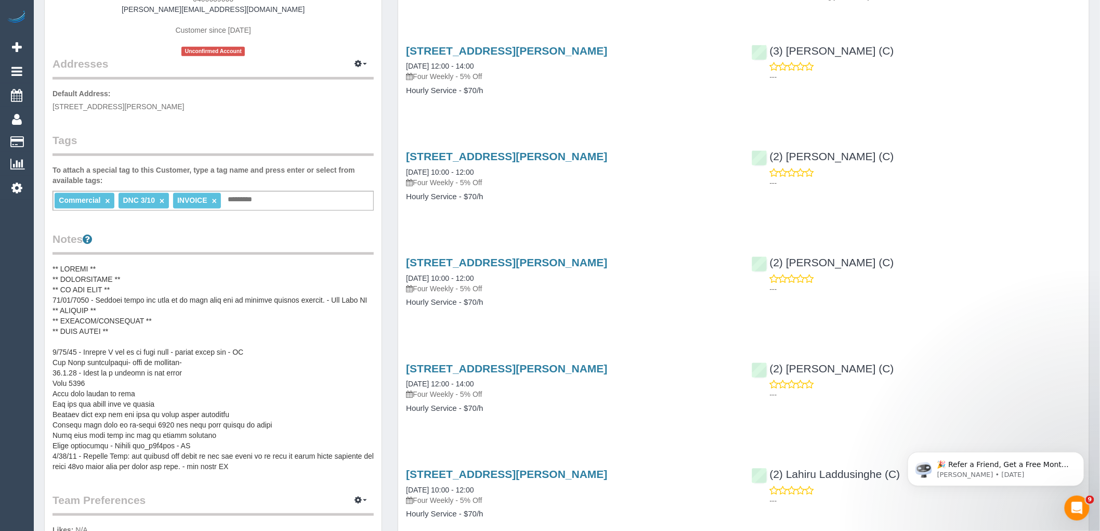
click at [151, 294] on pre at bounding box center [212, 368] width 321 height 208
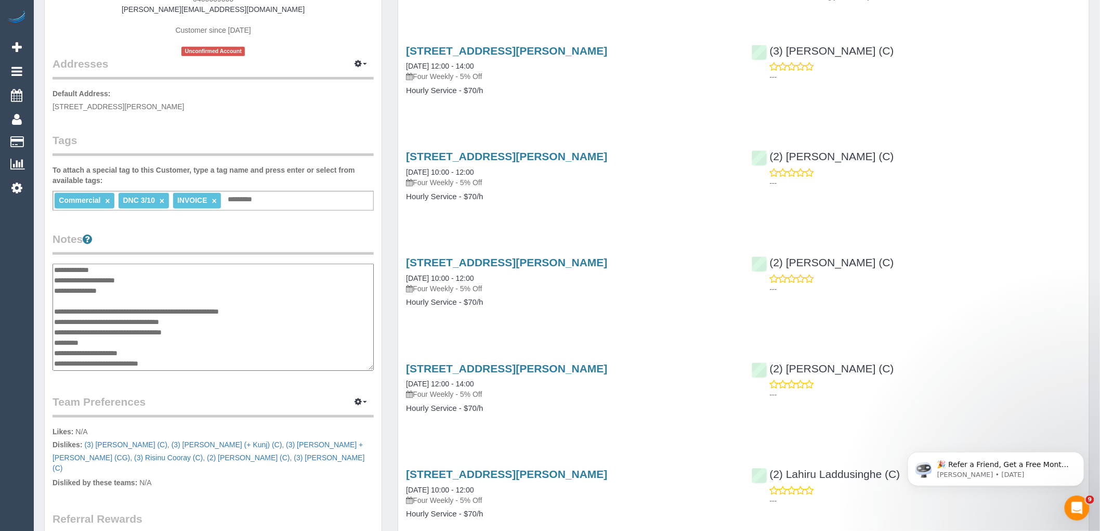
scroll to position [0, 0]
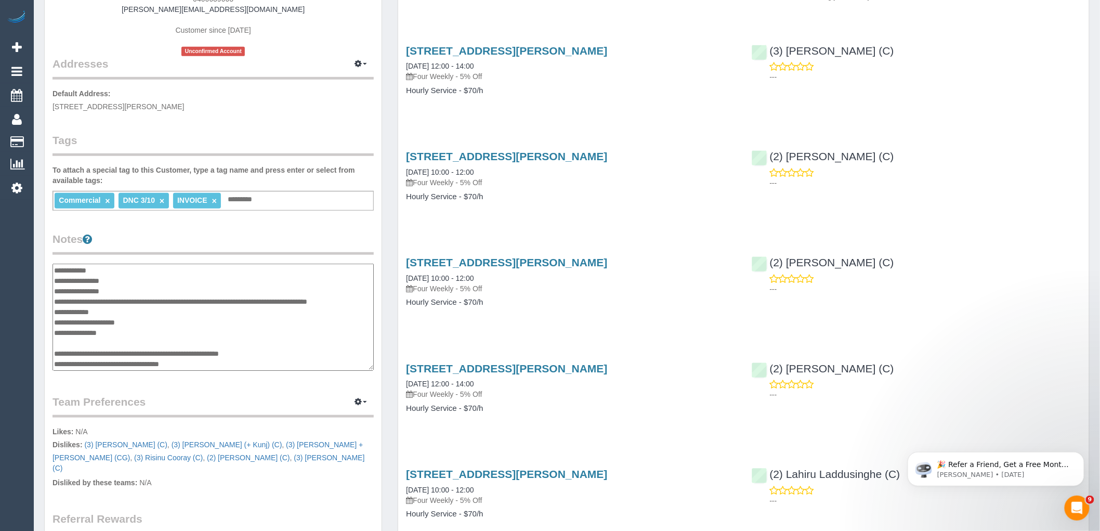
click at [156, 277] on textarea at bounding box center [212, 317] width 321 height 107
paste textarea "**********"
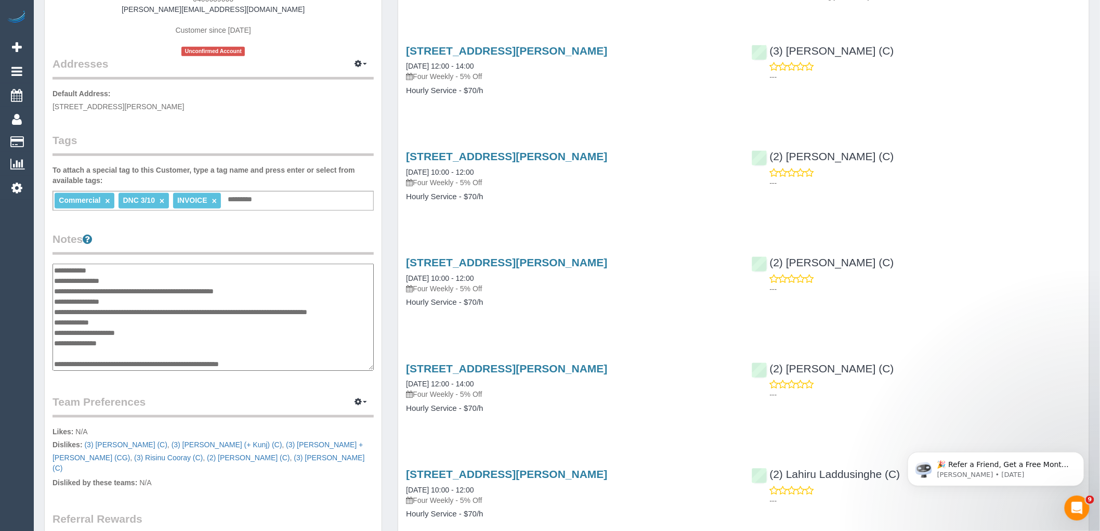
type textarea "**********"
click at [177, 247] on legend "Notes" at bounding box center [212, 242] width 321 height 23
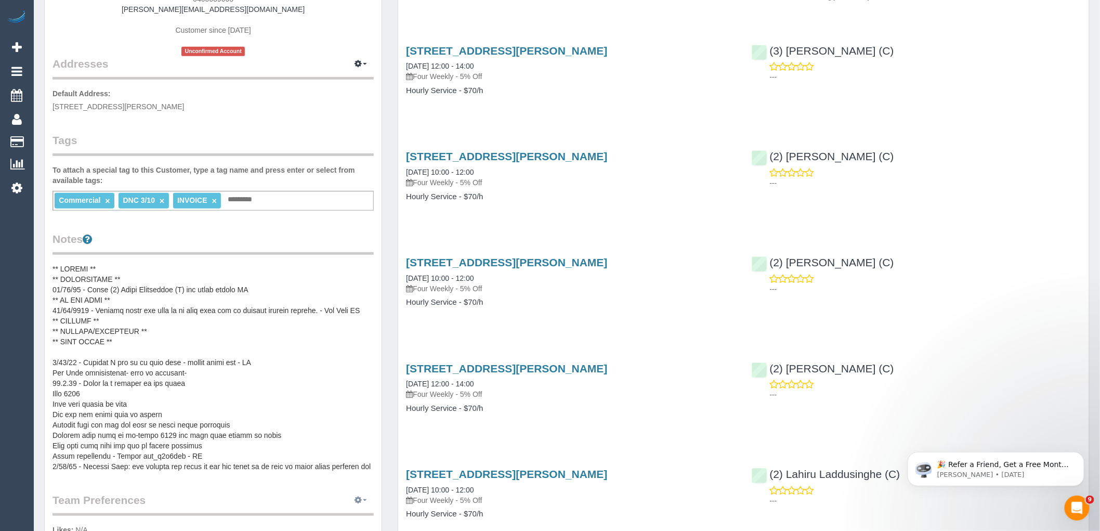
click at [356, 501] on icon "button" at bounding box center [358, 499] width 7 height 6
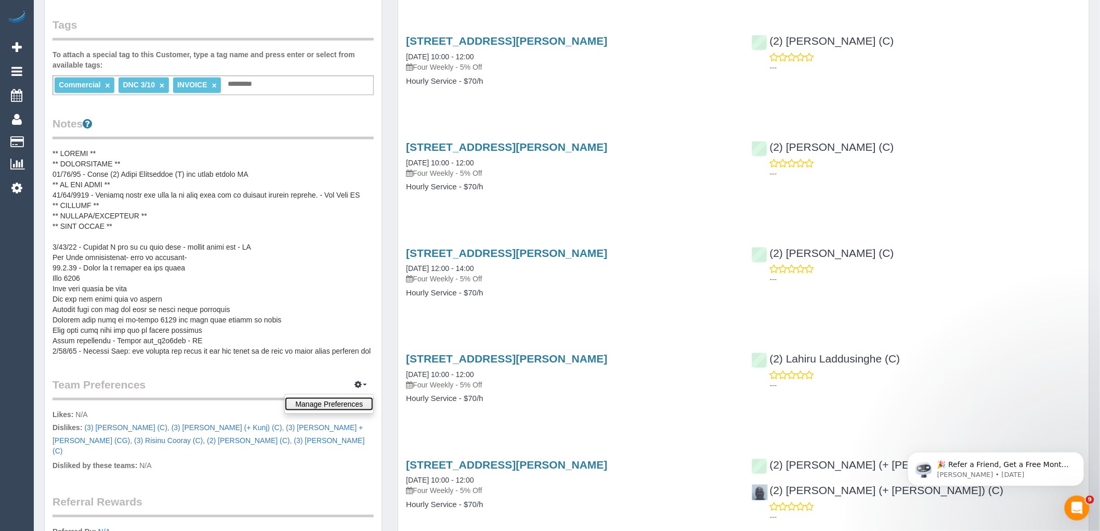
click at [319, 403] on link "Manage Preferences" at bounding box center [329, 404] width 88 height 14
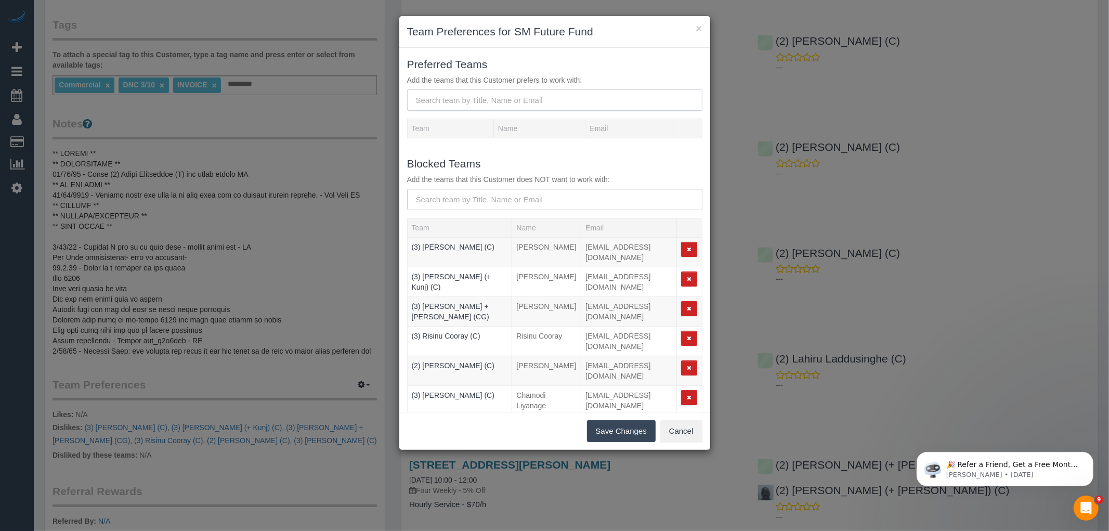
click at [460, 94] on input "text" at bounding box center [554, 99] width 295 height 21
paste input "(2) [PERSON_NAME] (C)"
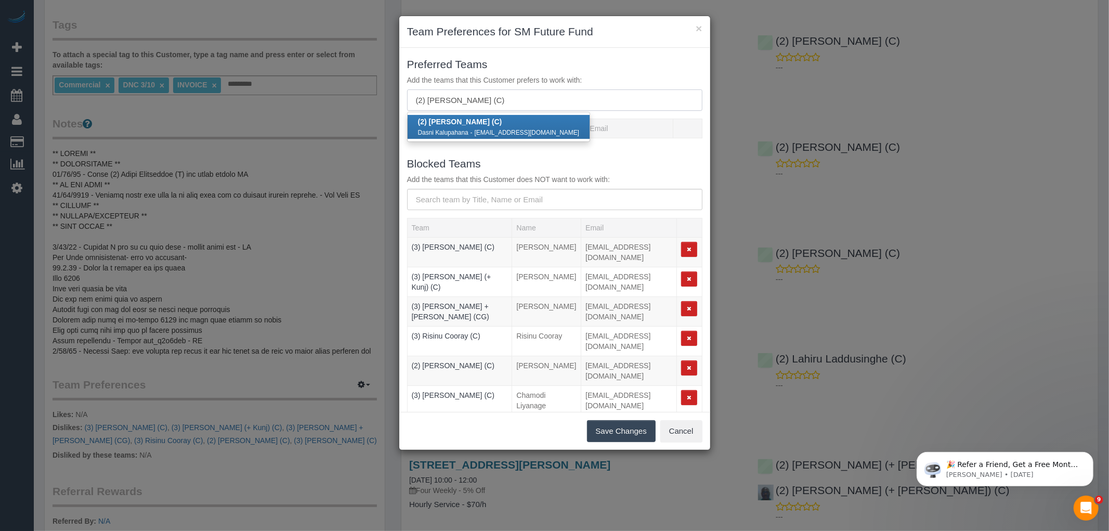
type input "(2) [PERSON_NAME] (C)"
click at [481, 121] on strong "(2) [PERSON_NAME] (C)" at bounding box center [460, 121] width 84 height 8
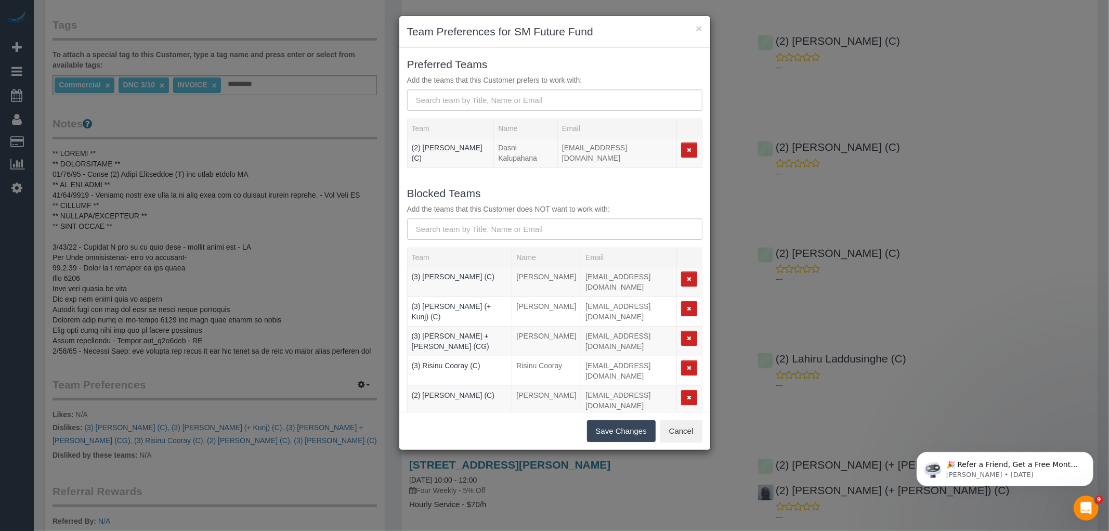
click at [626, 431] on button "Save Changes" at bounding box center [621, 431] width 69 height 22
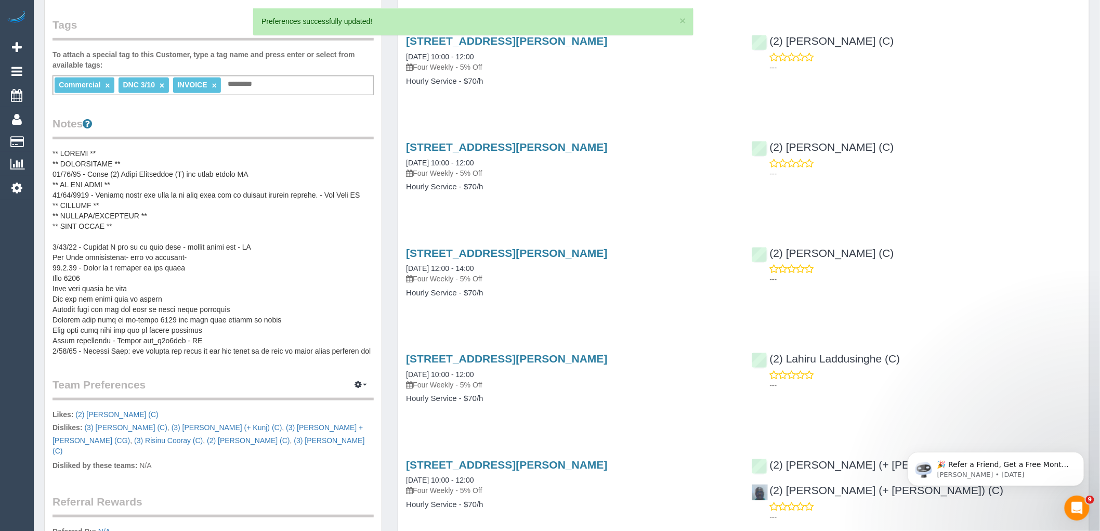
click at [146, 216] on pre at bounding box center [212, 252] width 321 height 208
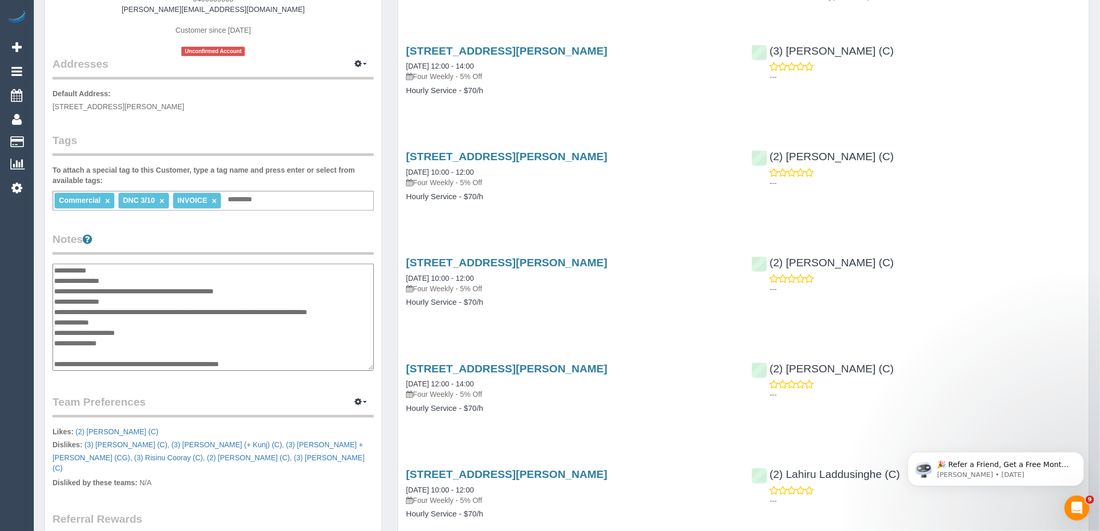
drag, startPoint x: 236, startPoint y: 360, endPoint x: 54, endPoint y: 267, distance: 205.0
click at [54, 267] on textarea at bounding box center [212, 317] width 321 height 107
click at [205, 333] on textarea at bounding box center [212, 317] width 321 height 107
drag, startPoint x: 246, startPoint y: 362, endPoint x: 58, endPoint y: 271, distance: 209.7
click at [58, 271] on textarea at bounding box center [212, 317] width 321 height 107
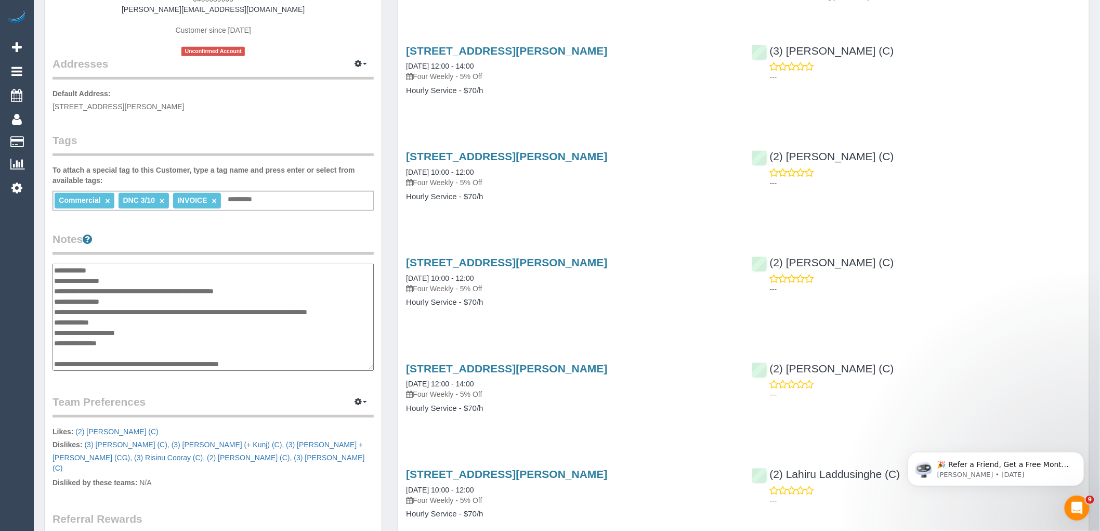
type textarea "*"
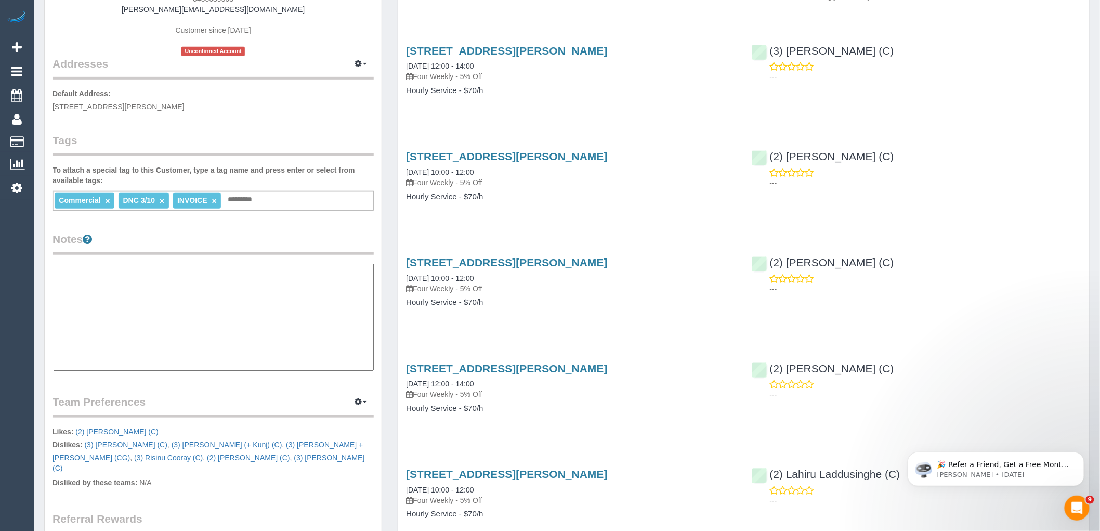
paste textarea "**********"
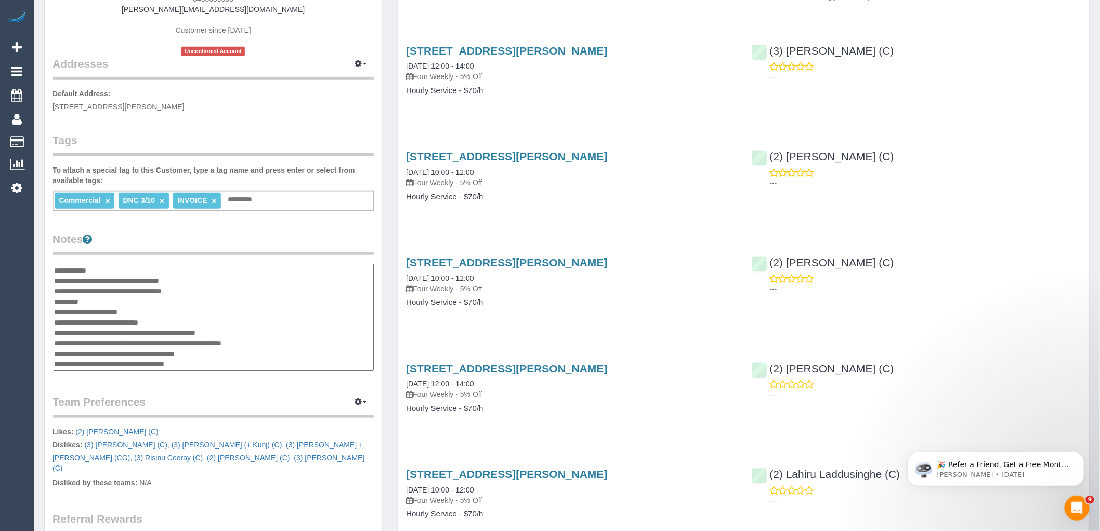
scroll to position [351, 0]
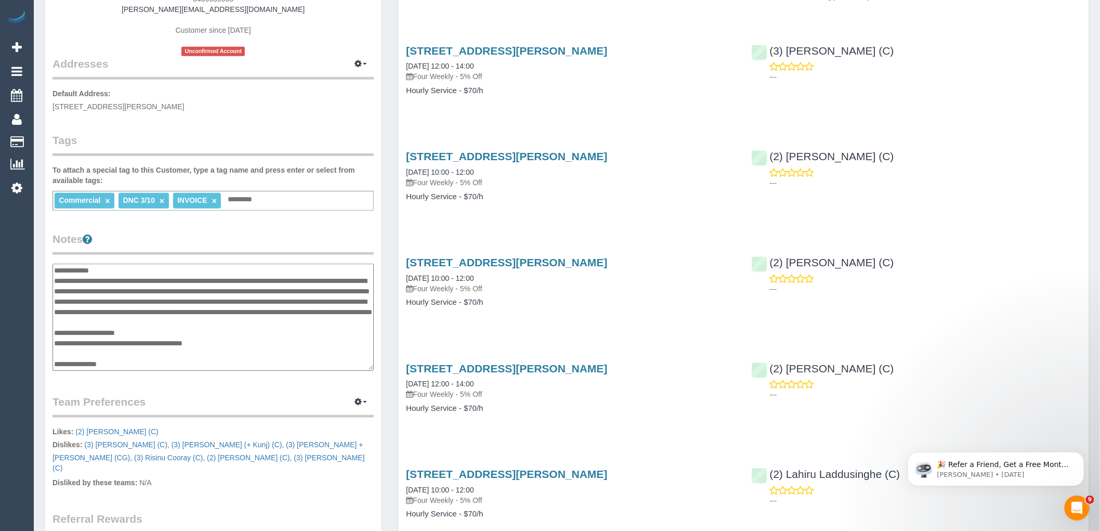
type textarea "**********"
click at [314, 235] on legend "Notes" at bounding box center [212, 242] width 321 height 23
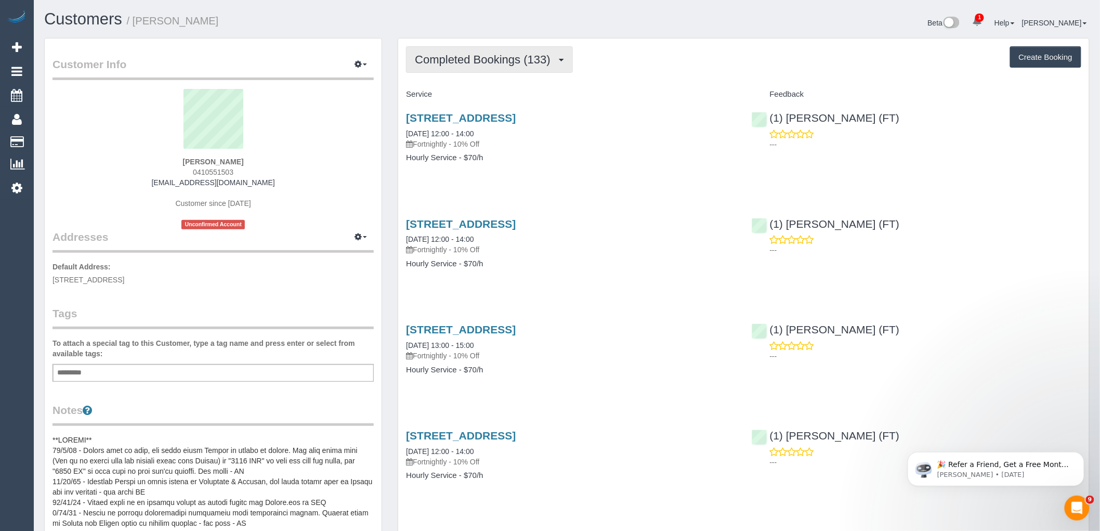
click at [470, 62] on span "Completed Bookings (133)" at bounding box center [485, 59] width 140 height 13
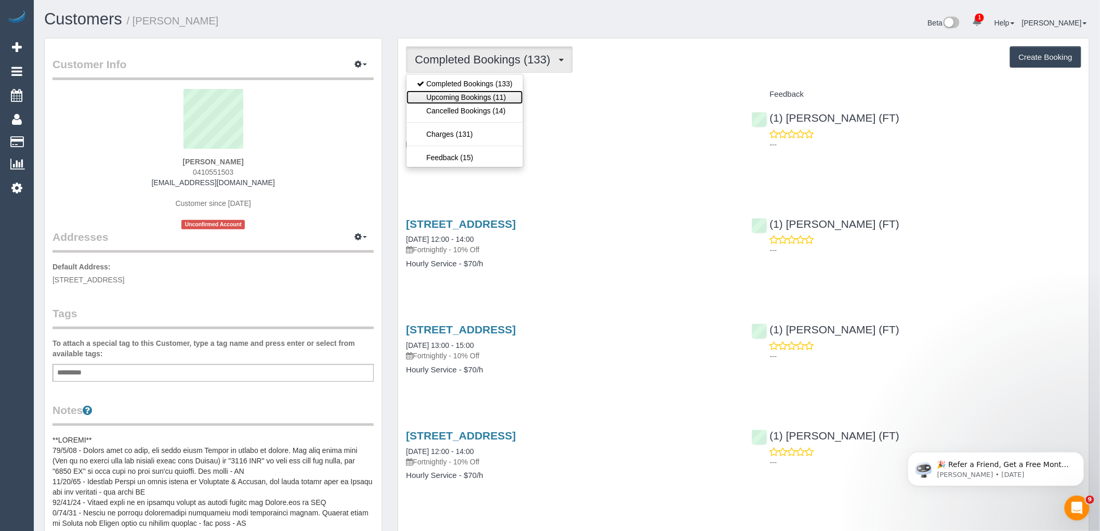
click at [487, 96] on link "Upcoming Bookings (11)" at bounding box center [464, 97] width 116 height 14
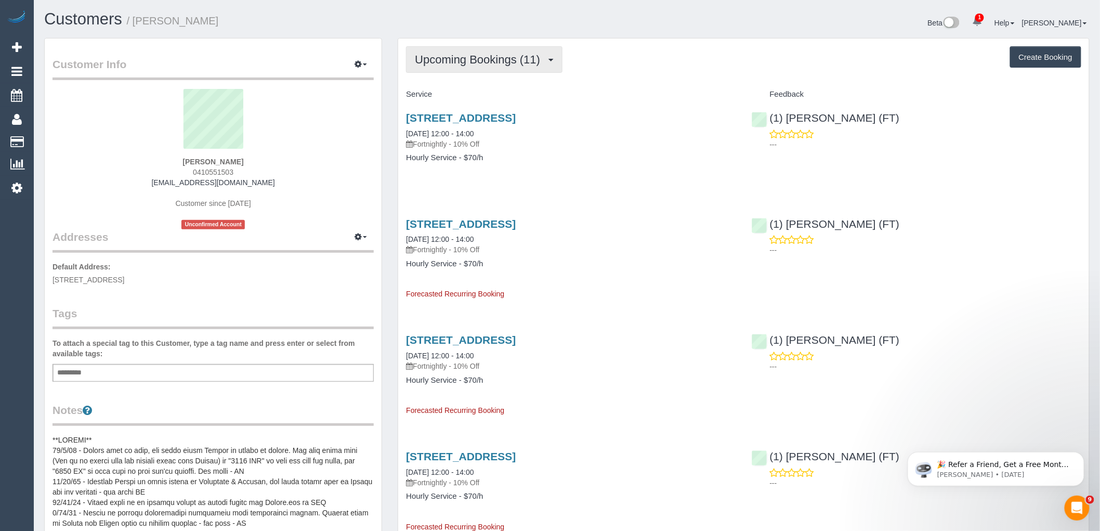
click at [499, 48] on button "Upcoming Bookings (11)" at bounding box center [484, 59] width 156 height 27
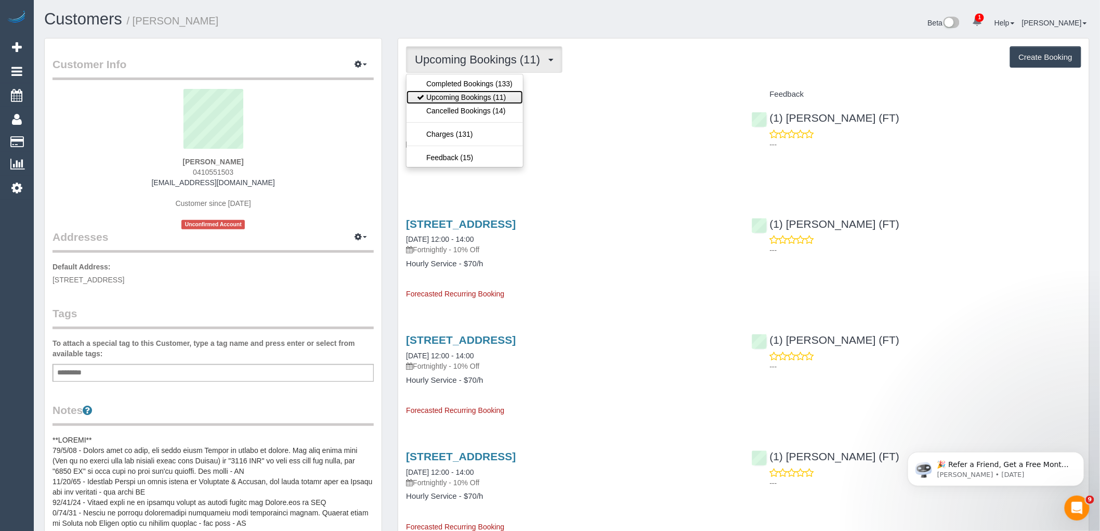
click at [491, 97] on link "Upcoming Bookings (11)" at bounding box center [464, 97] width 116 height 14
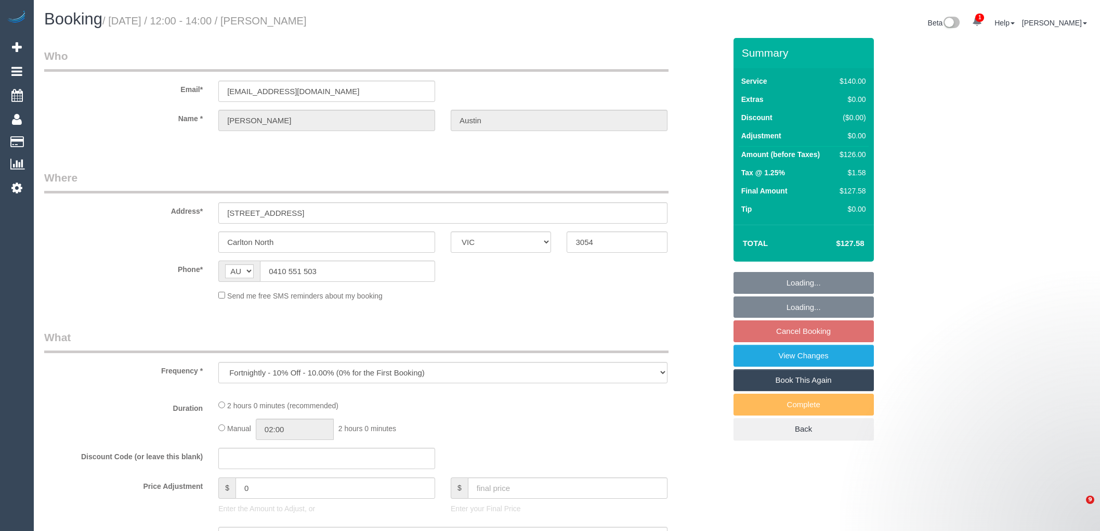
select select "VIC"
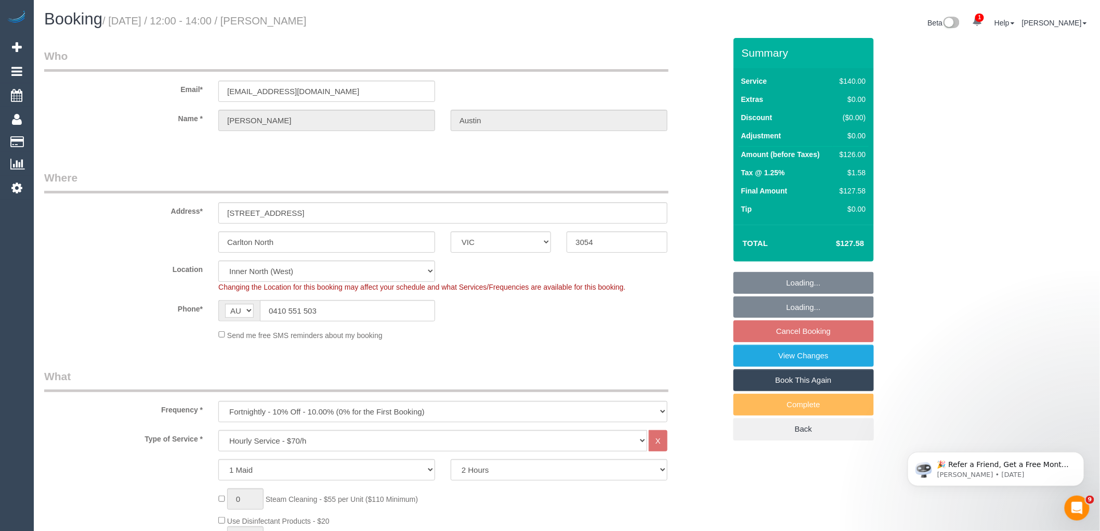
select select "object:720"
click at [824, 331] on fieldset "Loading... Loading... Cancel Booking View Changes Book This Again Complete Back" at bounding box center [803, 356] width 140 height 168
select select "number:28"
select select "number:35"
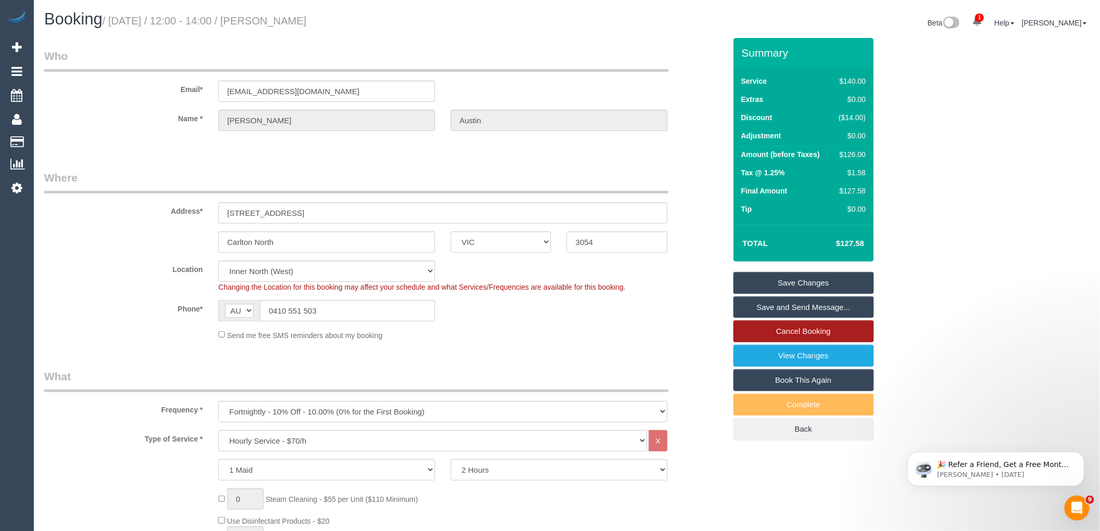
click at [815, 332] on link "Cancel Booking" at bounding box center [803, 331] width 140 height 22
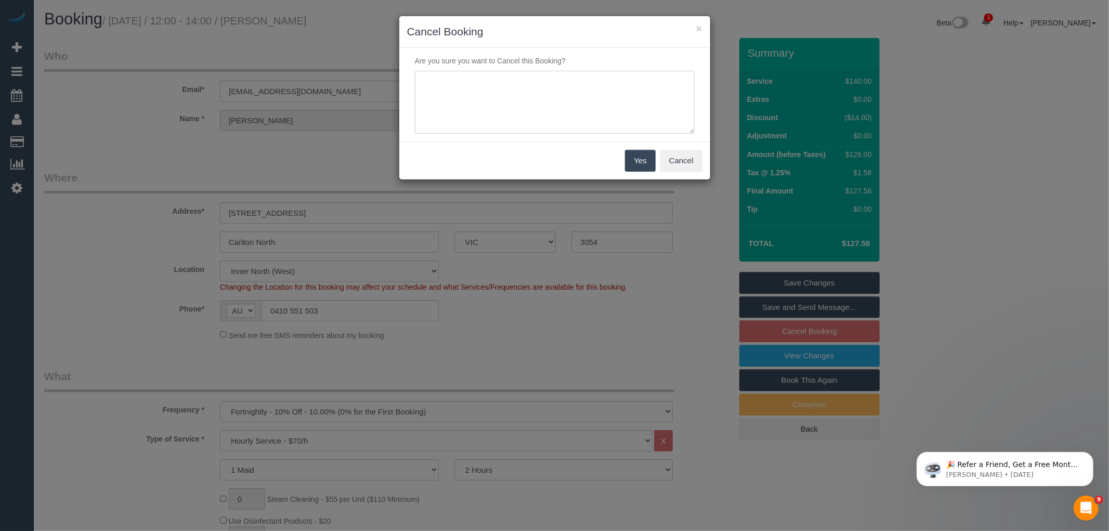
click at [577, 106] on textarea at bounding box center [555, 102] width 280 height 63
type textarea "Service not needed this week via email VC"
click at [647, 165] on button "Yes" at bounding box center [640, 161] width 30 height 22
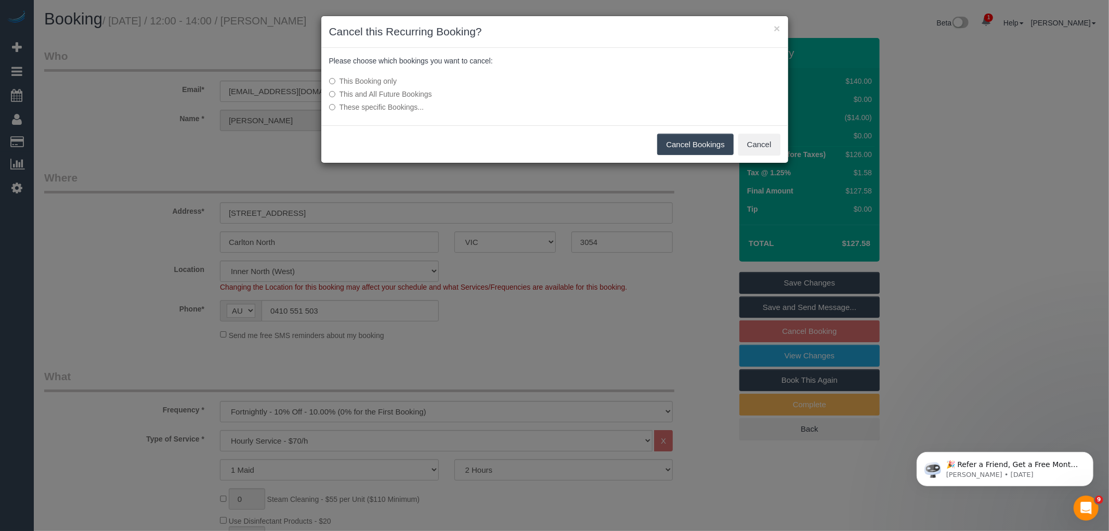
click at [681, 148] on button "Cancel Bookings" at bounding box center [695, 145] width 76 height 22
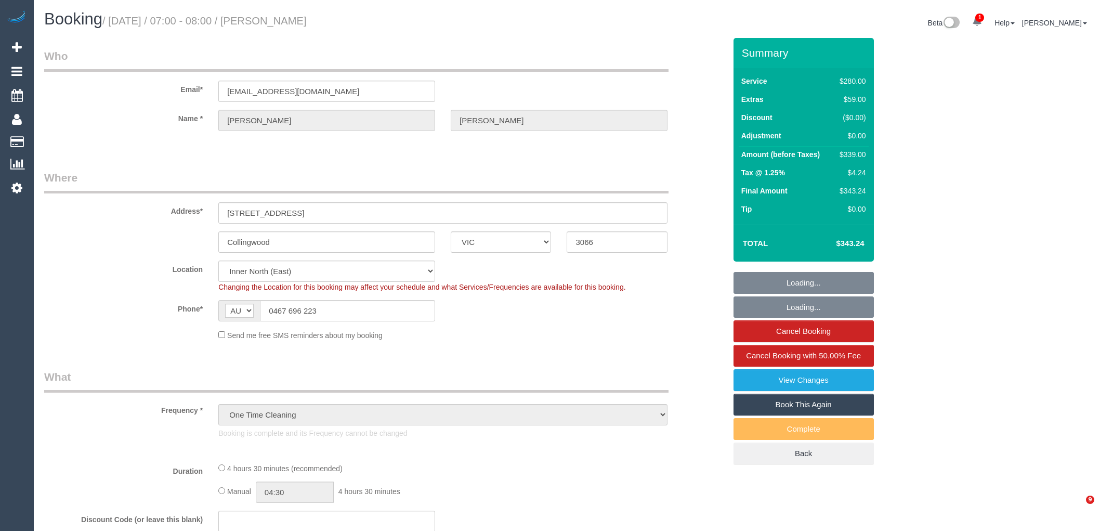
select select "VIC"
select select "object:736"
select select "240"
select select "number:28"
select select "number:14"
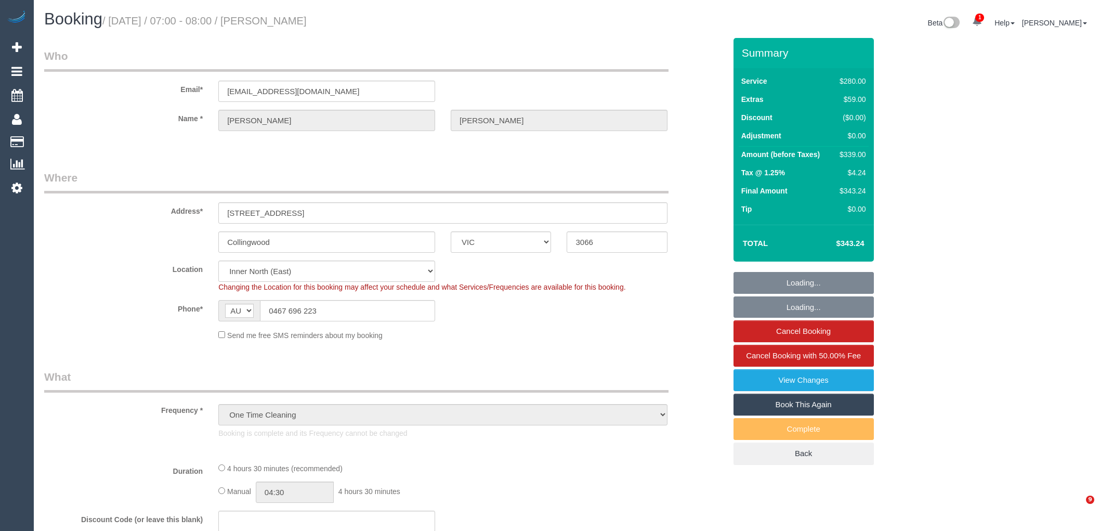
select select "number:19"
select select "number:25"
select select "number:13"
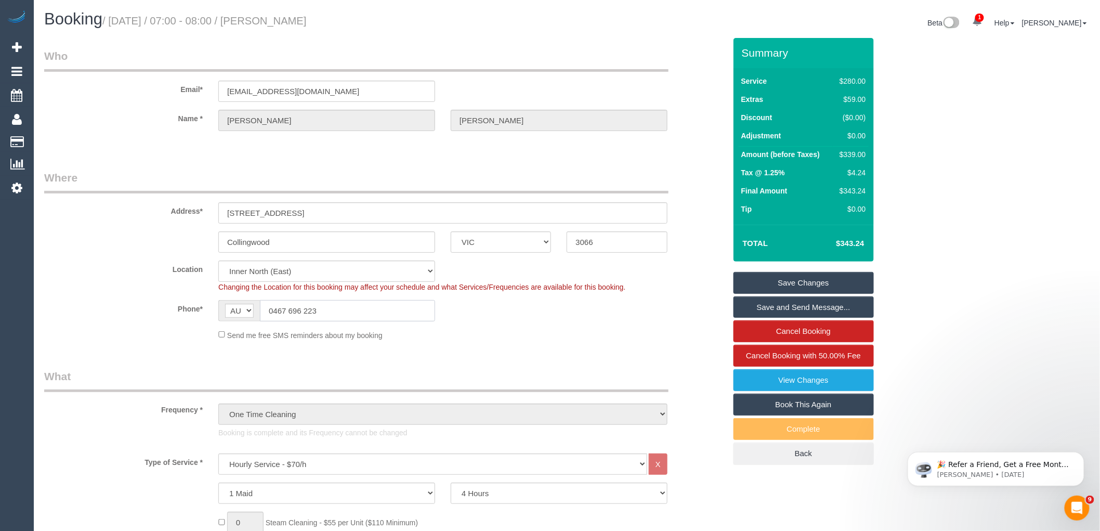
drag, startPoint x: 330, startPoint y: 308, endPoint x: 152, endPoint y: 308, distance: 177.8
click at [180, 308] on div "Phone* AF AL DZ AD AO AI AQ AG AR AM AW AU AT AZ BS BH BD BB BY BE BZ BJ BM BT …" at bounding box center [384, 310] width 697 height 21
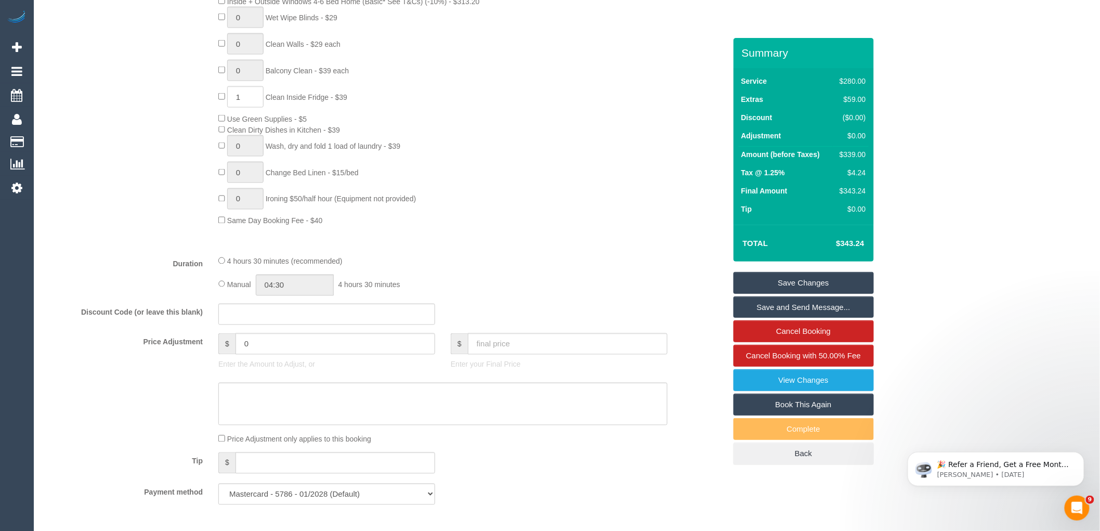
scroll to position [693, 0]
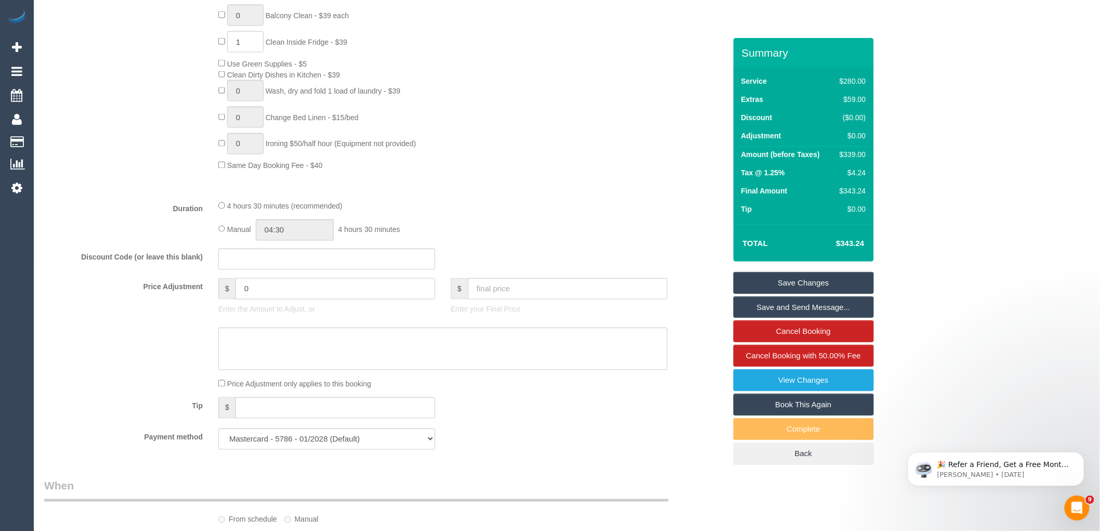
click at [257, 294] on input "0" at bounding box center [335, 288] width 200 height 21
click at [263, 361] on textarea at bounding box center [442, 348] width 449 height 43
type input "17.04"
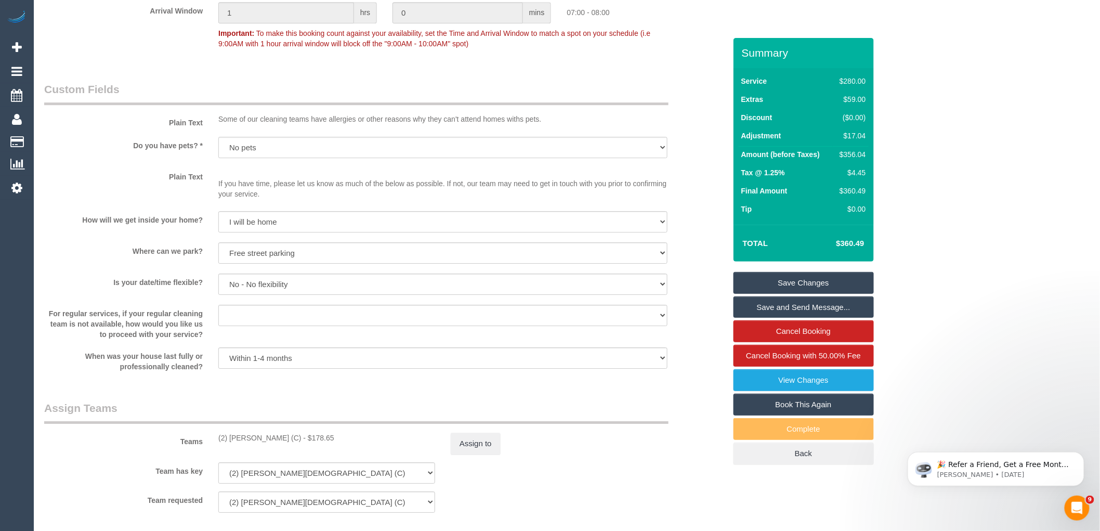
scroll to position [1559, 0]
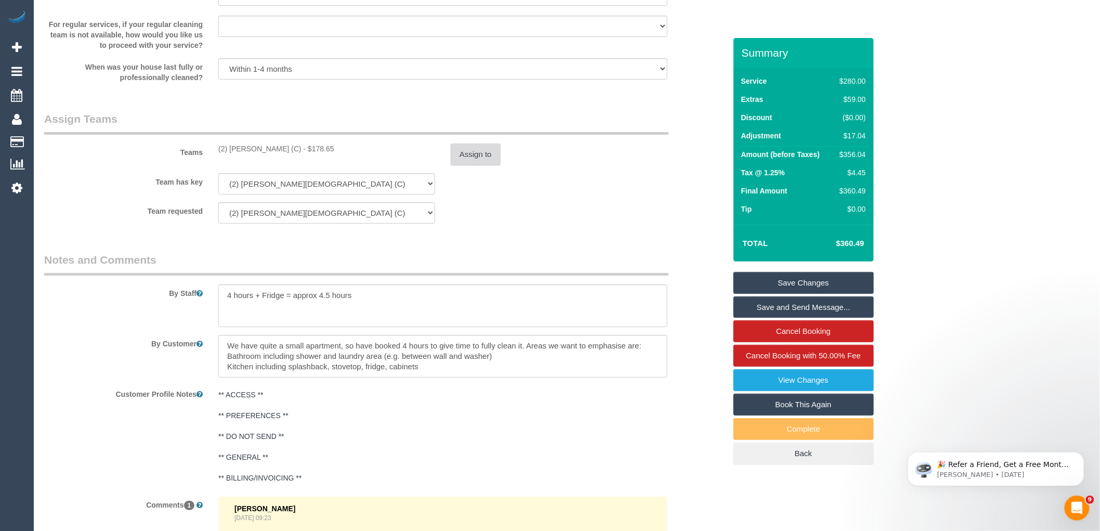
type textarea "$17.04 parking VC"
click at [458, 165] on button "Assign to" at bounding box center [476, 154] width 50 height 22
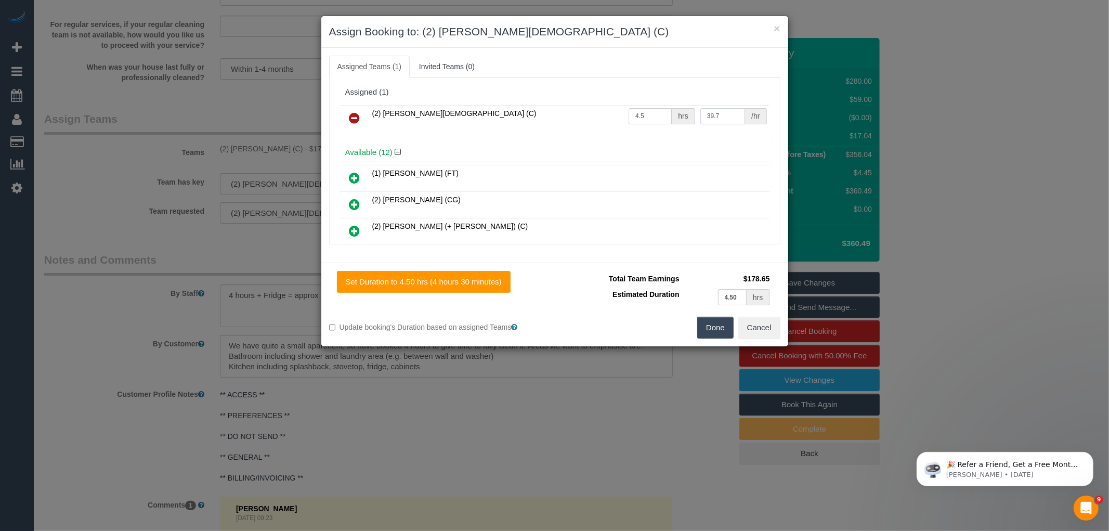
drag, startPoint x: 718, startPoint y: 113, endPoint x: 598, endPoint y: 113, distance: 119.6
click at [598, 113] on tr "(2) Raisul Islam (C) 4.5 hrs 39.7 /hr" at bounding box center [554, 118] width 429 height 27
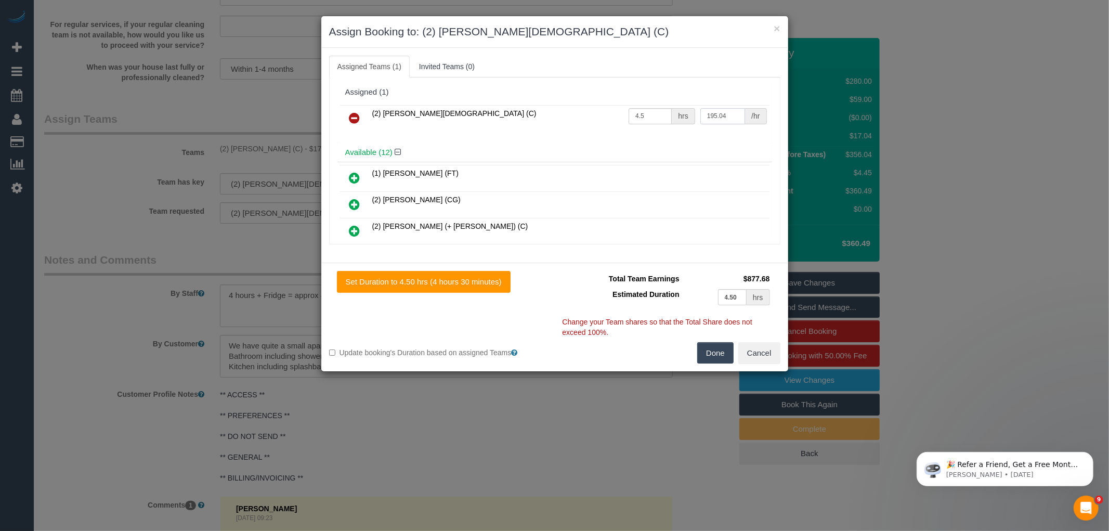
type input "195.04"
drag, startPoint x: 654, startPoint y: 114, endPoint x: 605, endPoint y: 106, distance: 50.2
click at [605, 106] on tr "(2) Raisul Islam (C) 4.5 hrs 195.04 /hr" at bounding box center [554, 118] width 429 height 27
type input "1"
drag, startPoint x: 716, startPoint y: 346, endPoint x: 806, endPoint y: 323, distance: 92.4
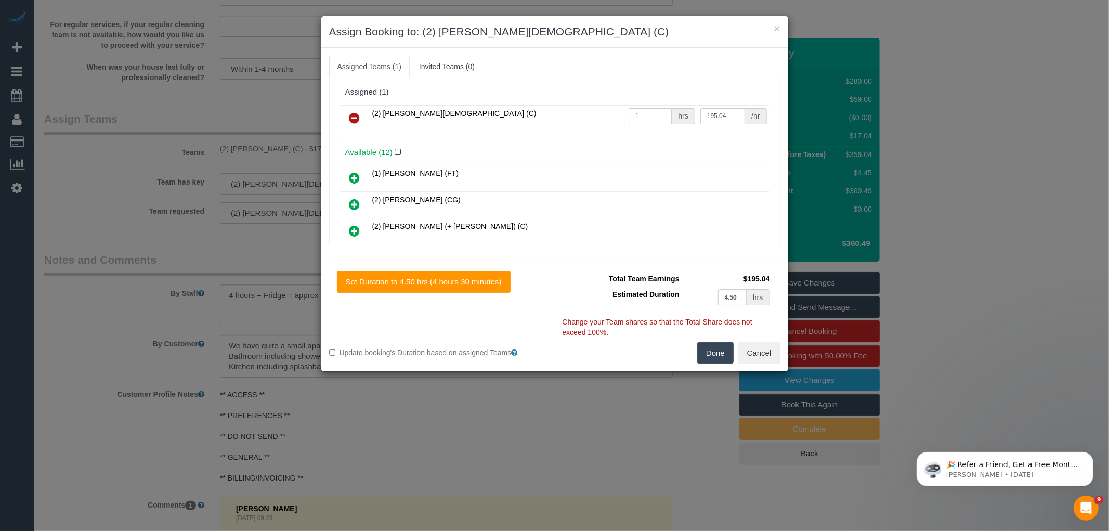
click at [717, 347] on button "Done" at bounding box center [715, 353] width 36 height 22
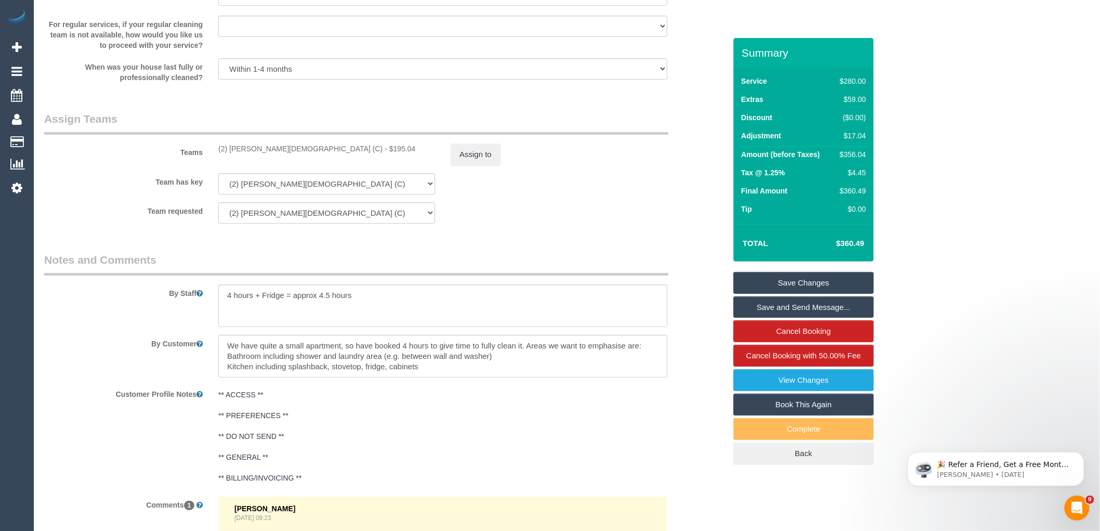
click at [803, 274] on link "Save Changes" at bounding box center [803, 283] width 140 height 22
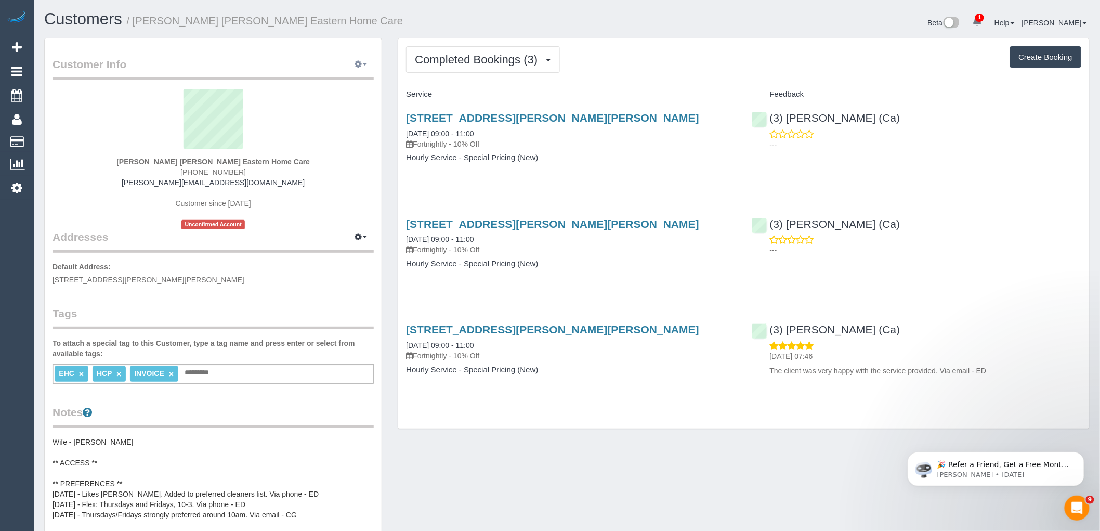
click at [360, 67] on icon "button" at bounding box center [358, 64] width 7 height 6
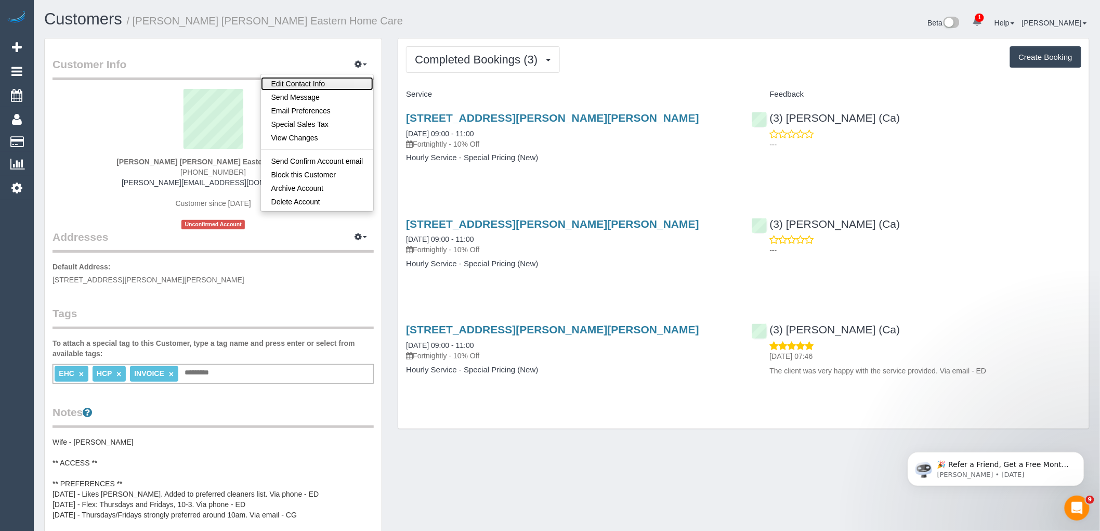
click link "Edit Contact Info"
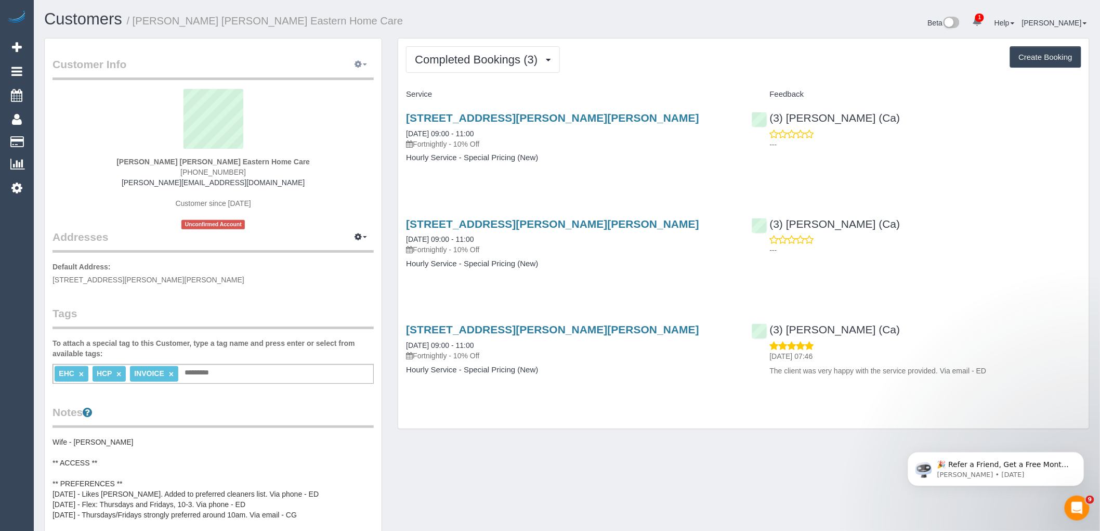
select select "VIC"
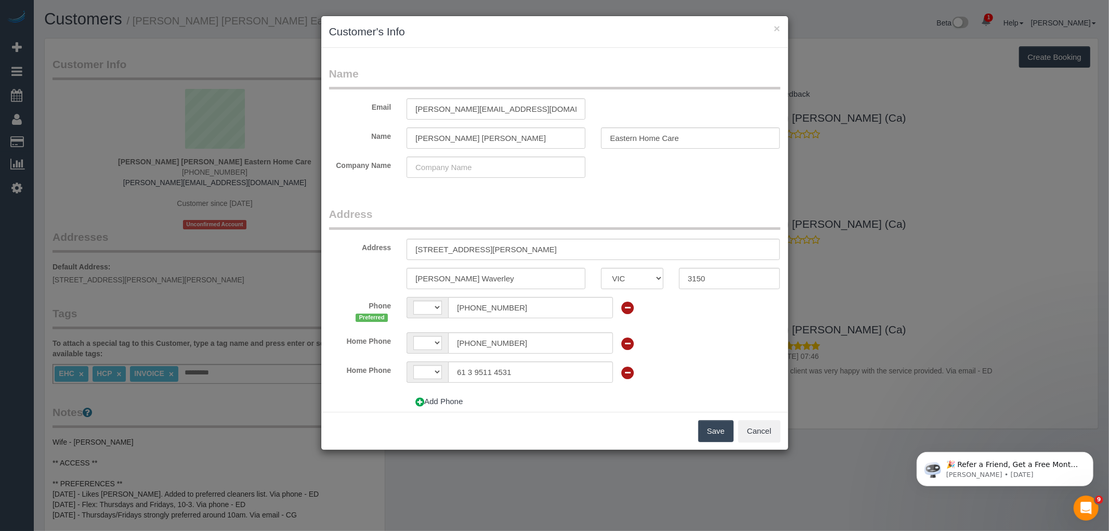
click fieldset "Name Email [PERSON_NAME][EMAIL_ADDRESS][DOMAIN_NAME] Name [PERSON_NAME] [PERSON…"
select select "string:AU"
click button "×"
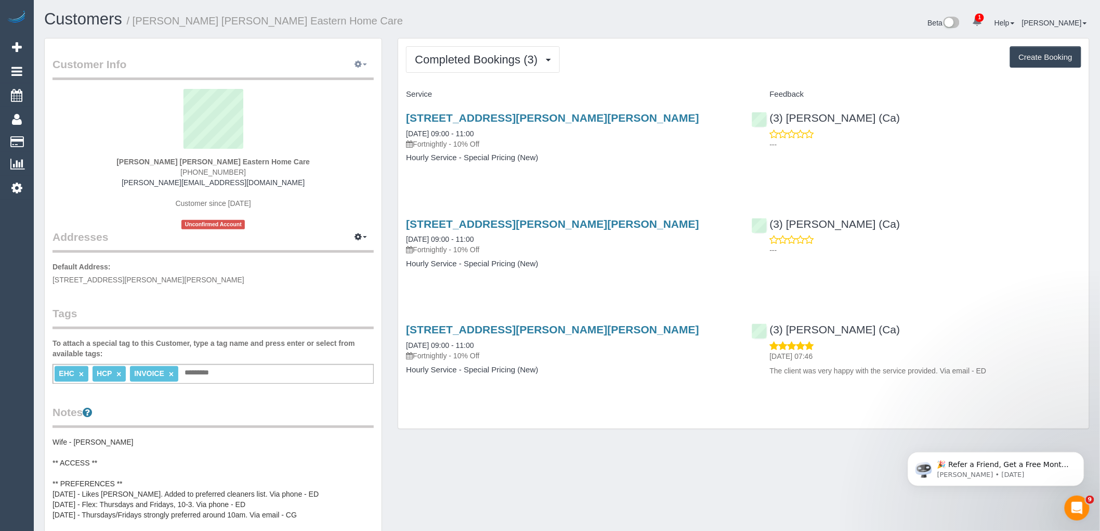
click icon "button"
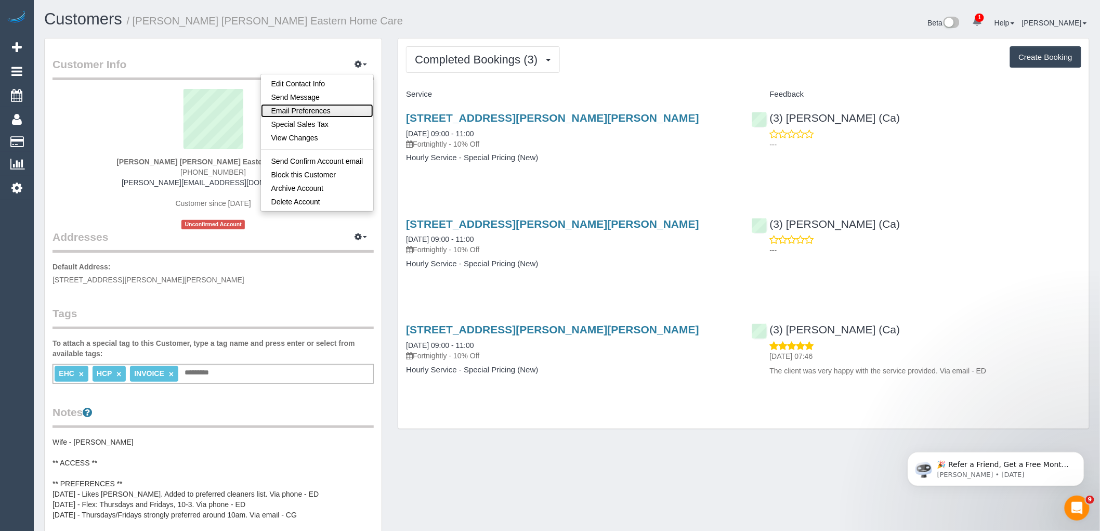
click link "Email Preferences"
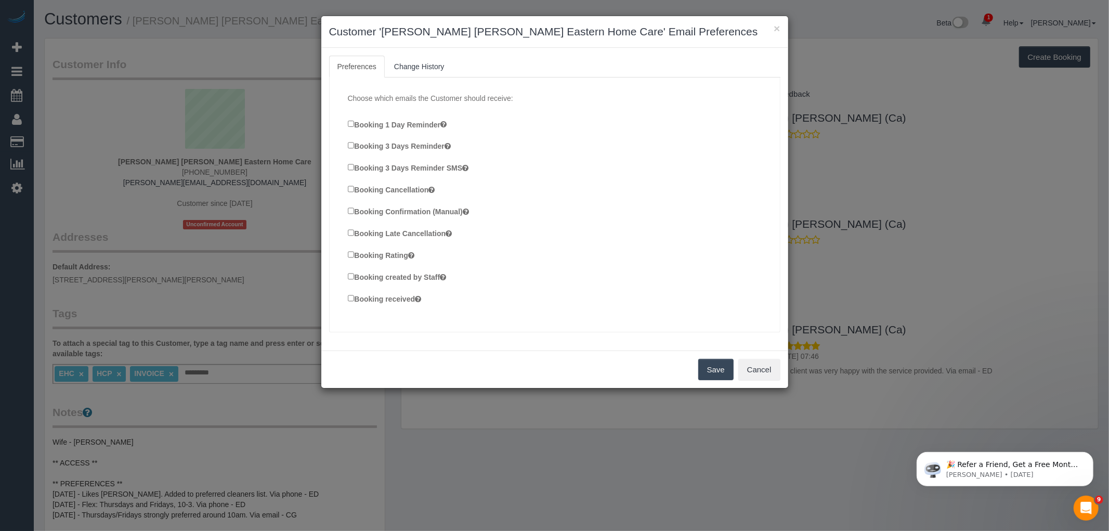
click label "Booking 3 Days Reminder SMS"
click button "Save"
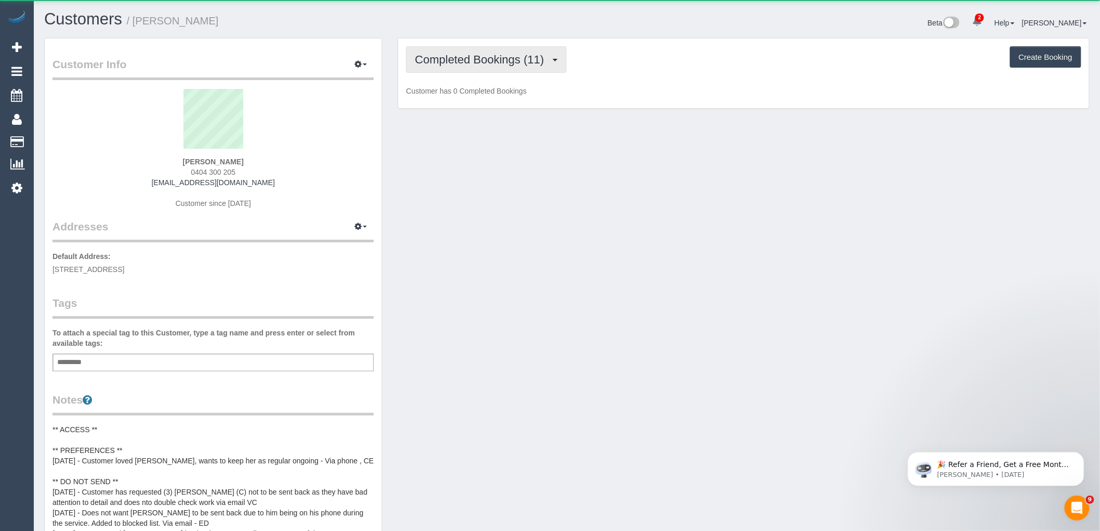
click at [502, 59] on span "Completed Bookings (11)" at bounding box center [482, 59] width 134 height 13
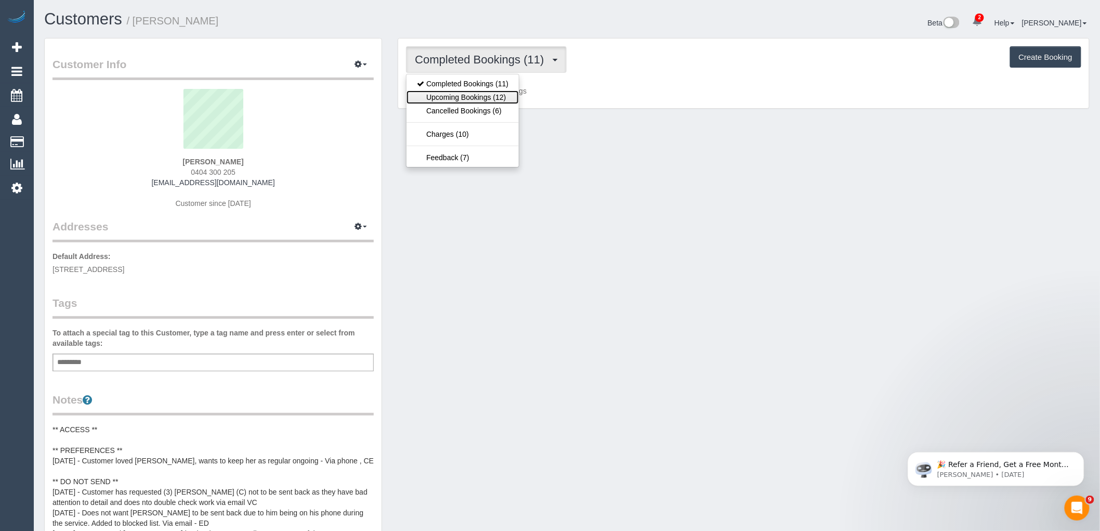
click at [491, 96] on link "Upcoming Bookings (12)" at bounding box center [462, 97] width 112 height 14
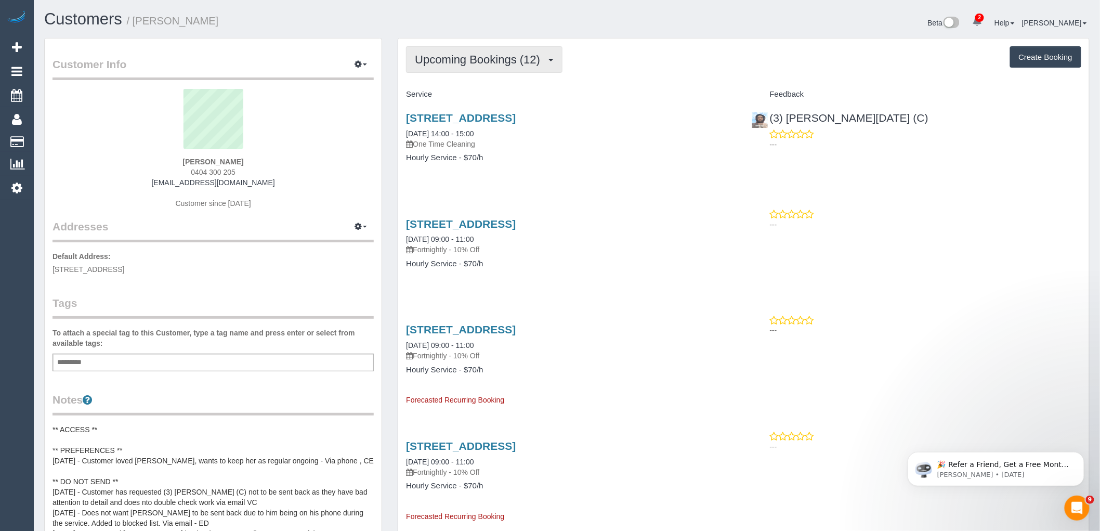
click at [498, 68] on button "Upcoming Bookings (12)" at bounding box center [484, 59] width 156 height 27
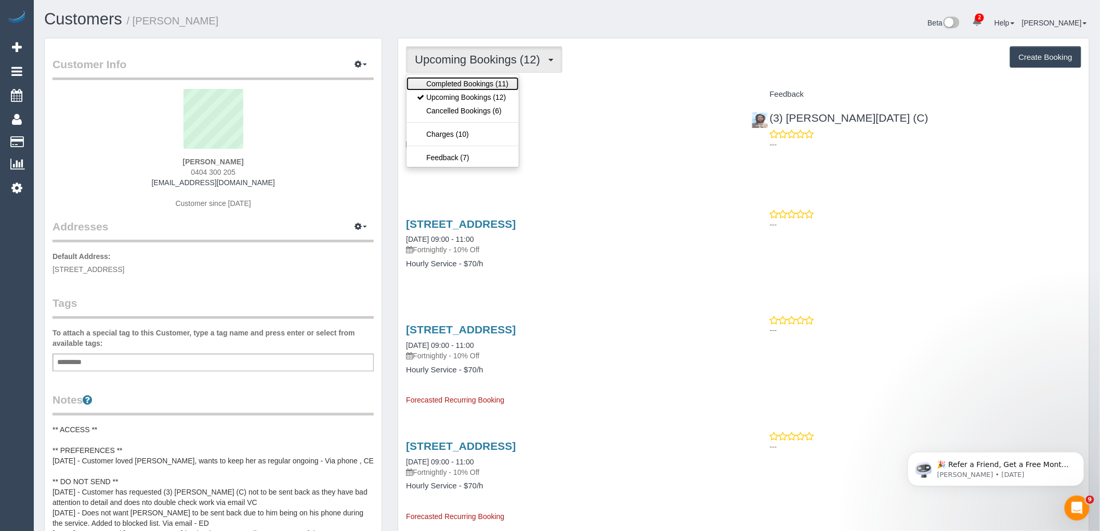
click at [494, 84] on link "Completed Bookings (11)" at bounding box center [462, 84] width 112 height 14
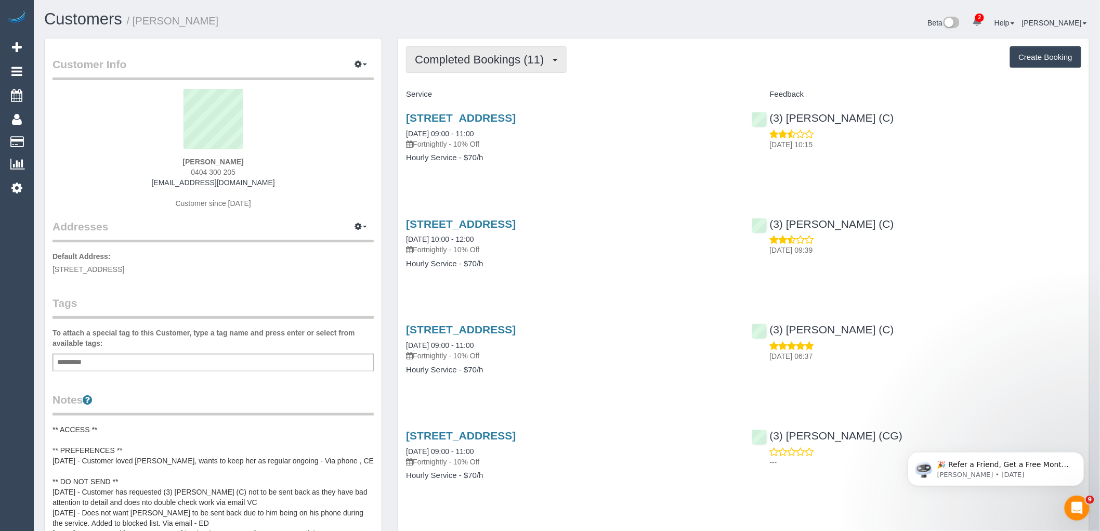
click at [471, 66] on button "Completed Bookings (11)" at bounding box center [486, 59] width 160 height 27
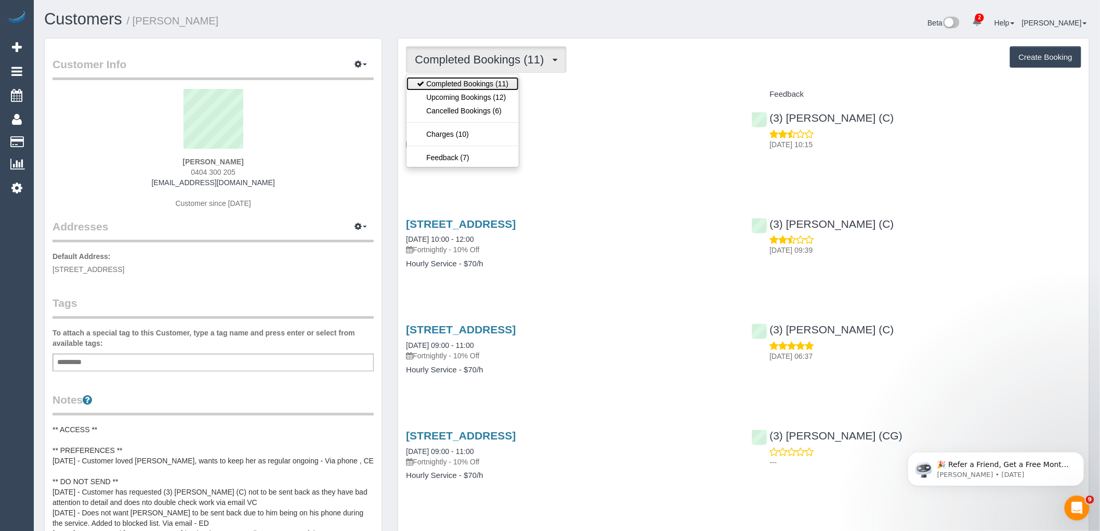
click at [467, 89] on link "Completed Bookings (11)" at bounding box center [462, 84] width 112 height 14
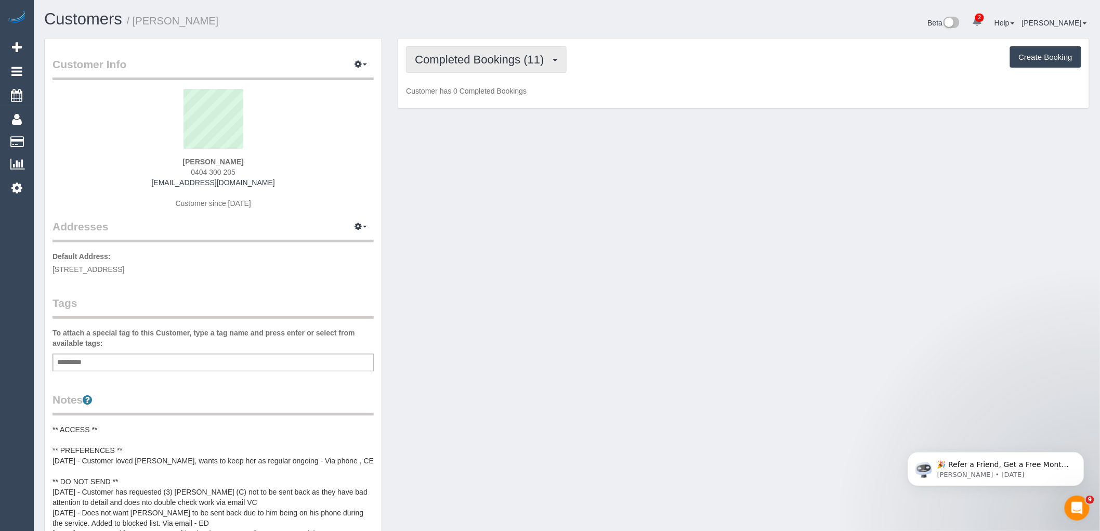
click at [482, 65] on span "Completed Bookings (11)" at bounding box center [482, 59] width 134 height 13
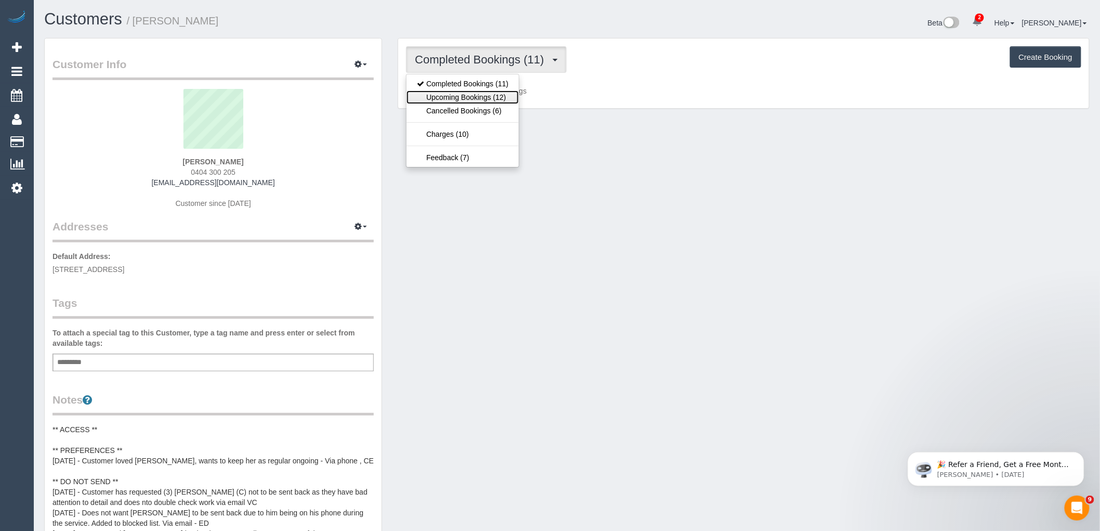
click at [477, 99] on link "Upcoming Bookings (12)" at bounding box center [462, 97] width 112 height 14
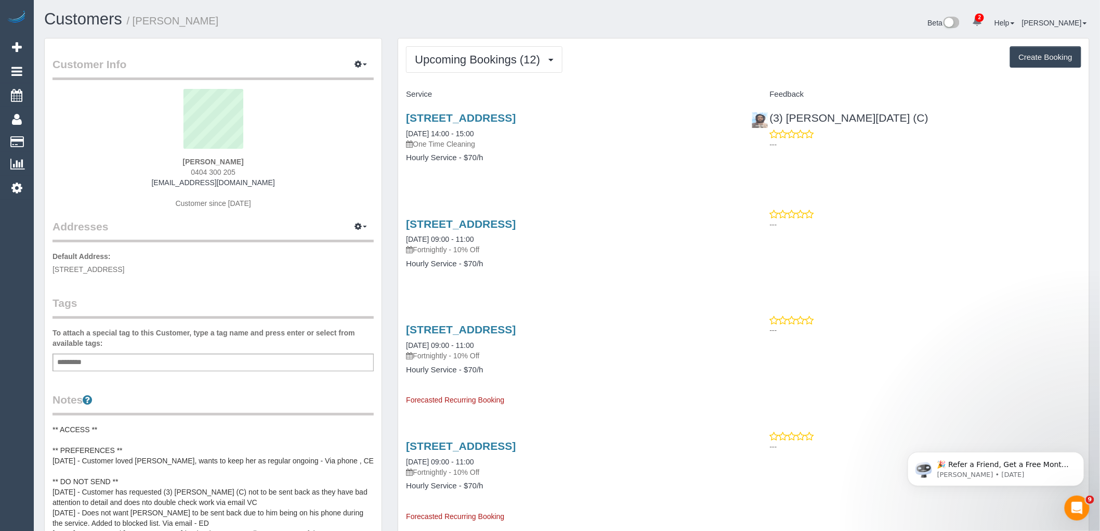
drag, startPoint x: 630, startPoint y: 117, endPoint x: 403, endPoint y: 98, distance: 228.0
copy link "119 Parramatta Rd, Werribee, VIC 3030"
click at [543, 177] on div "119 Parramatta Rd, Werribee, VIC 3030 15/10/2025 14:00 - 15:00 One Time Cleanin…" at bounding box center [570, 143] width 345 height 80
click at [516, 124] on link "119 Parramatta Rd, Werribee, VIC 3030" at bounding box center [461, 118] width 110 height 12
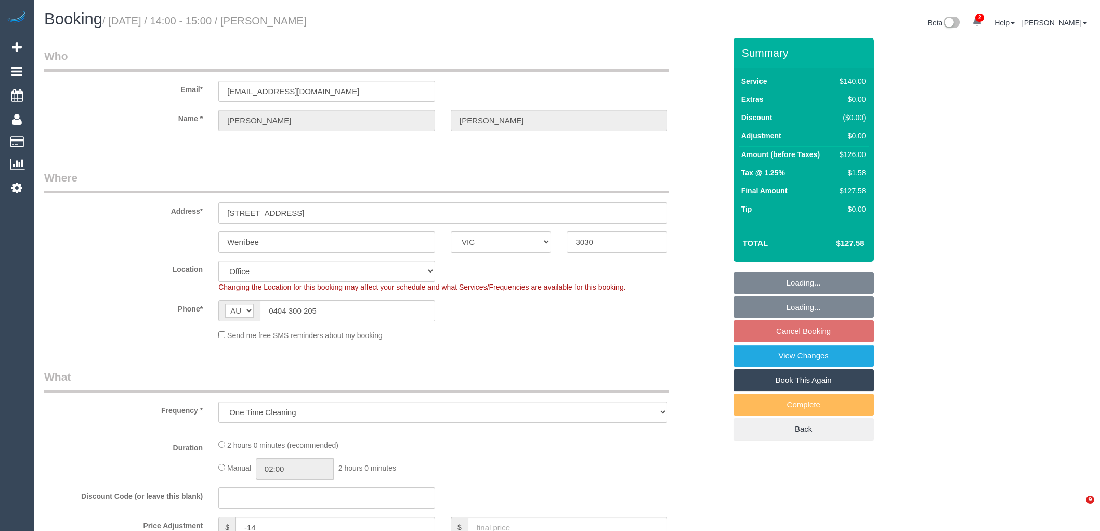
select select "VIC"
select select "number:32"
select select "number:14"
select select "number:18"
select select "number:25"
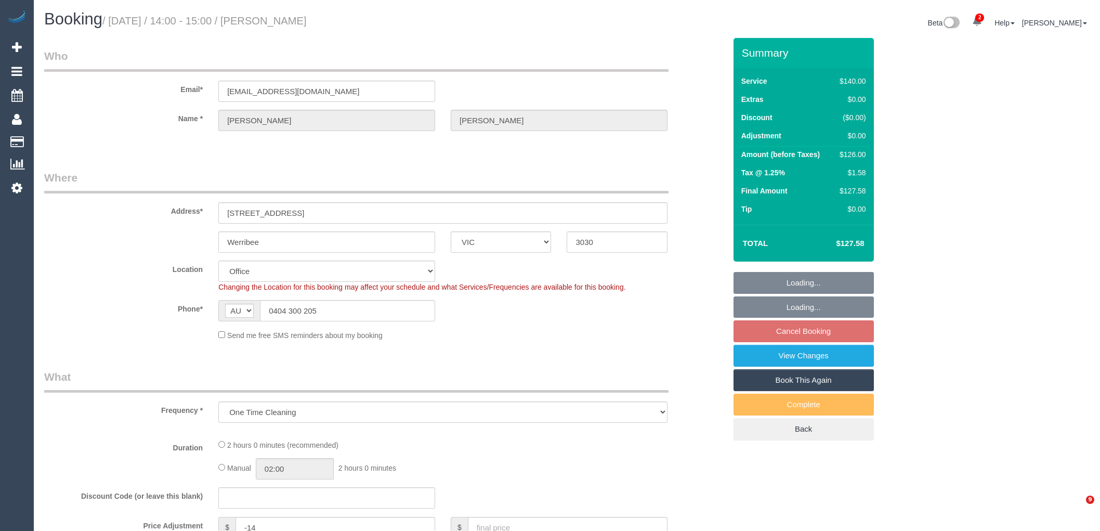
select select "number:35"
select select "number:12"
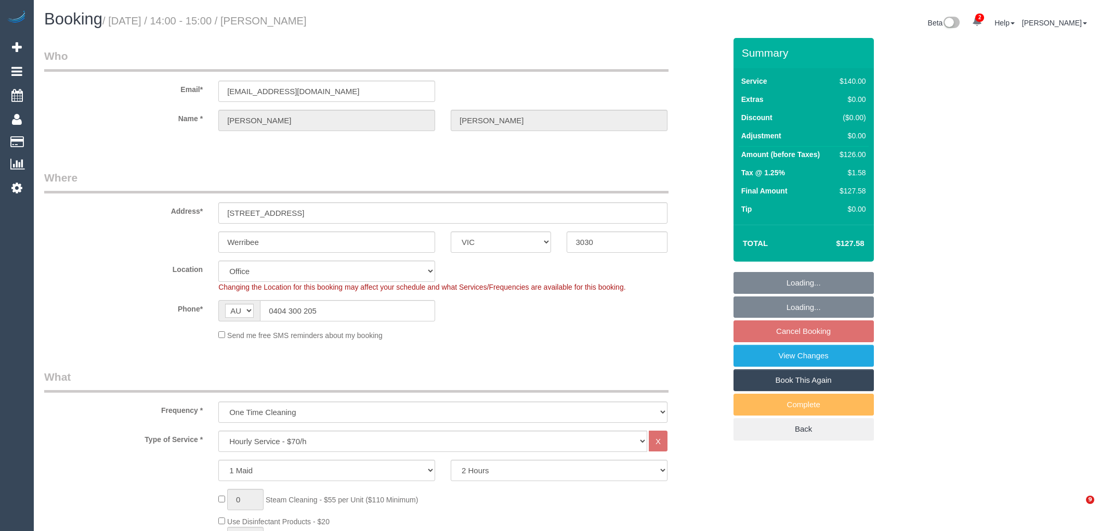
select select "object:2211"
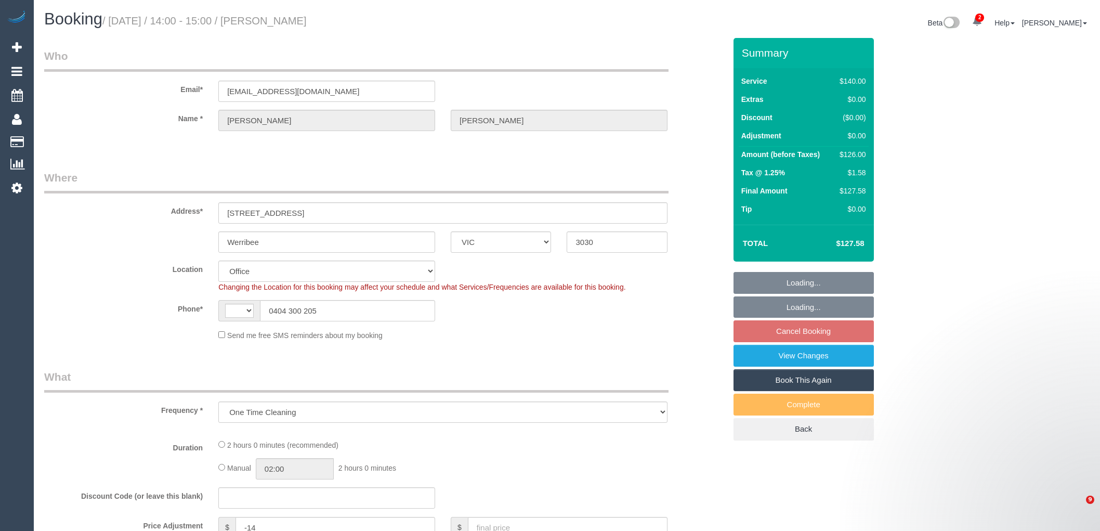
select select "VIC"
select select "string:AU"
select select "string:stripe-pm_1Qz4Kv2GScqysDRVWCzsC0w2"
select select "number:32"
select select "number:14"
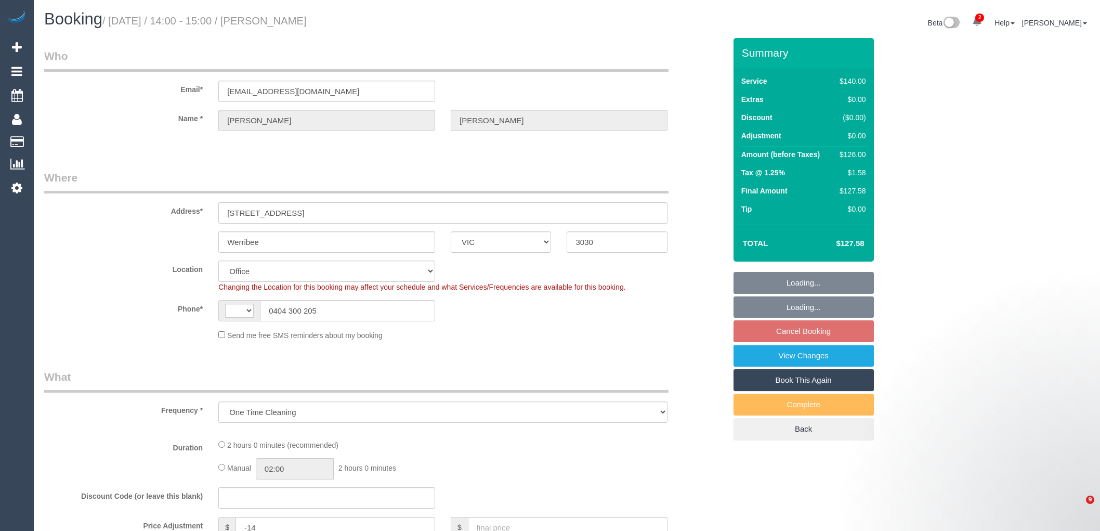
select select "number:18"
select select "number:25"
select select "number:35"
select select "number:12"
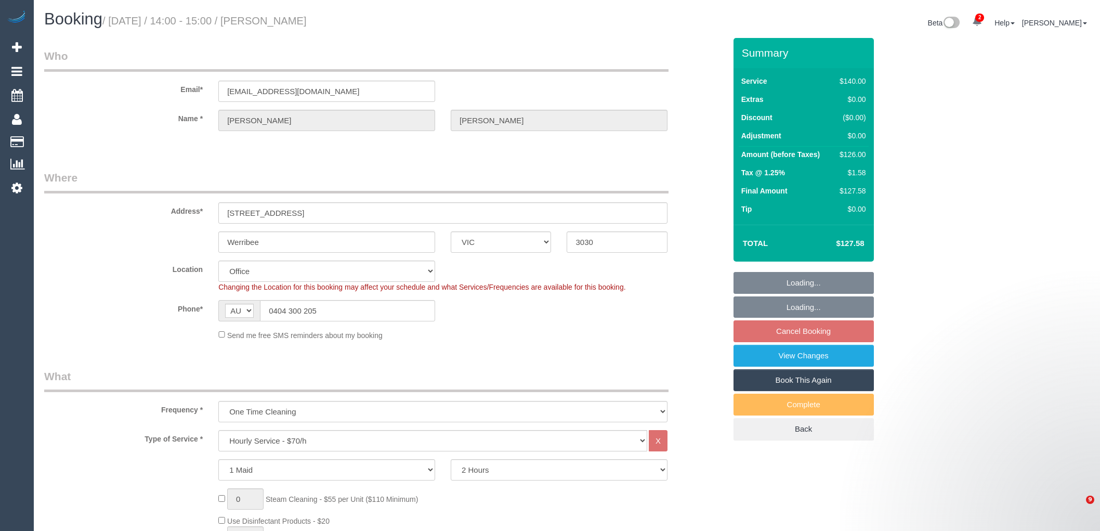
select select "object:914"
click at [341, 448] on select "Hourly Service - $70/h Hourly Service - $65/h Hourly Service - $60/h Hourly Ser…" at bounding box center [432, 440] width 429 height 21
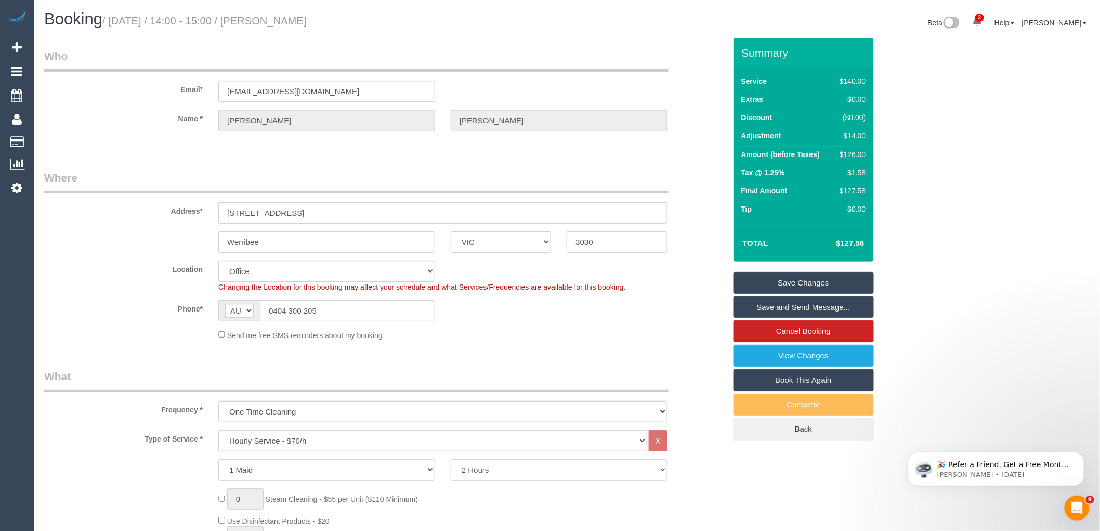
select select "211"
click at [218, 431] on select "Hourly Service - $70/h Hourly Service - $65/h Hourly Service - $60/h Hourly Ser…" at bounding box center [432, 440] width 429 height 21
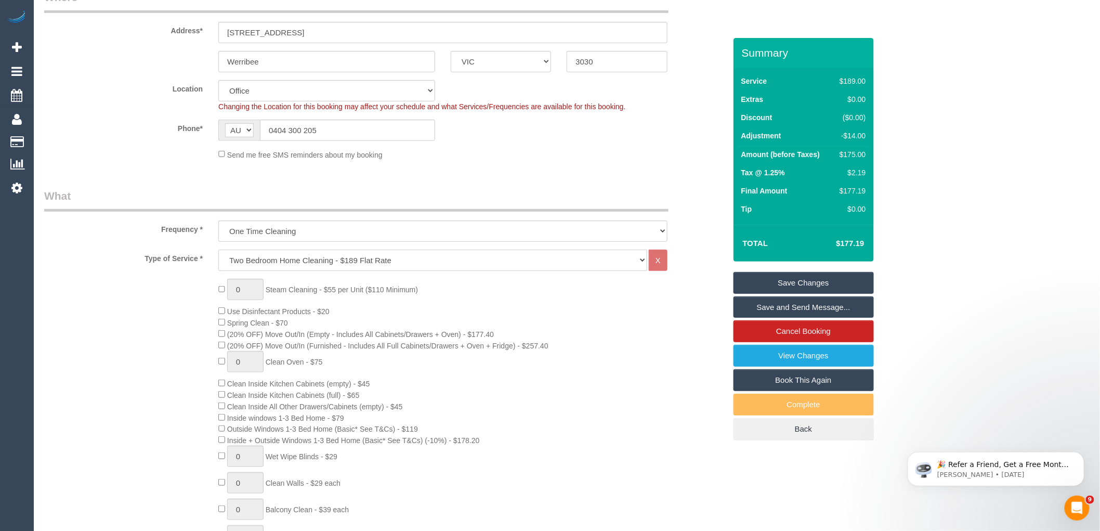
scroll to position [288, 0]
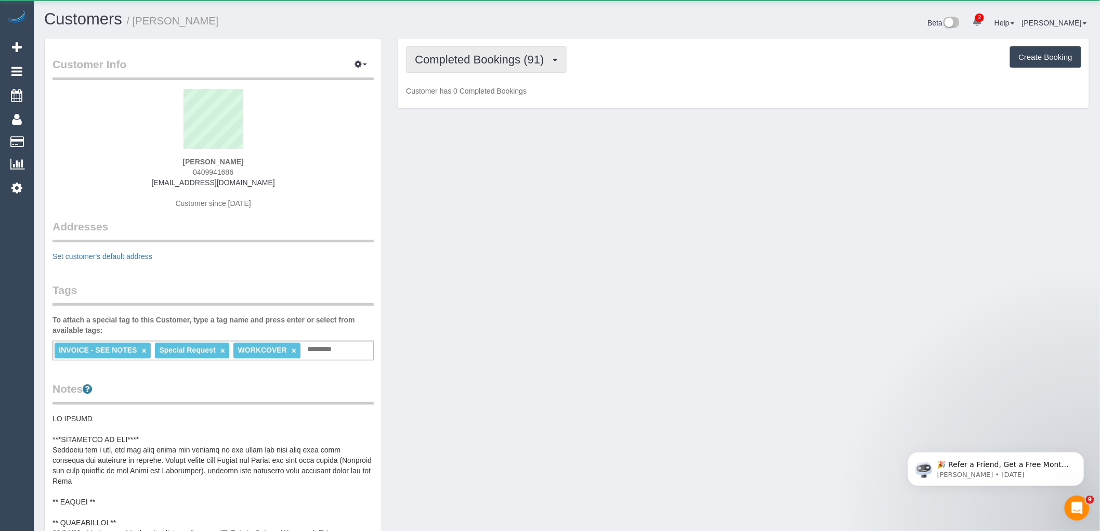
click at [471, 61] on span "Completed Bookings (91)" at bounding box center [482, 59] width 134 height 13
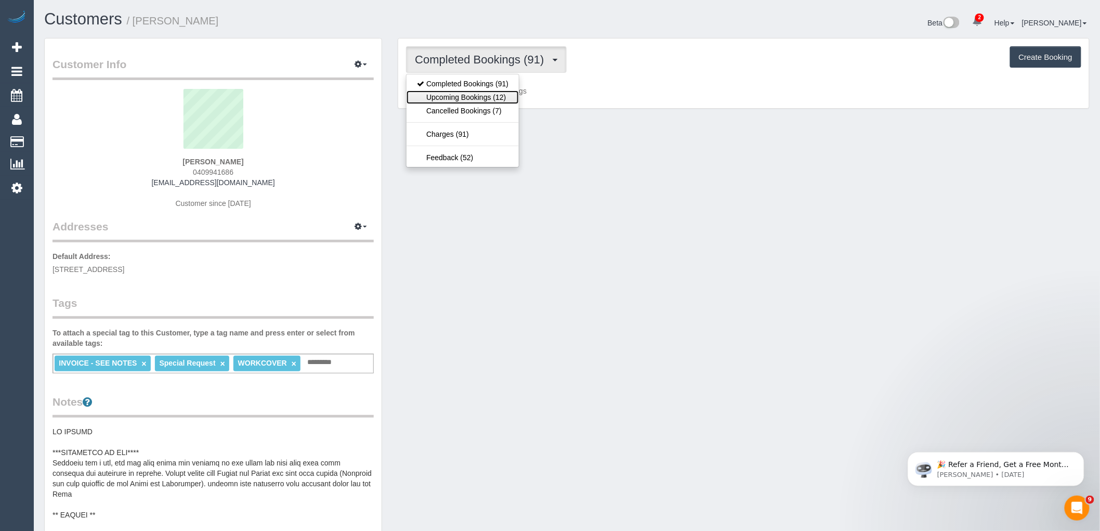
click at [491, 102] on link "Upcoming Bookings (12)" at bounding box center [462, 97] width 112 height 14
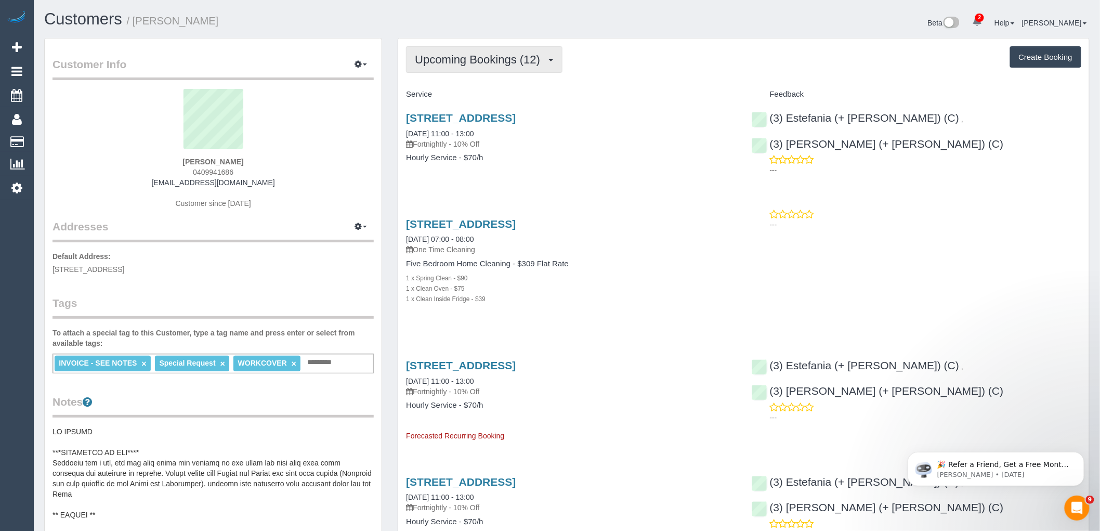
click at [550, 53] on button "Upcoming Bookings (12)" at bounding box center [484, 59] width 156 height 27
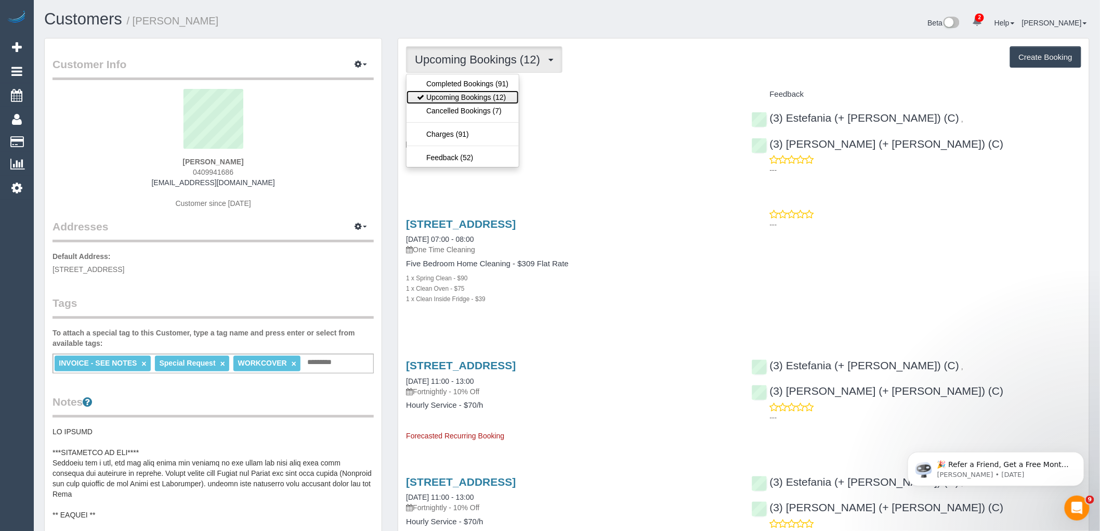
click at [501, 101] on link "Upcoming Bookings (12)" at bounding box center [462, 97] width 112 height 14
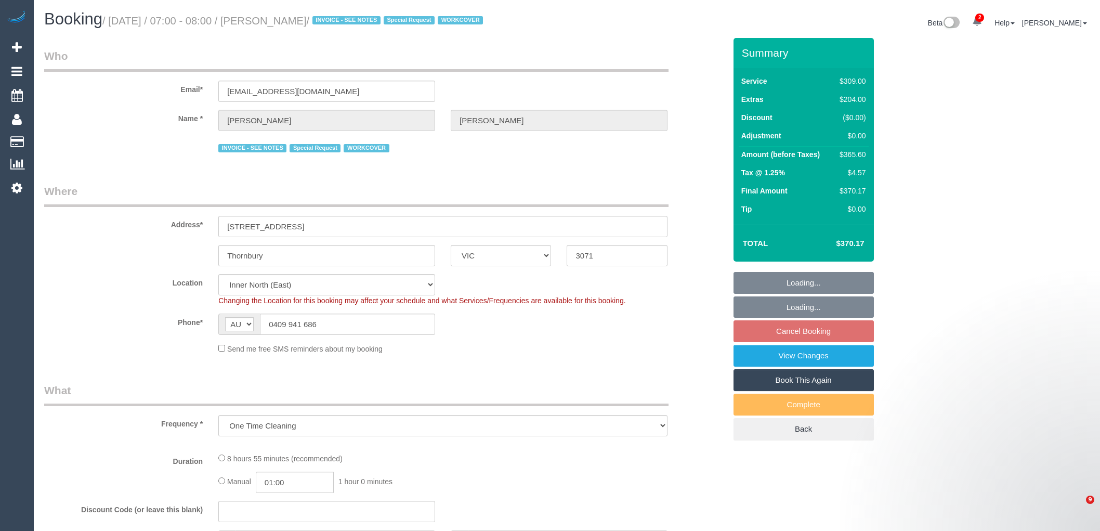
select select "VIC"
select select "number:27"
select select "number:14"
select select "number:18"
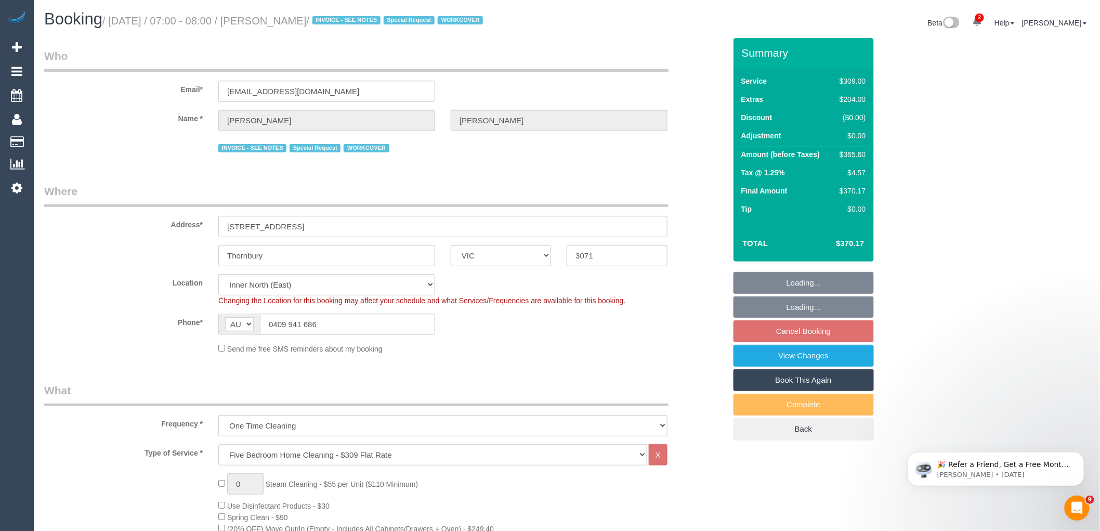
select select "object:1584"
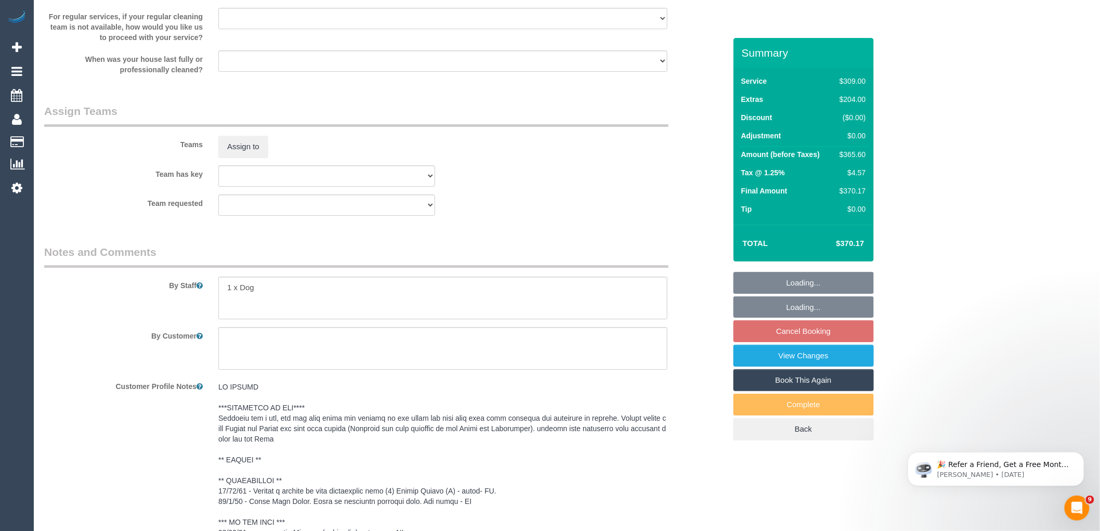
select select "spot1"
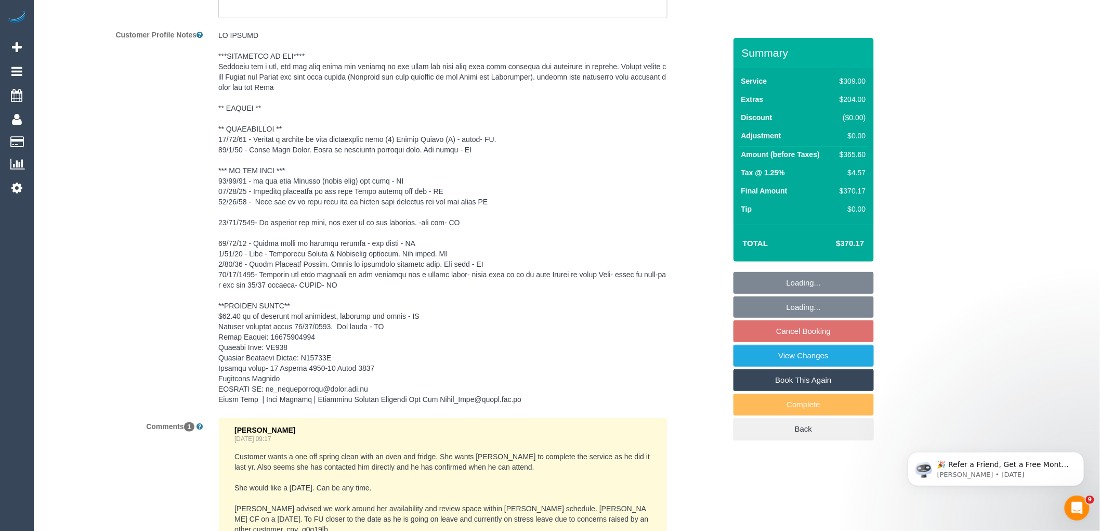
scroll to position [2004, 0]
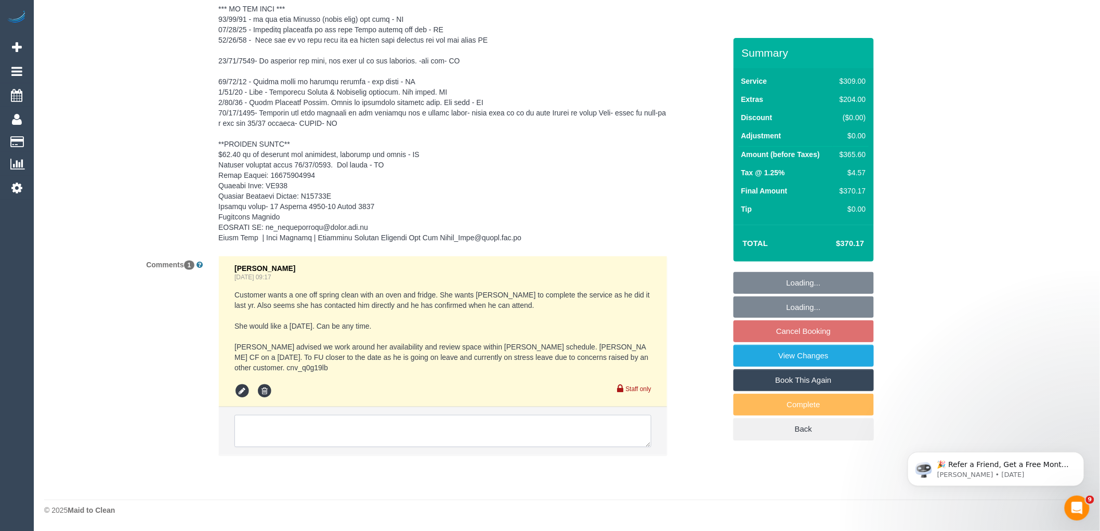
click at [298, 443] on textarea at bounding box center [442, 431] width 417 height 32
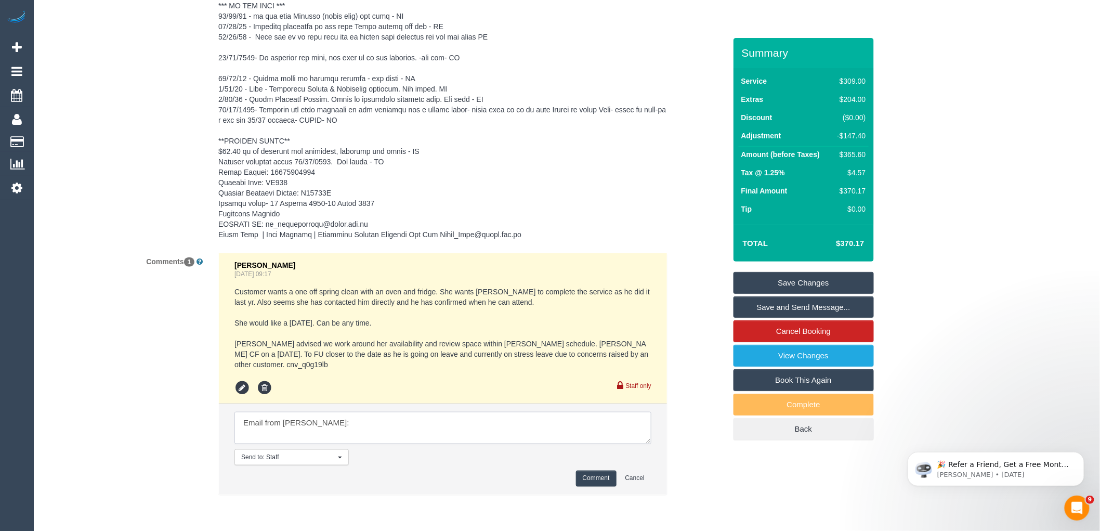
paste textarea "Elizabeth has reach out to me to complete her spring clean for this year. I wil…"
drag, startPoint x: 385, startPoint y: 432, endPoint x: 393, endPoint y: 443, distance: 13.7
click at [385, 432] on textarea at bounding box center [442, 428] width 417 height 32
click at [393, 443] on textarea at bounding box center [442, 428] width 417 height 32
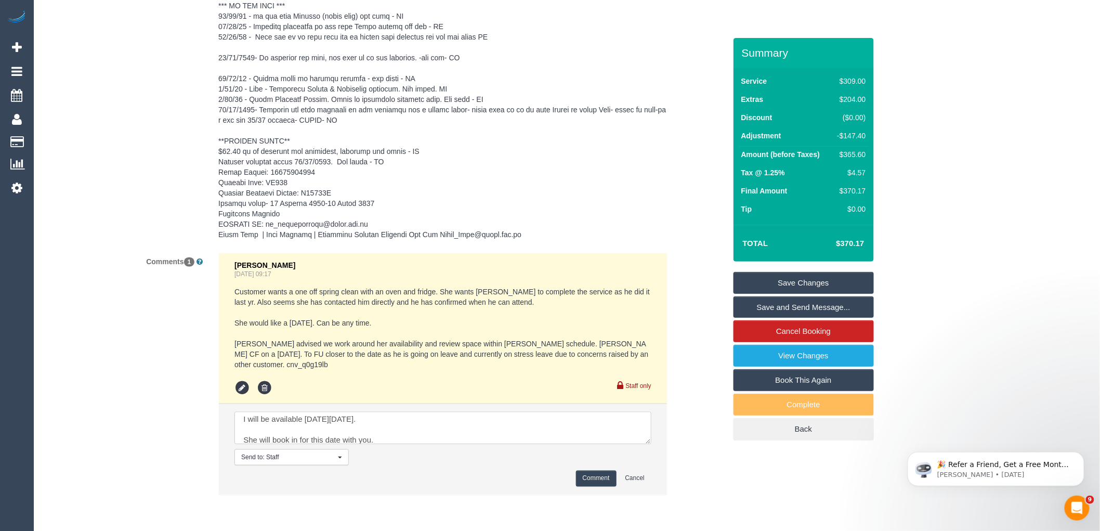
paste textarea "cnv_1fkt1djs"
type textarea "Email from Andy: Elizabeth has reach out to me to complete her spring clean for…"
click at [605, 482] on button "Comment" at bounding box center [596, 478] width 41 height 16
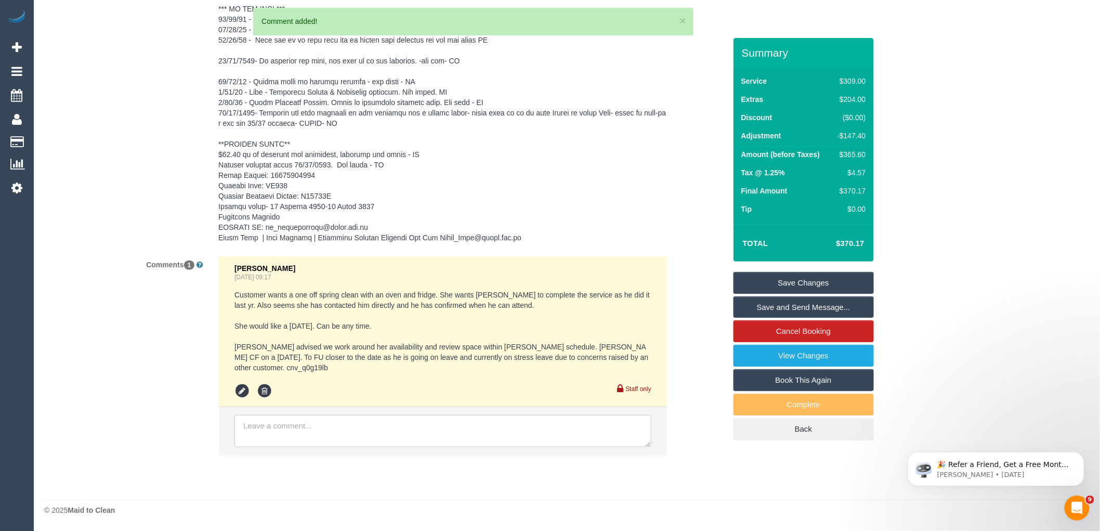
scroll to position [0, 0]
